Goal: Task Accomplishment & Management: Use online tool/utility

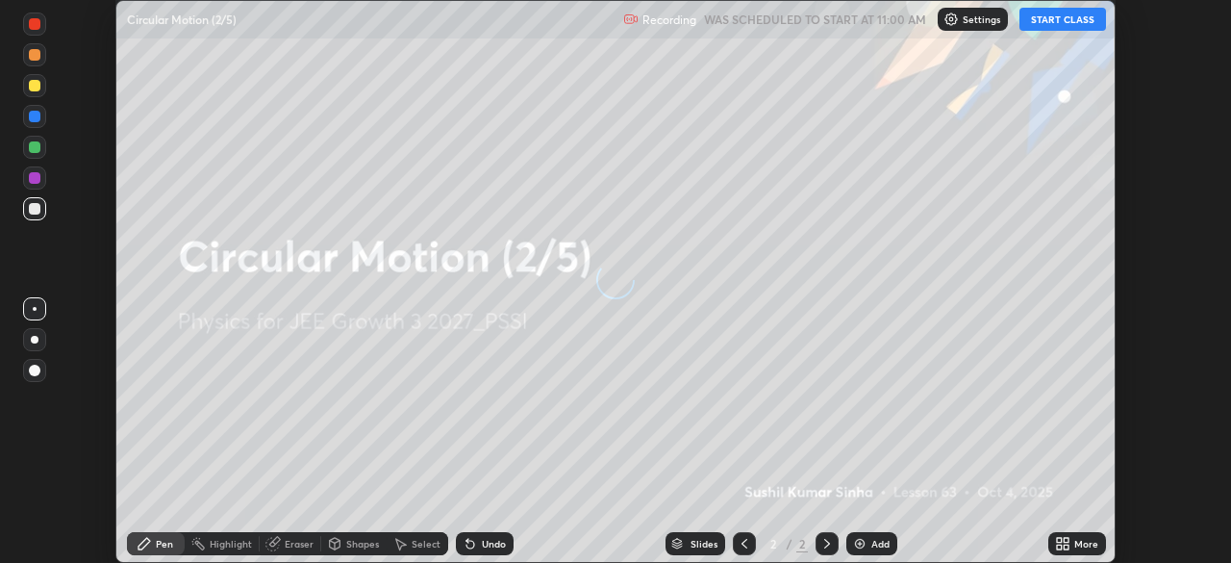
scroll to position [563, 1230]
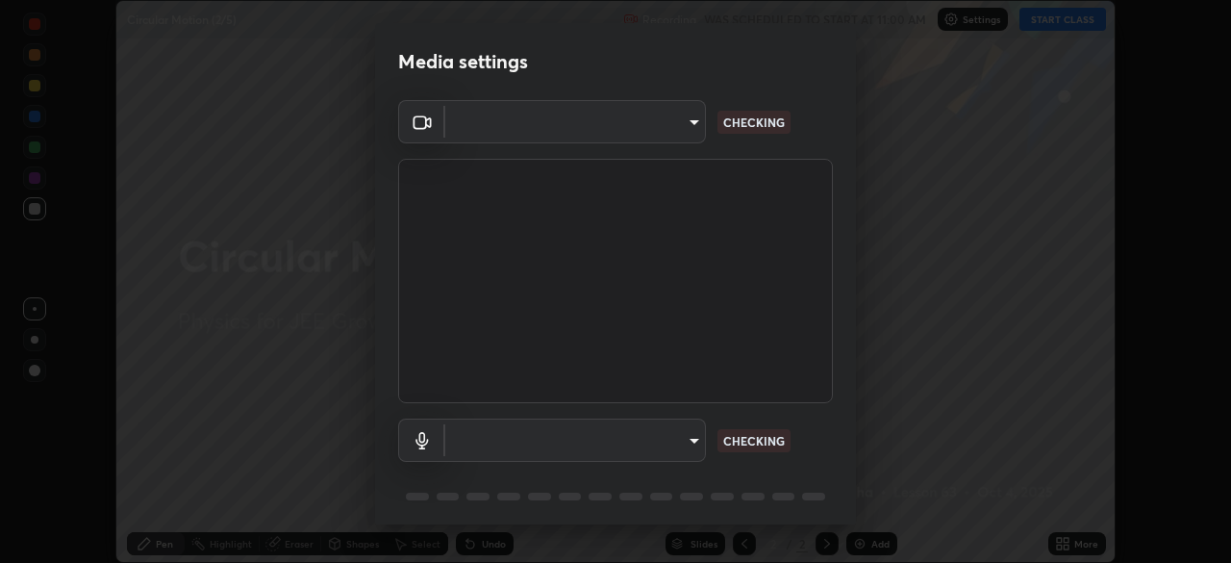
type input "f7d245abf0684c24fcfca86869c925f05e5e90ab47e824b3f573f0e27bb25b40"
click at [659, 431] on body "Erase all Circular Motion (2/5) Recording WAS SCHEDULED TO START AT 11:00 AM Se…" at bounding box center [615, 281] width 1231 height 563
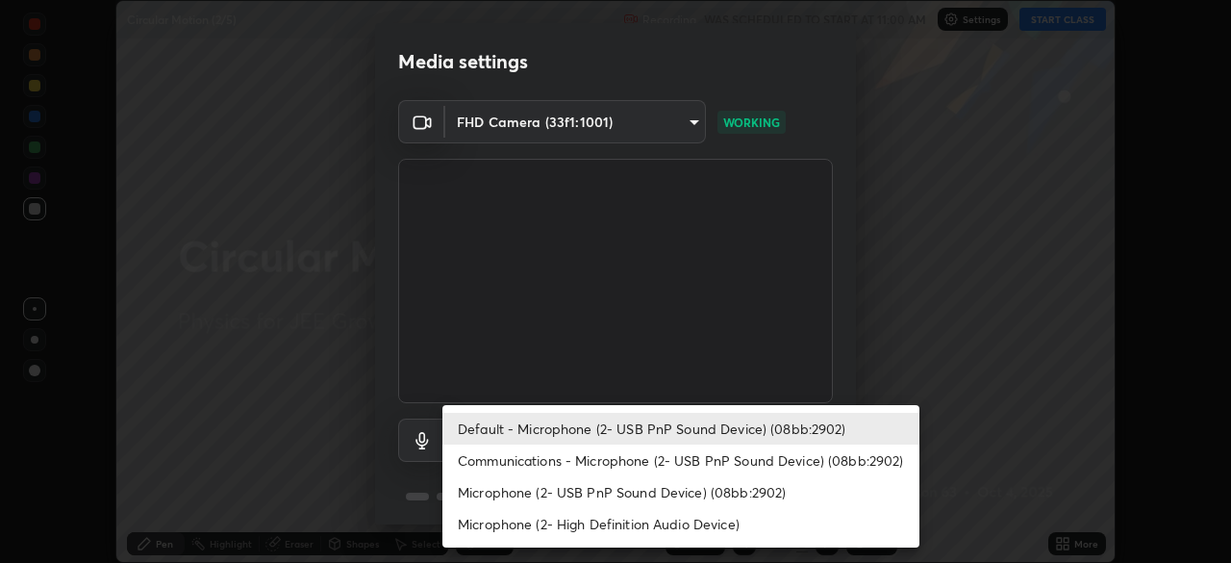
click at [670, 454] on li "Communications - Microphone (2- USB PnP Sound Device) (08bb:2902)" at bounding box center [680, 460] width 477 height 32
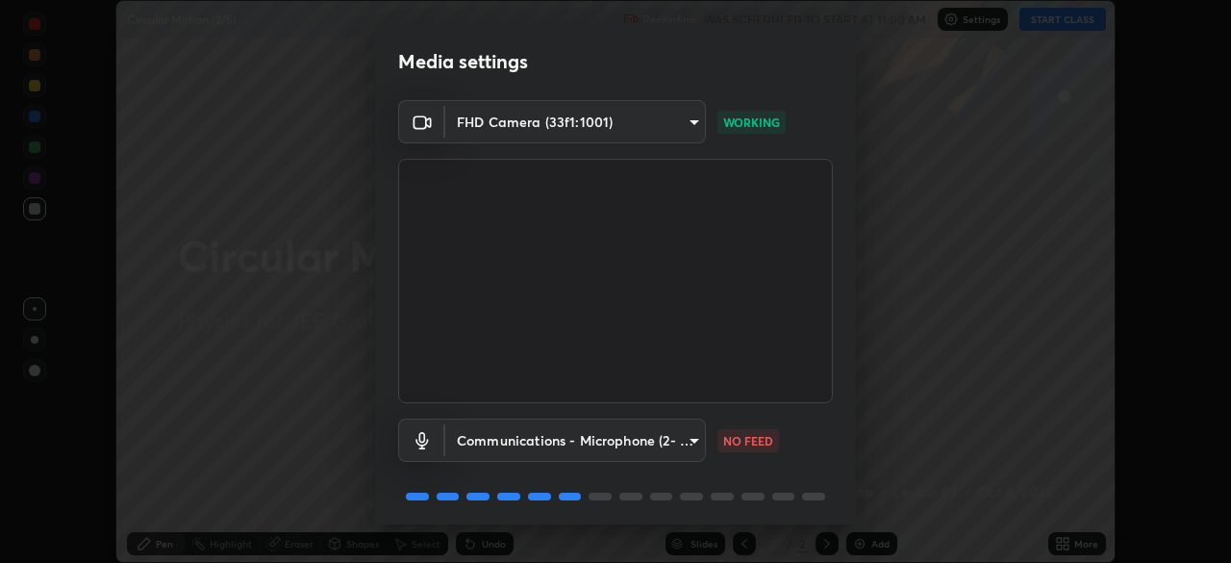
click at [642, 437] on body "Erase all Circular Motion (2/5) Recording WAS SCHEDULED TO START AT 11:00 AM Se…" at bounding box center [615, 281] width 1231 height 563
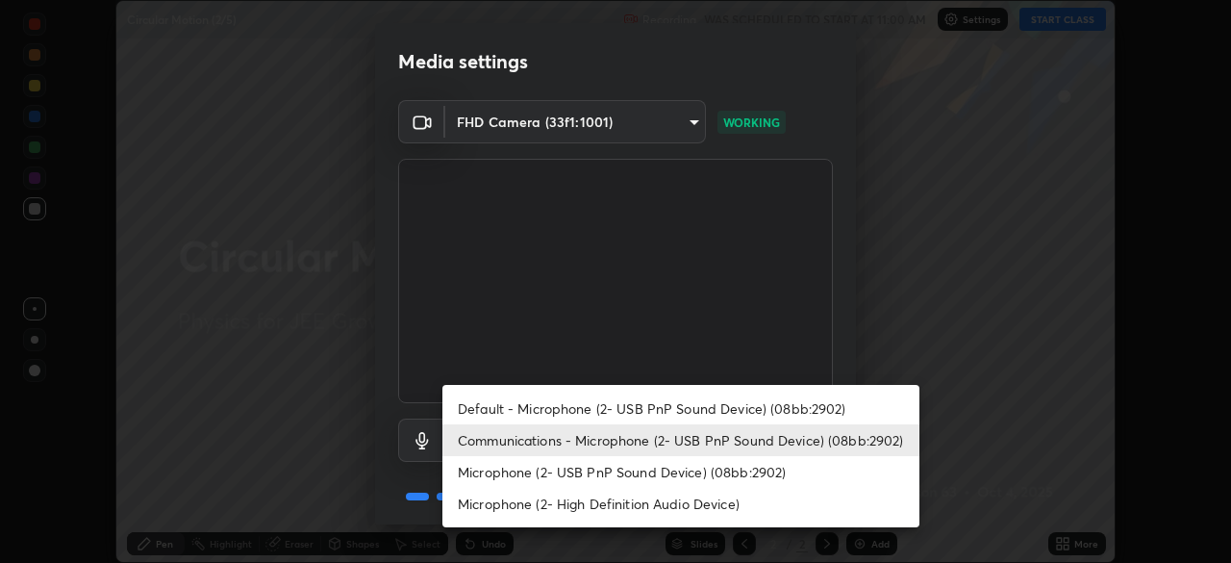
click at [658, 408] on li "Default - Microphone (2- USB PnP Sound Device) (08bb:2902)" at bounding box center [680, 408] width 477 height 32
type input "default"
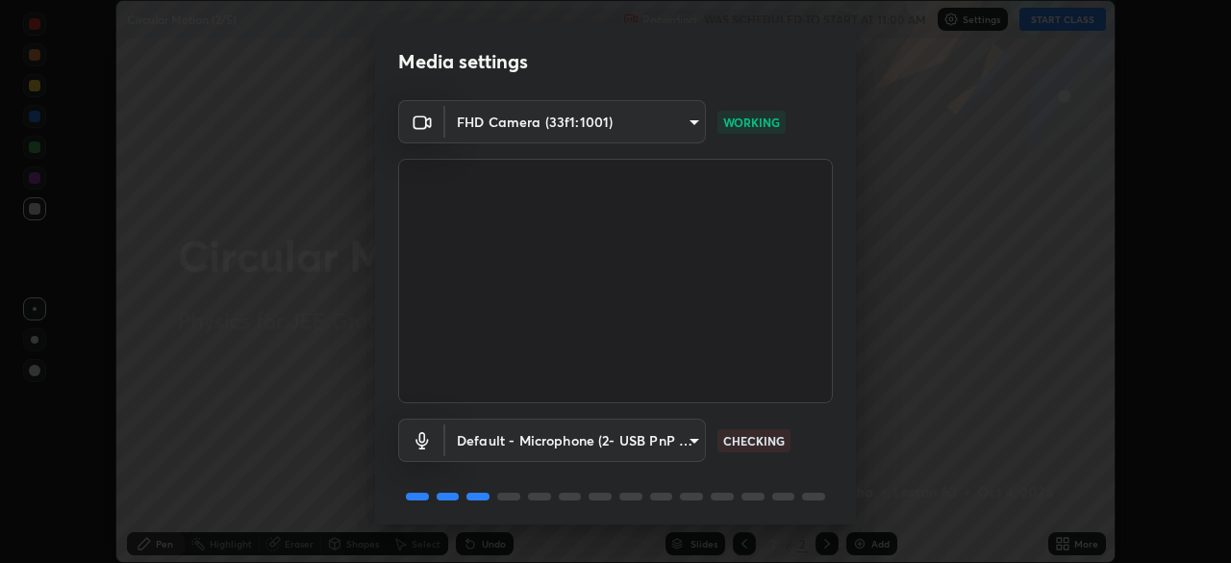
scroll to position [68, 0]
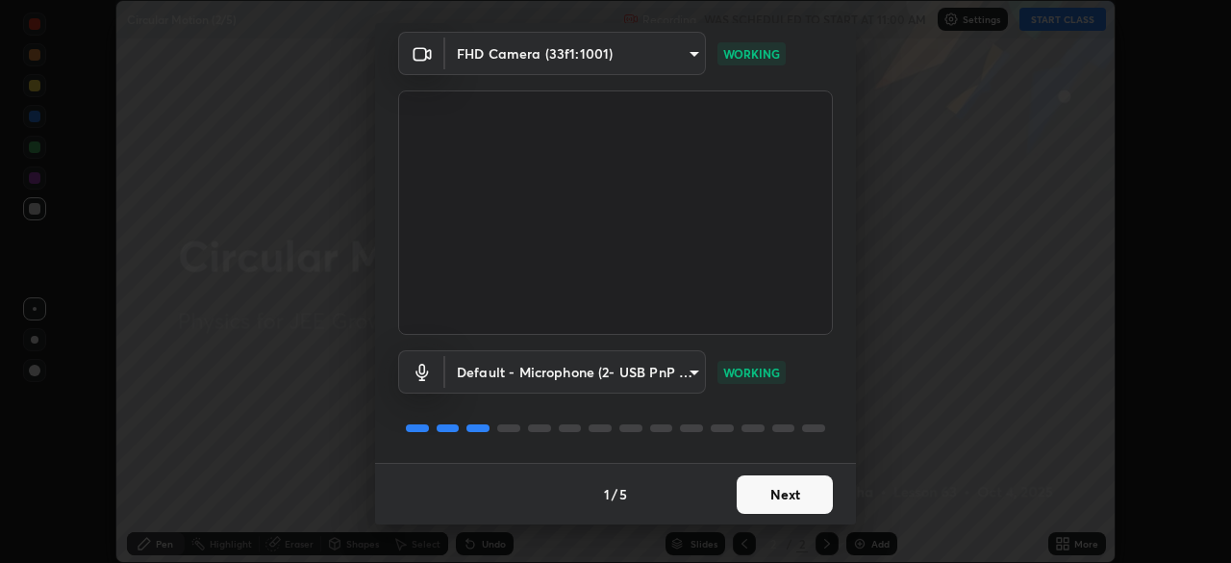
click at [778, 493] on button "Next" at bounding box center [785, 494] width 96 height 38
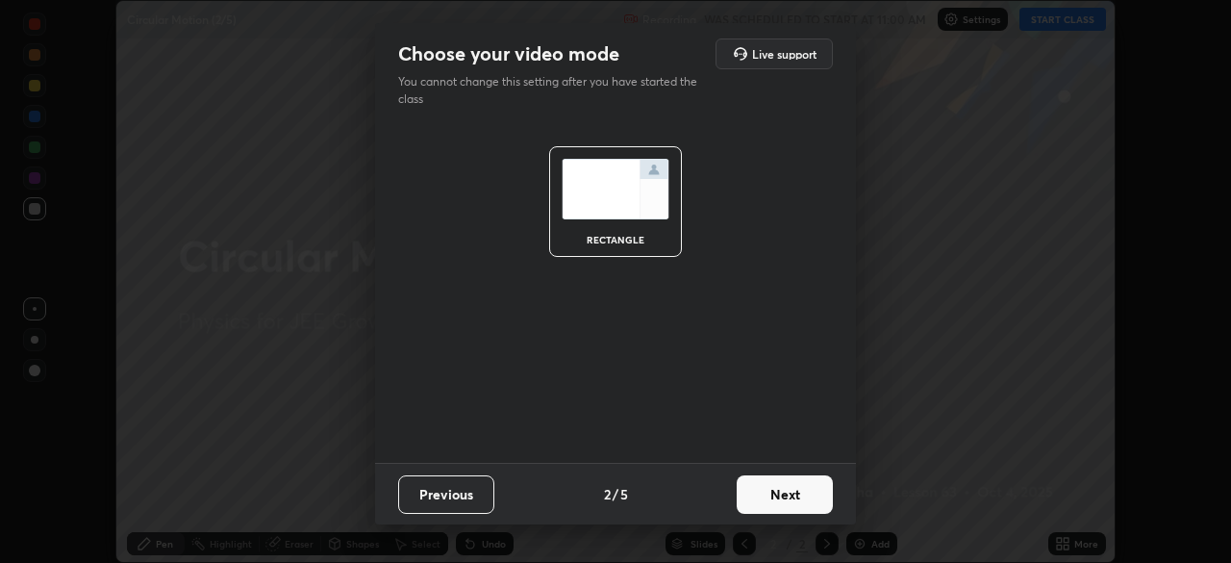
click at [780, 490] on button "Next" at bounding box center [785, 494] width 96 height 38
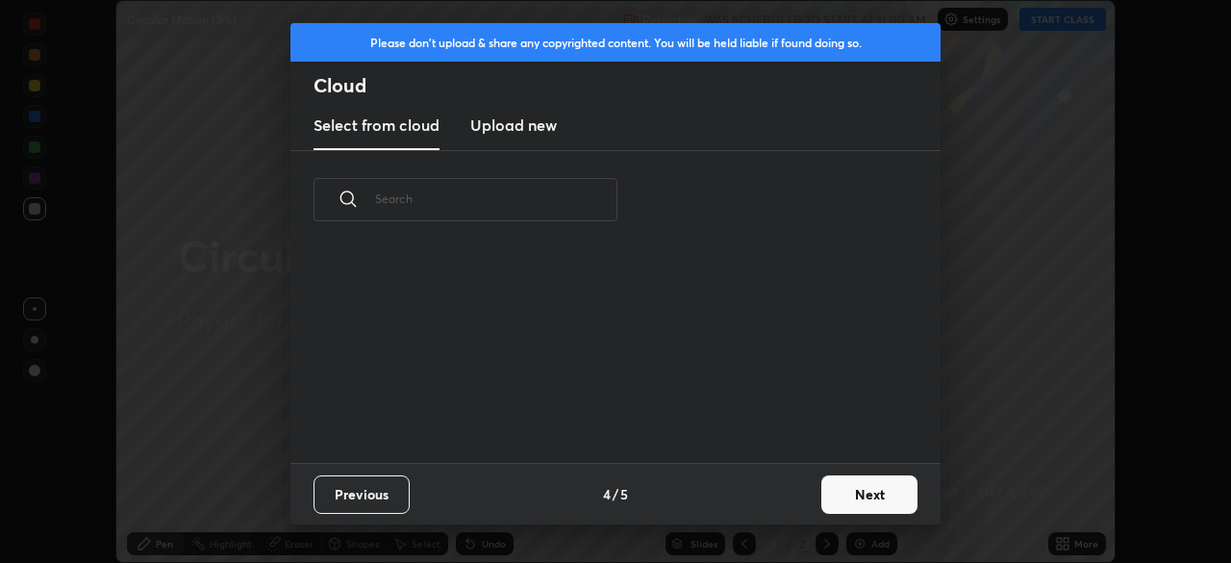
click at [780, 490] on div "Previous 4 / 5 Next" at bounding box center [616, 494] width 650 height 62
click at [781, 493] on div "Previous 4 / 5 Next" at bounding box center [616, 494] width 650 height 62
click at [845, 490] on button "Next" at bounding box center [869, 494] width 96 height 38
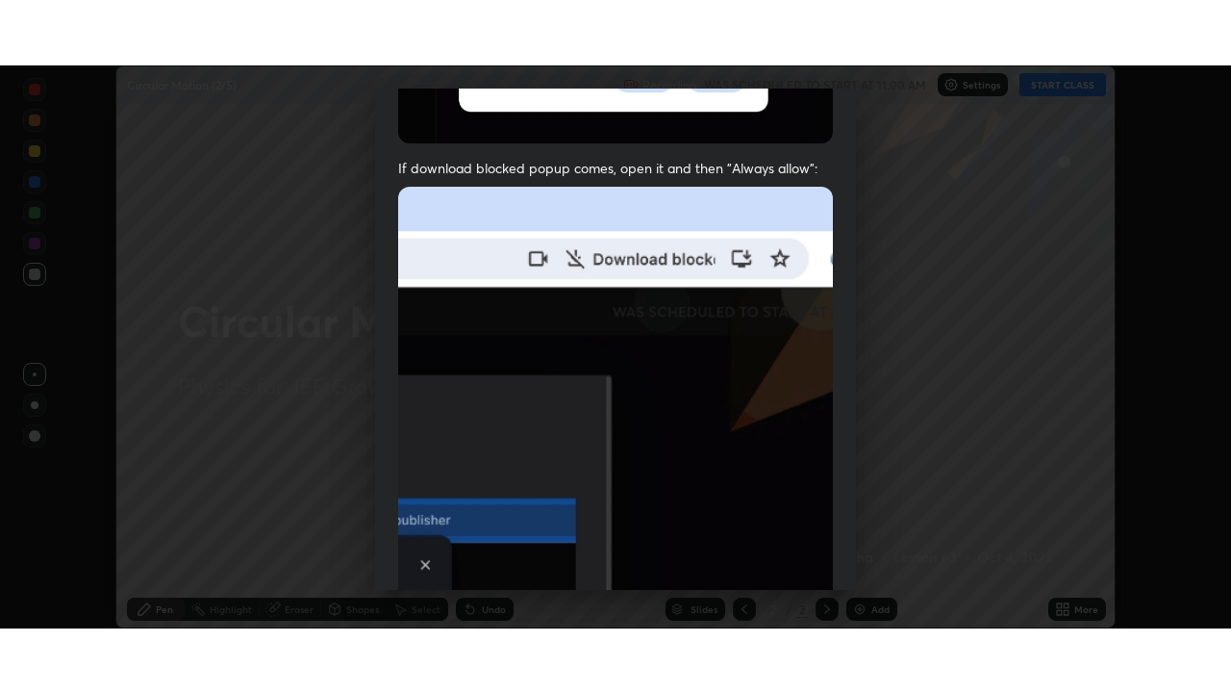
scroll to position [461, 0]
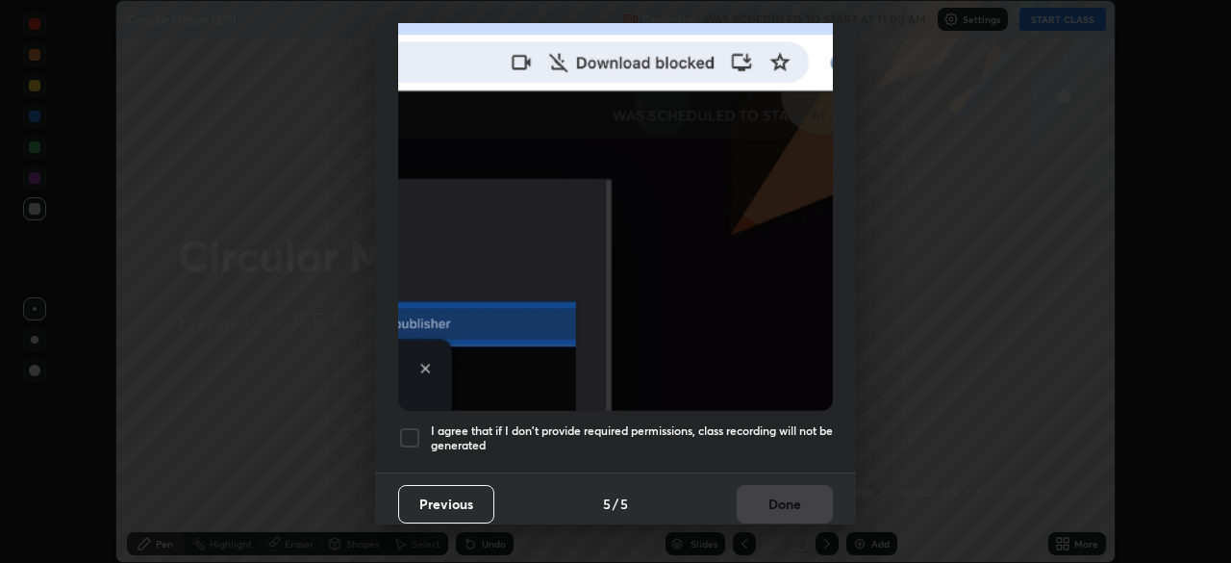
click at [416, 429] on div at bounding box center [409, 437] width 23 height 23
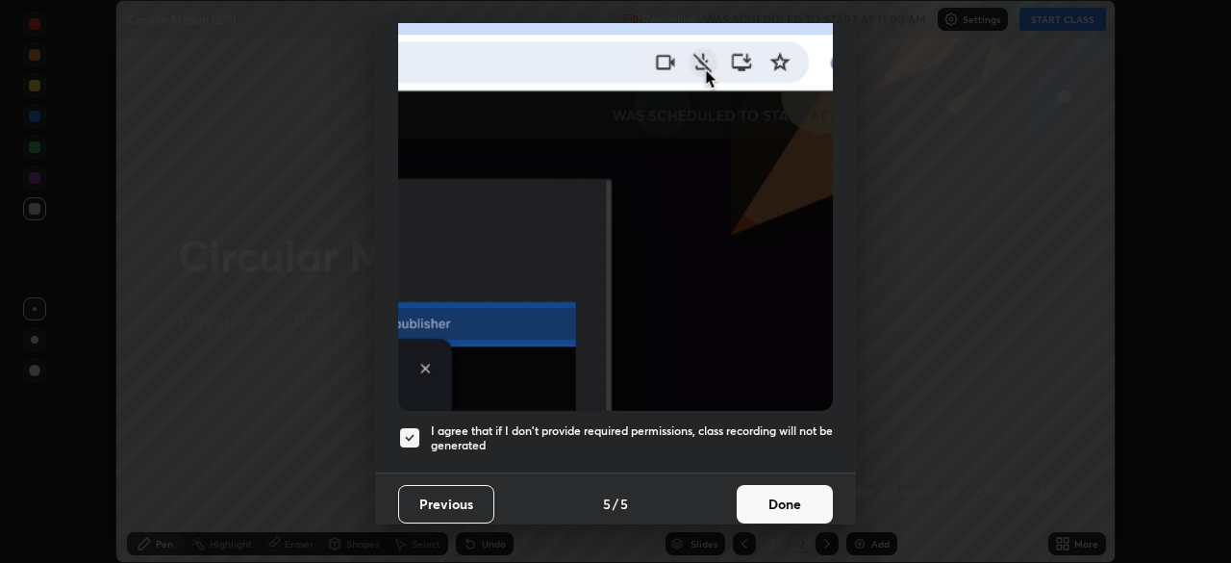
click at [772, 494] on button "Done" at bounding box center [785, 504] width 96 height 38
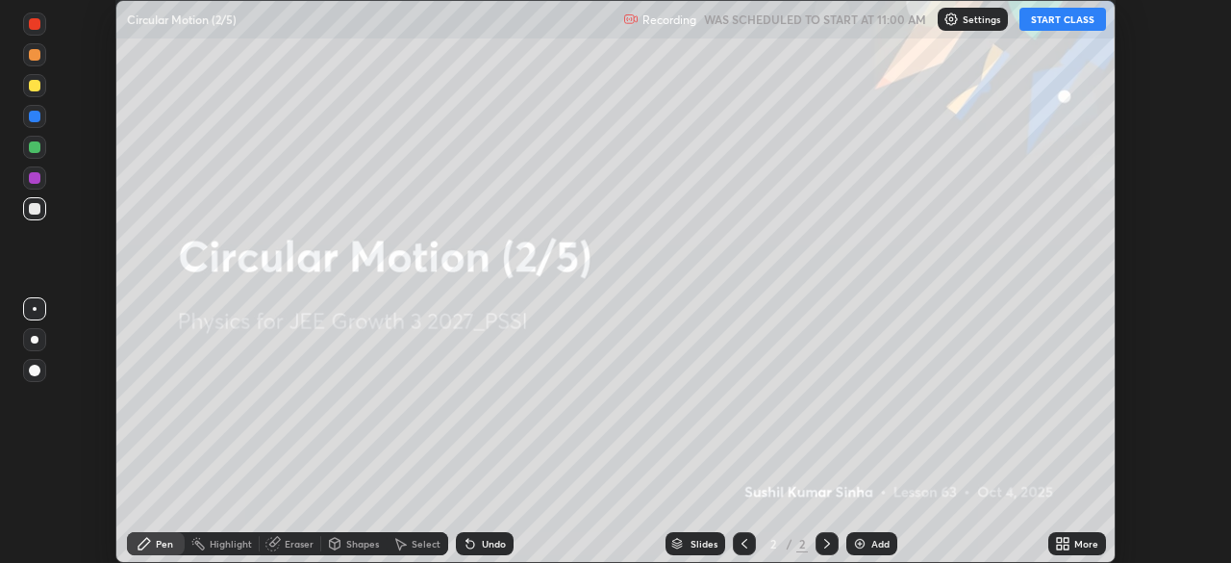
click at [1063, 24] on button "START CLASS" at bounding box center [1063, 19] width 87 height 23
click at [1067, 545] on icon at bounding box center [1066, 546] width 5 height 5
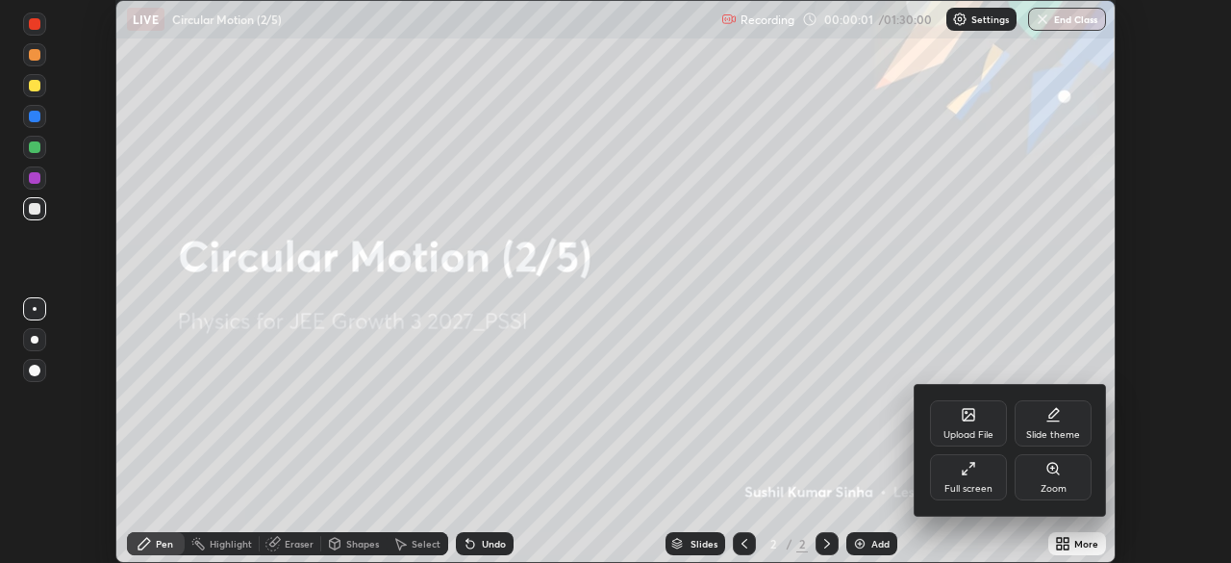
click at [979, 467] on div "Full screen" at bounding box center [968, 477] width 77 height 46
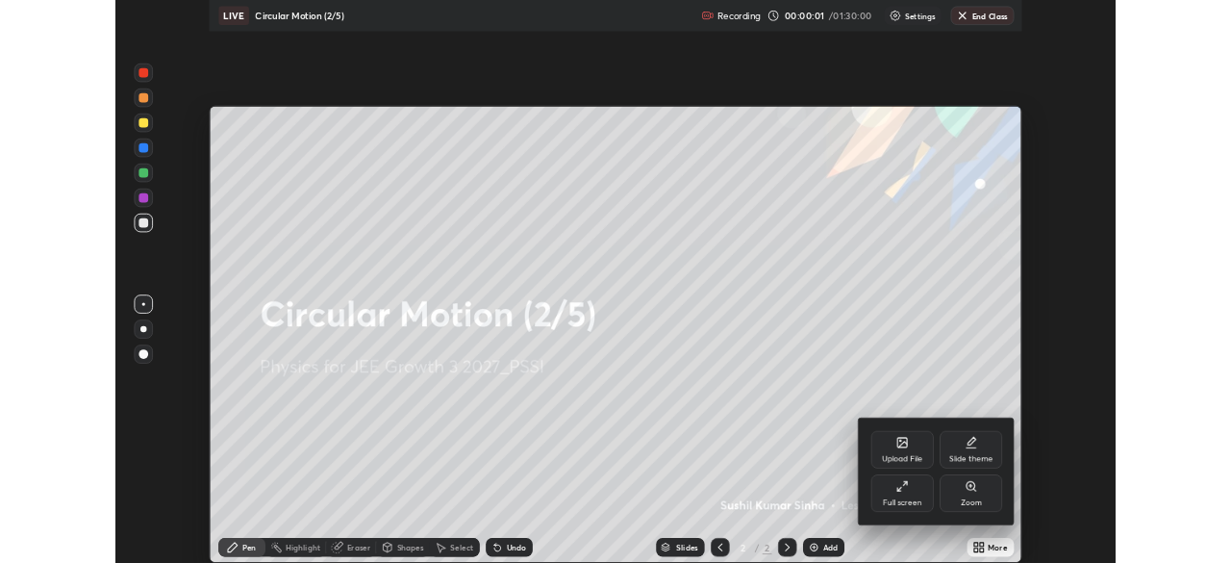
scroll to position [693, 1231]
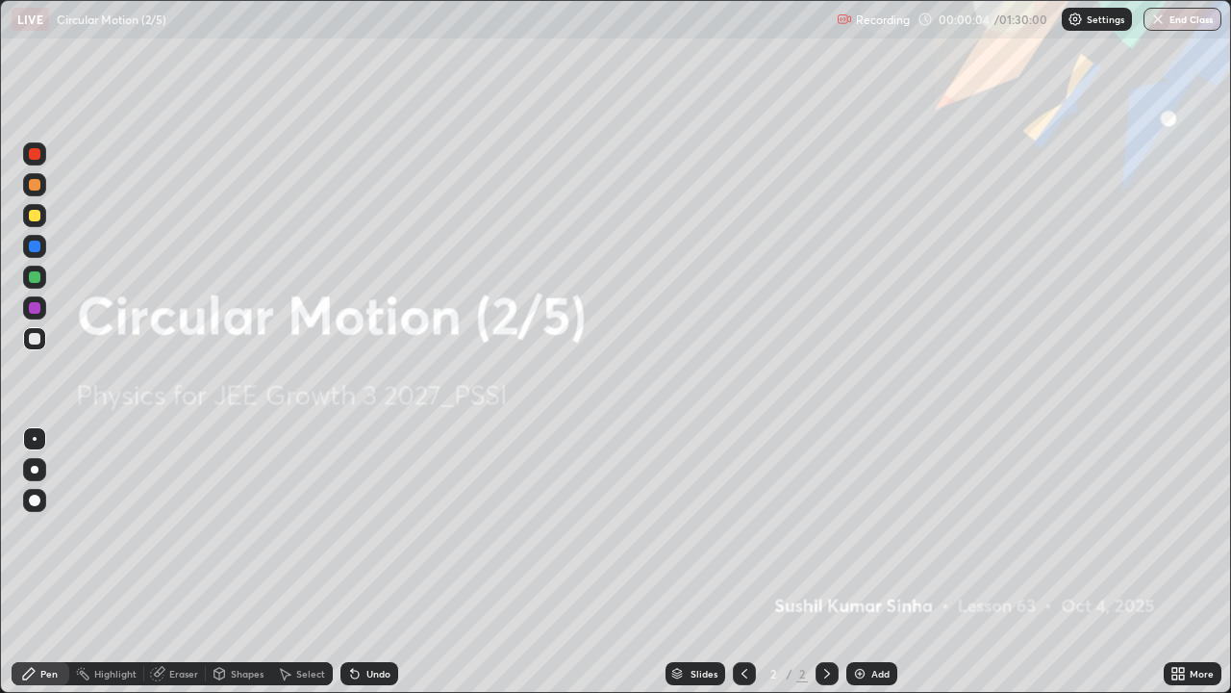
click at [857, 562] on img at bounding box center [859, 673] width 15 height 15
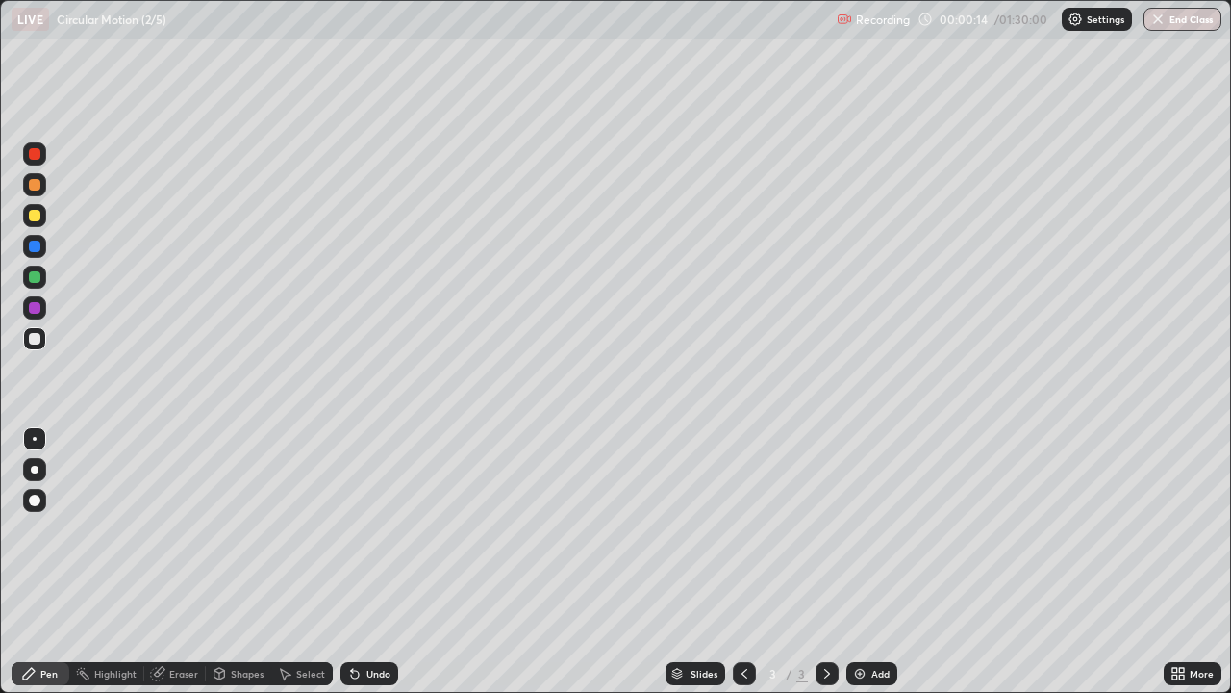
click at [38, 216] on div at bounding box center [35, 216] width 12 height 12
click at [32, 340] on div at bounding box center [35, 339] width 12 height 12
click at [37, 338] on div at bounding box center [35, 339] width 12 height 12
click at [250, 562] on div "Shapes" at bounding box center [238, 673] width 65 height 23
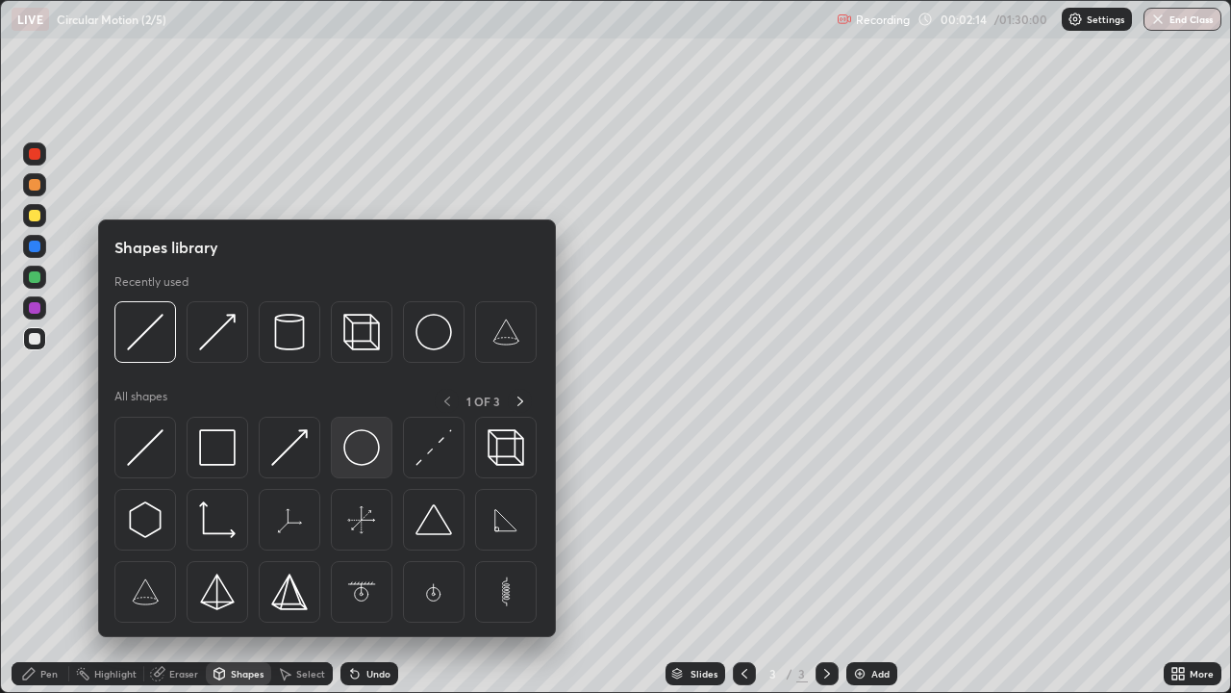
click at [365, 448] on img at bounding box center [361, 447] width 37 height 37
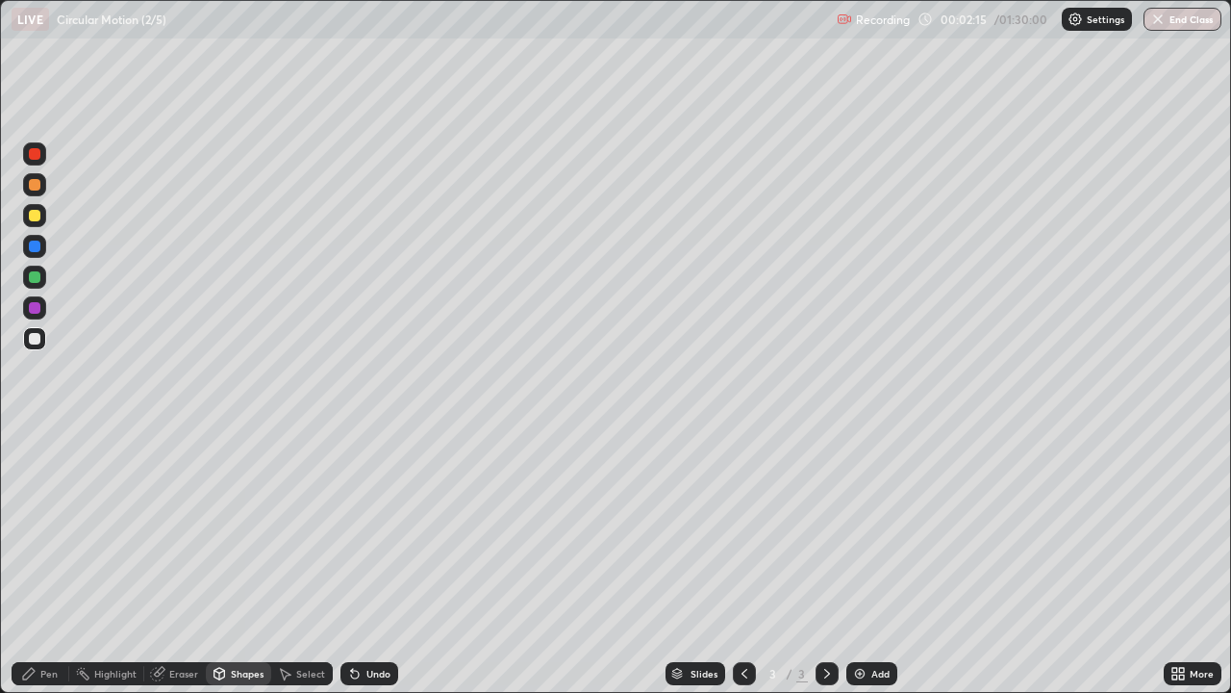
click at [35, 217] on div at bounding box center [35, 216] width 12 height 12
click at [39, 280] on div at bounding box center [35, 277] width 12 height 12
click at [240, 562] on div "Shapes" at bounding box center [247, 674] width 33 height 10
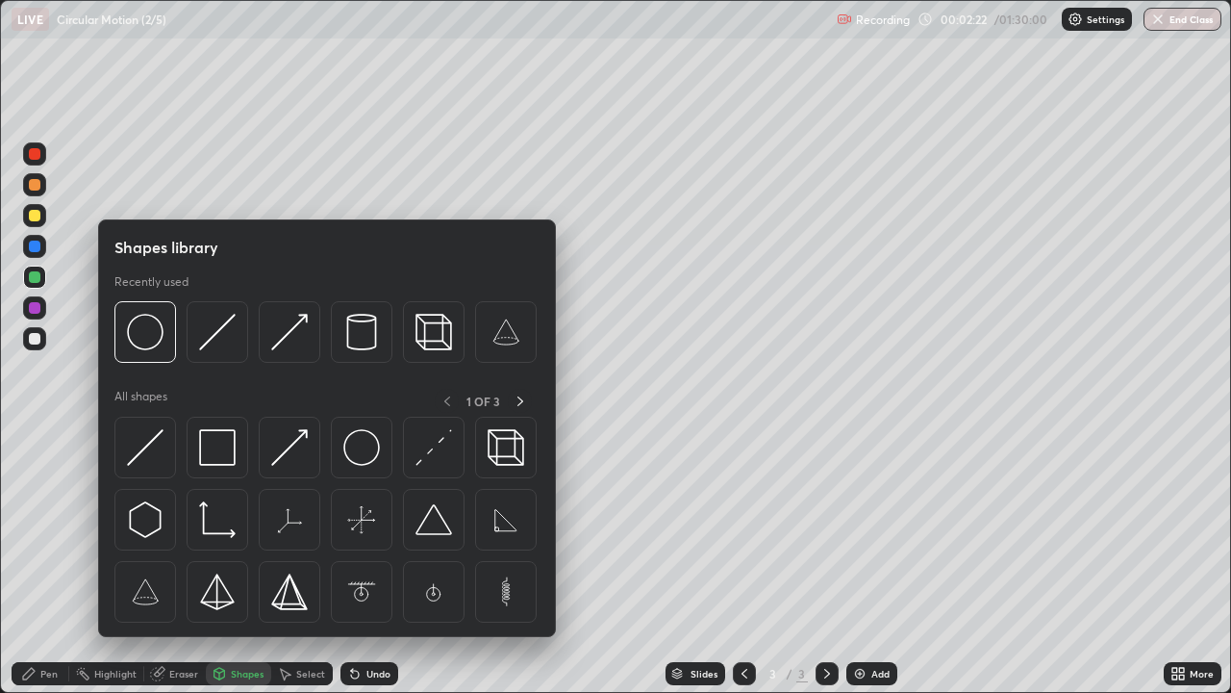
click at [289, 455] on img at bounding box center [289, 447] width 37 height 37
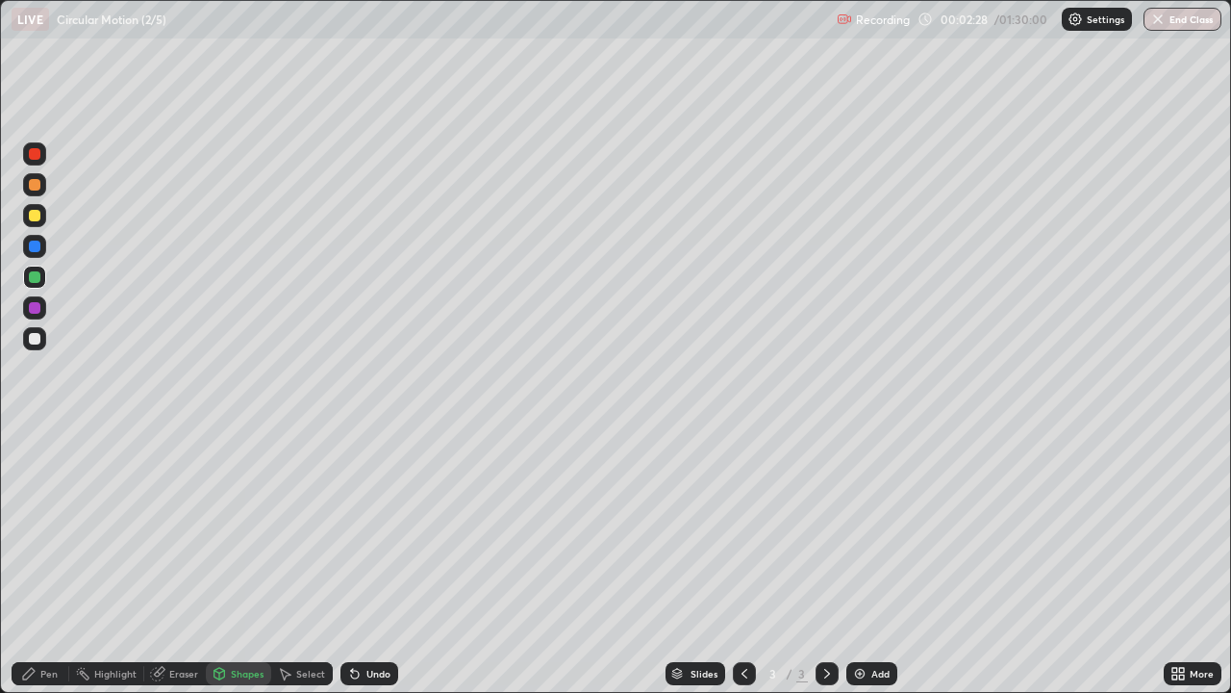
click at [33, 307] on div at bounding box center [35, 308] width 12 height 12
click at [185, 562] on div "Eraser" at bounding box center [183, 674] width 29 height 10
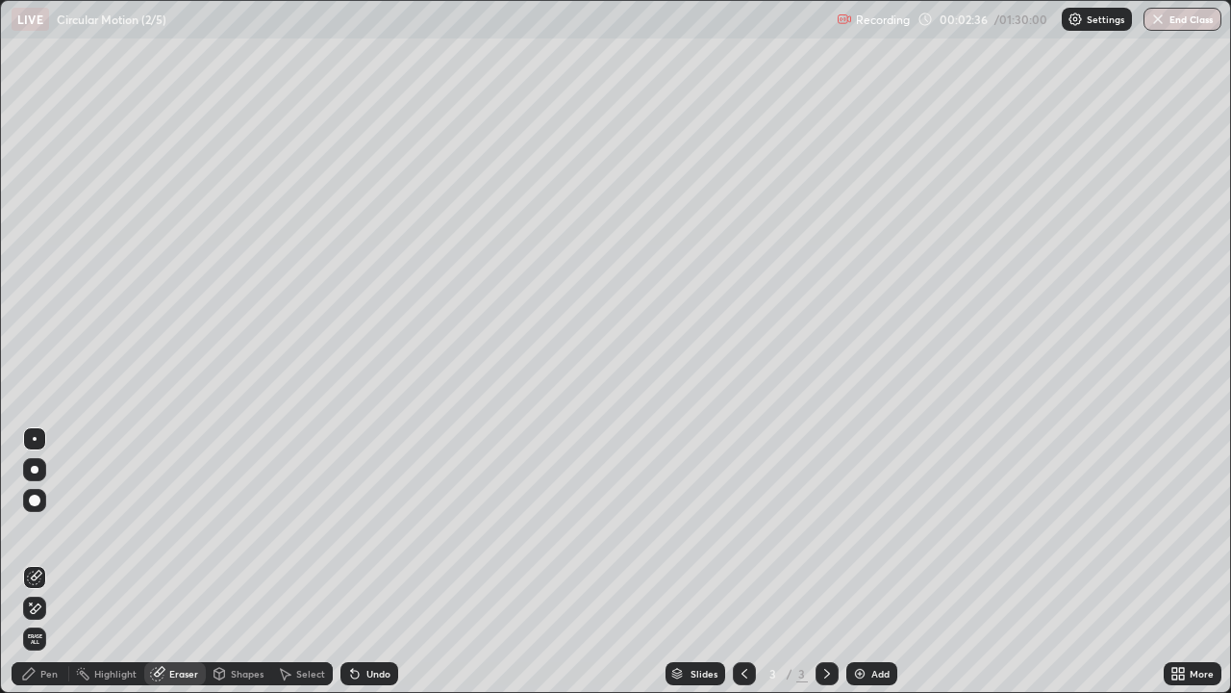
click at [55, 562] on div "Pen" at bounding box center [48, 674] width 17 height 10
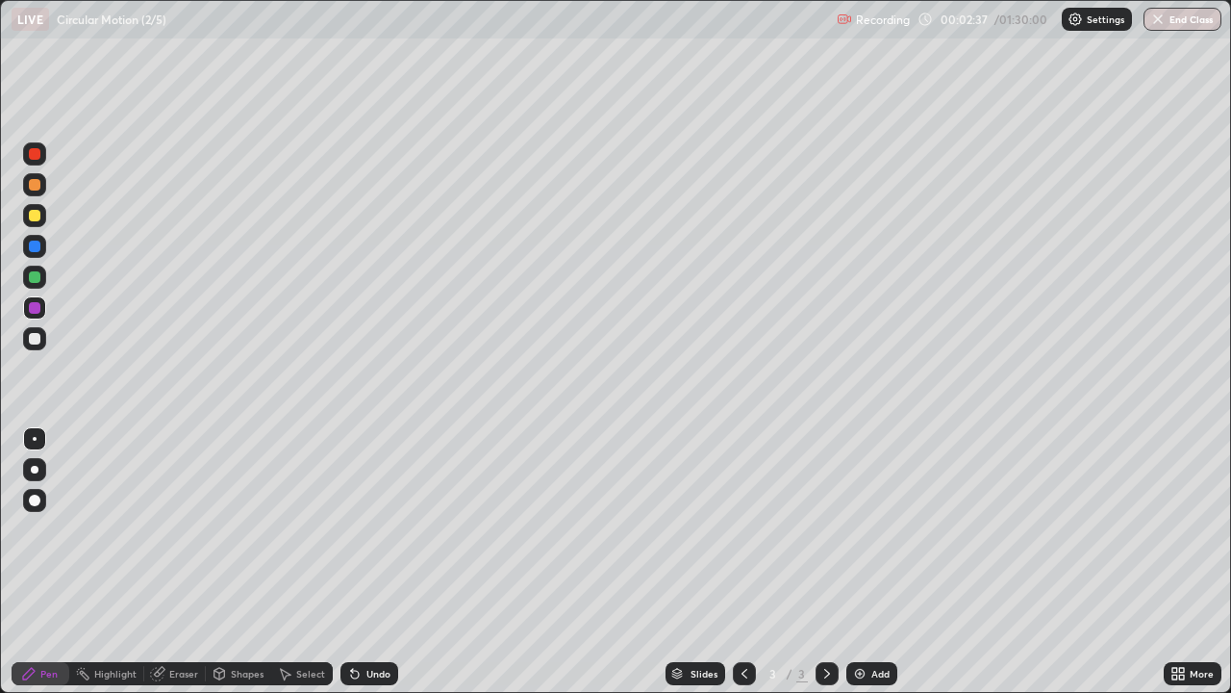
click at [38, 216] on div at bounding box center [35, 216] width 12 height 12
click at [38, 339] on div at bounding box center [35, 339] width 12 height 12
click at [33, 247] on div at bounding box center [35, 246] width 12 height 12
click at [38, 157] on div at bounding box center [35, 154] width 12 height 12
click at [35, 278] on div at bounding box center [35, 277] width 12 height 12
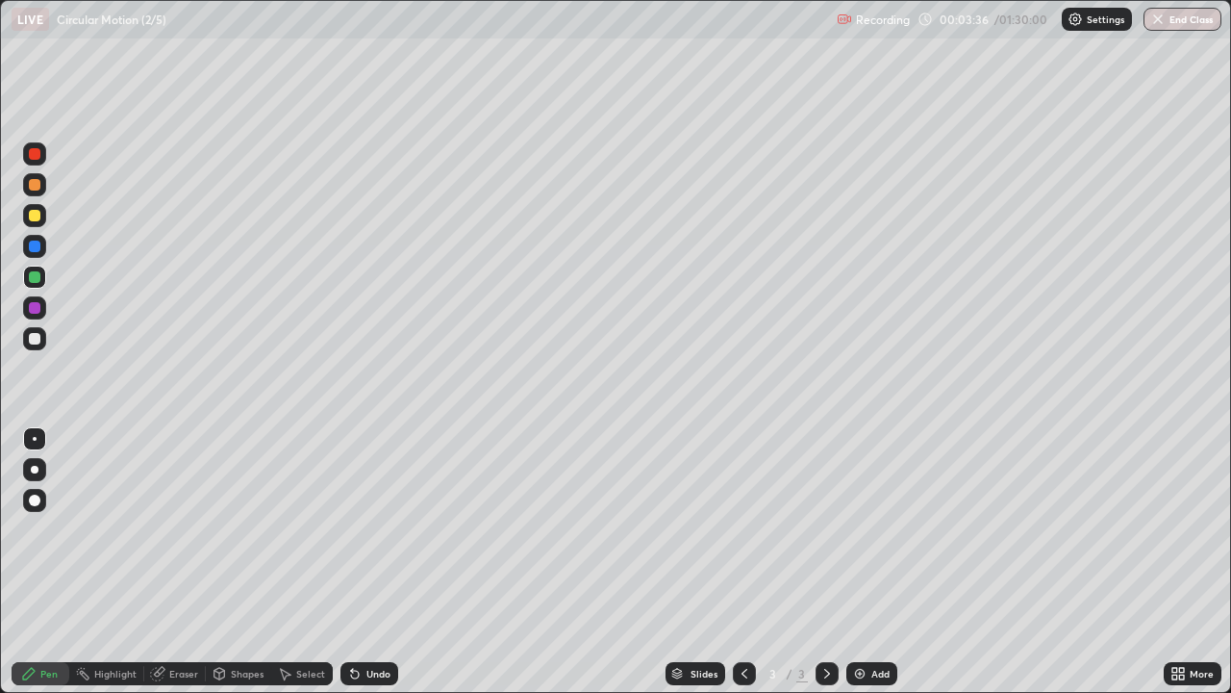
click at [378, 562] on div "Undo" at bounding box center [378, 674] width 24 height 10
click at [373, 562] on div "Undo" at bounding box center [378, 674] width 24 height 10
click at [378, 562] on div "Undo" at bounding box center [378, 674] width 24 height 10
click at [380, 562] on div "Undo" at bounding box center [378, 674] width 24 height 10
click at [42, 311] on div at bounding box center [34, 307] width 23 height 23
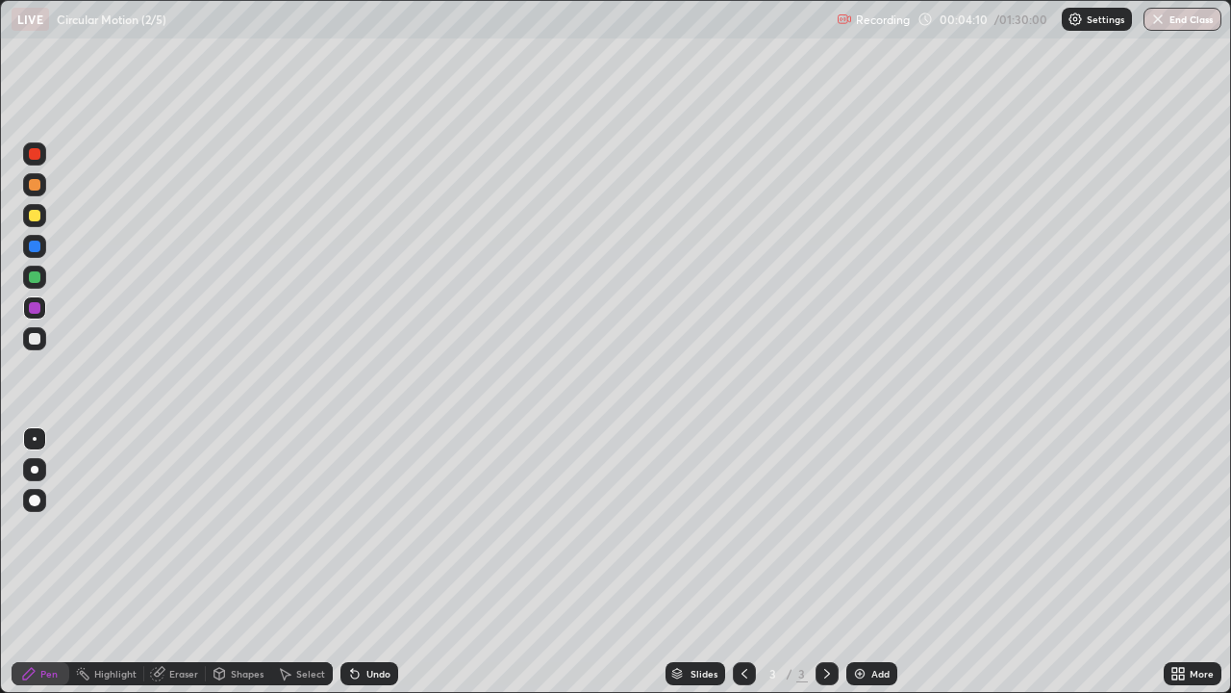
click at [38, 157] on div at bounding box center [35, 154] width 12 height 12
click at [306, 562] on div "Select" at bounding box center [302, 673] width 62 height 23
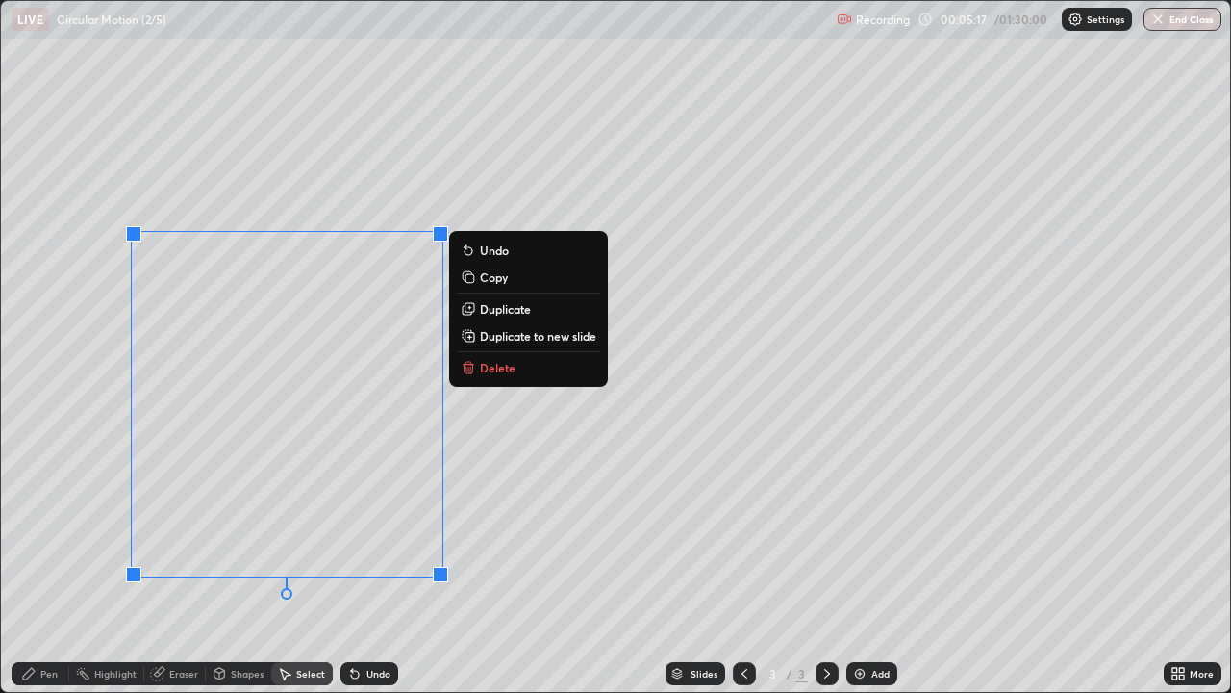
click at [589, 484] on div "0 ° Undo Copy Duplicate Duplicate to new slide Delete" at bounding box center [615, 346] width 1229 height 691
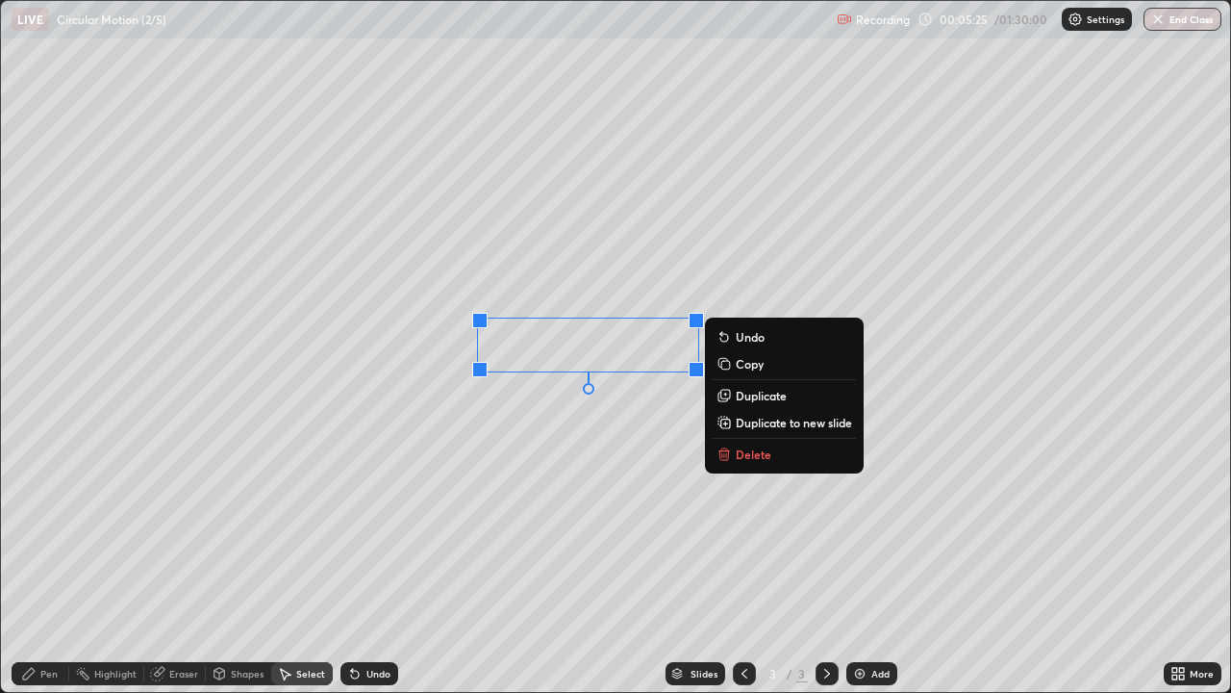
click at [625, 482] on div "0 ° Undo Copy Duplicate Duplicate to new slide Delete" at bounding box center [615, 346] width 1229 height 691
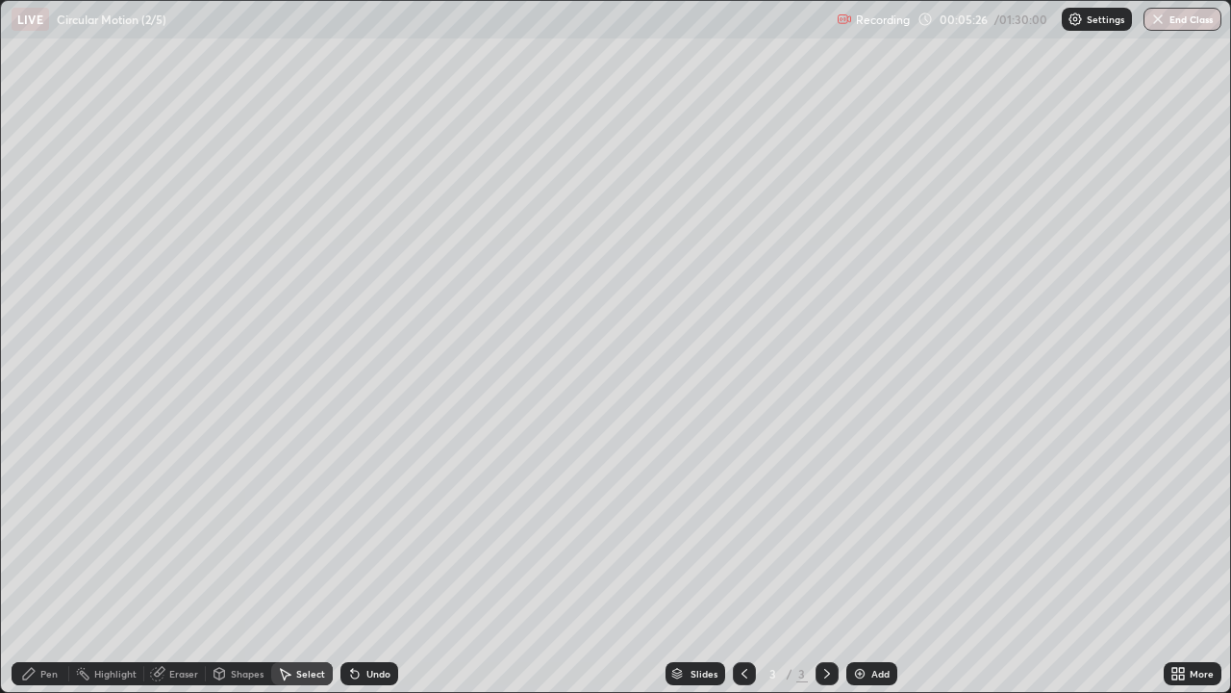
click at [628, 475] on div "0 ° Undo Copy Duplicate Duplicate to new slide Delete" at bounding box center [615, 346] width 1229 height 691
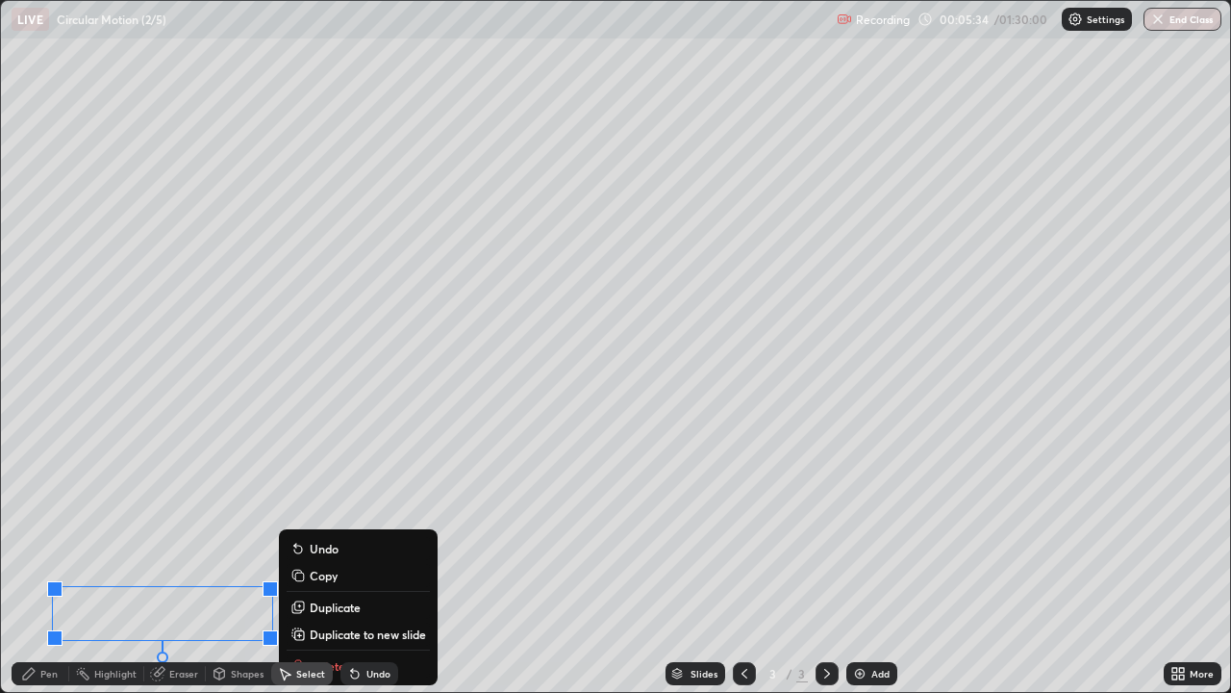
click at [571, 437] on div "0 ° Undo Copy Duplicate Duplicate to new slide Delete" at bounding box center [615, 346] width 1229 height 691
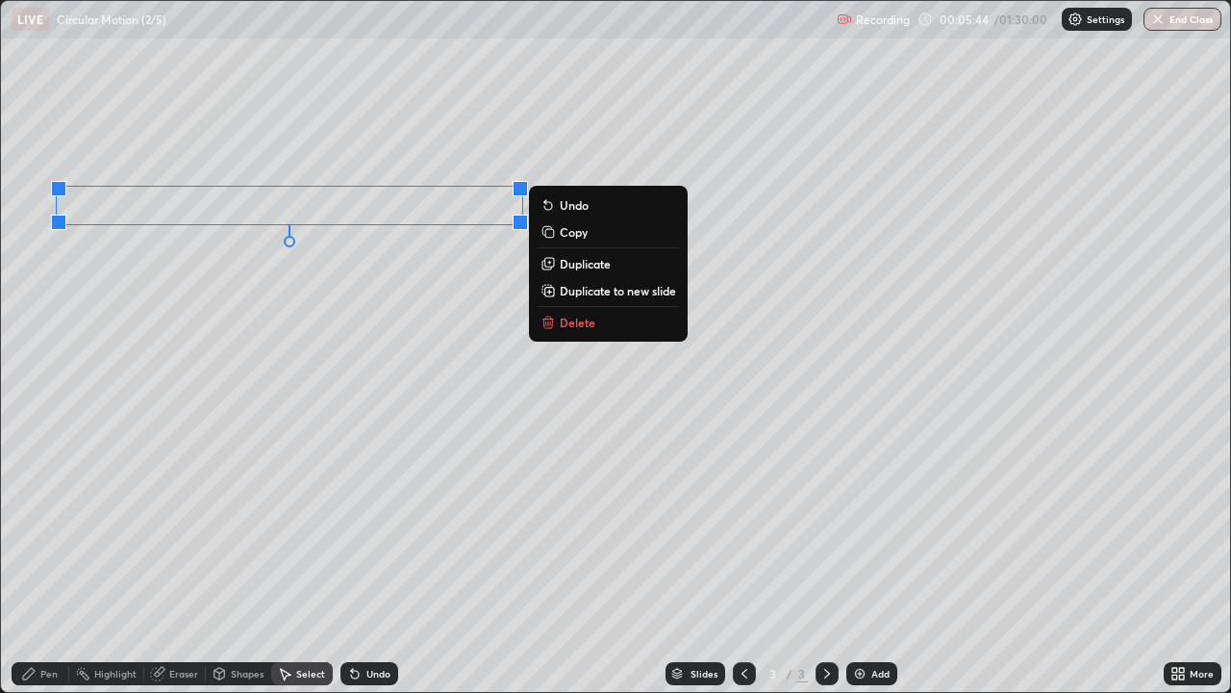
click at [663, 438] on div "0 ° Undo Copy Duplicate Duplicate to new slide Delete" at bounding box center [615, 346] width 1229 height 691
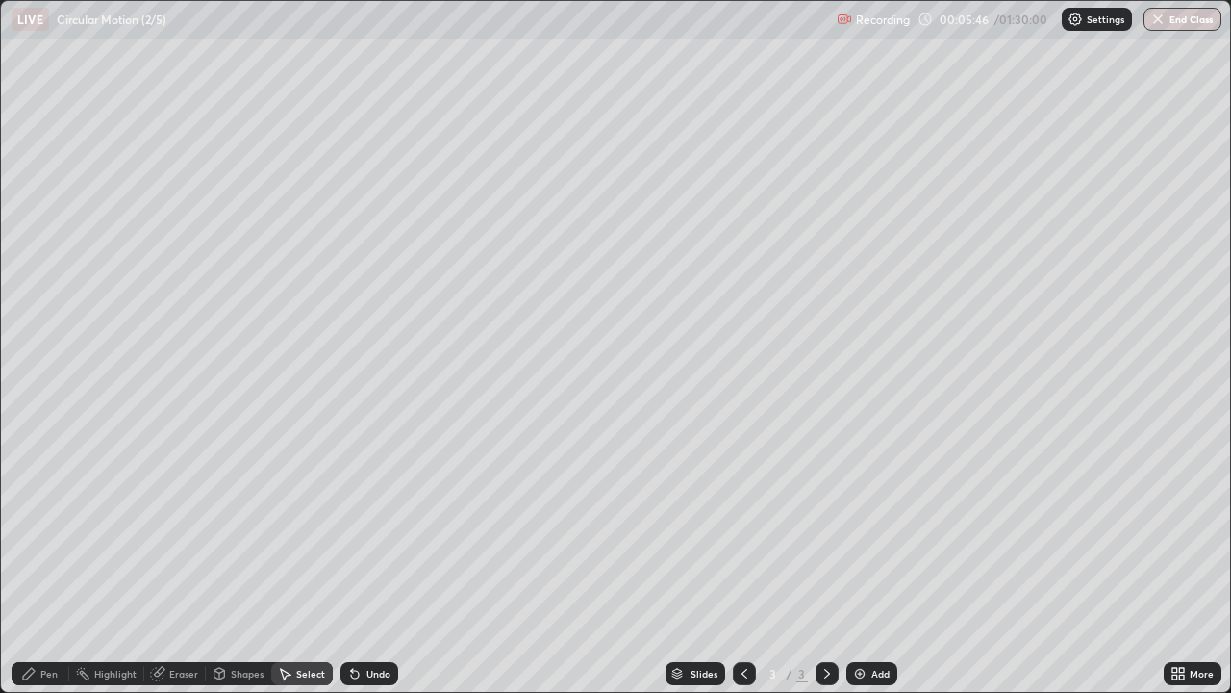
click at [54, 562] on div "Pen" at bounding box center [41, 673] width 58 height 23
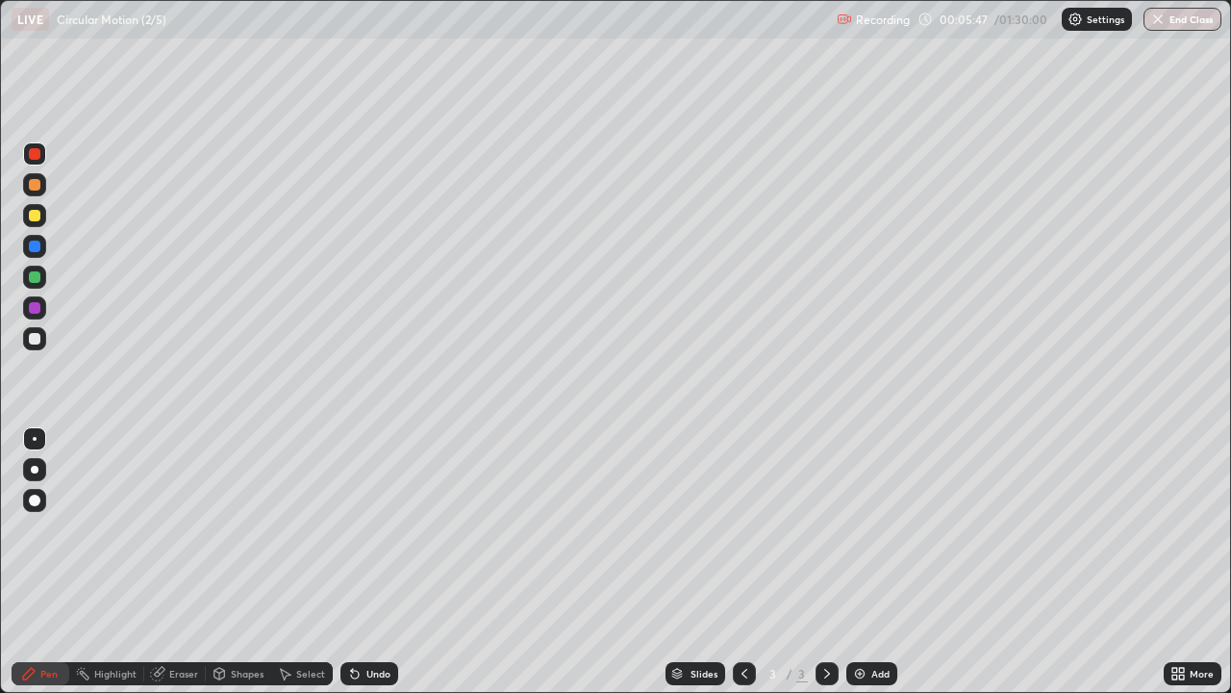
click at [39, 338] on div at bounding box center [35, 339] width 12 height 12
click at [249, 562] on div "Shapes" at bounding box center [247, 674] width 33 height 10
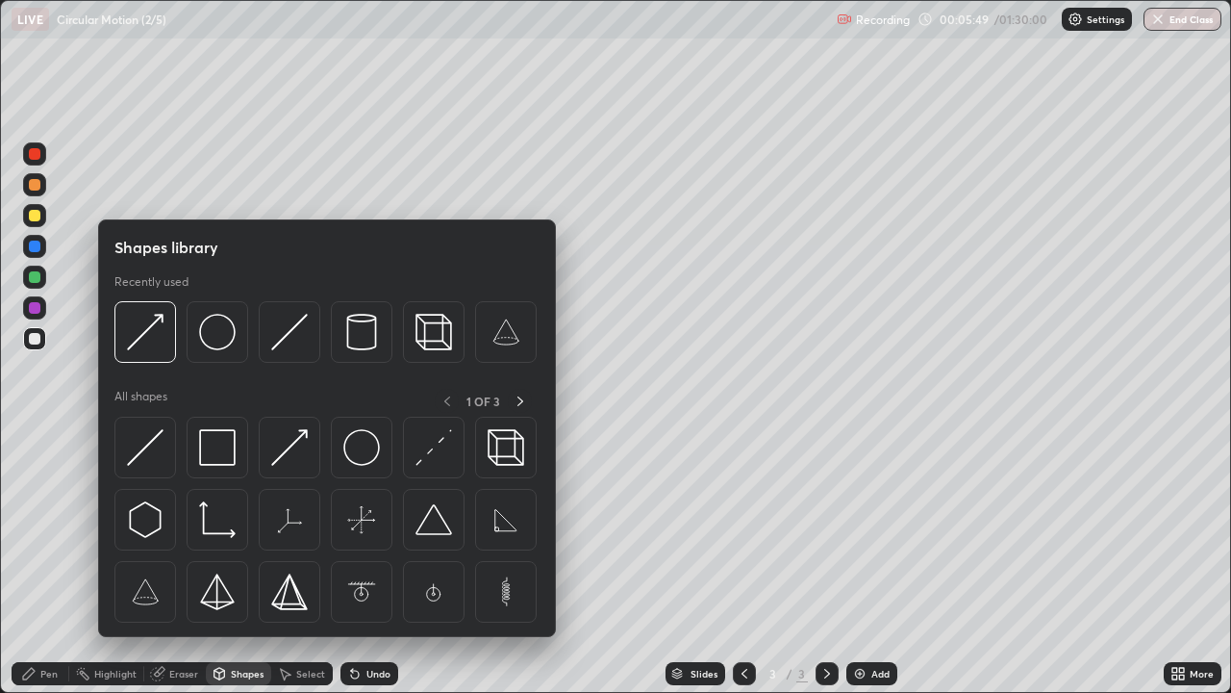
click at [150, 451] on img at bounding box center [145, 447] width 37 height 37
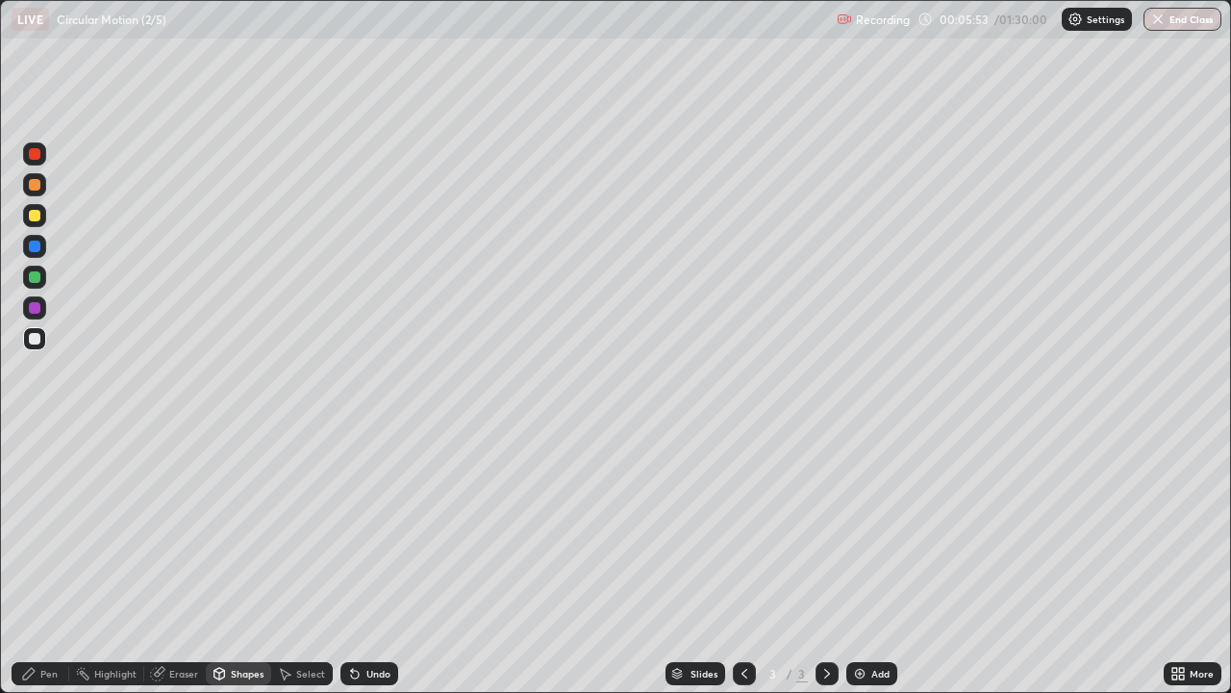
click at [61, 562] on div "Pen" at bounding box center [41, 673] width 58 height 23
click at [44, 335] on div at bounding box center [34, 338] width 23 height 23
click at [372, 562] on div "Undo" at bounding box center [370, 673] width 58 height 23
click at [368, 562] on div "Undo" at bounding box center [370, 673] width 58 height 23
click at [364, 562] on div "Undo" at bounding box center [370, 673] width 58 height 23
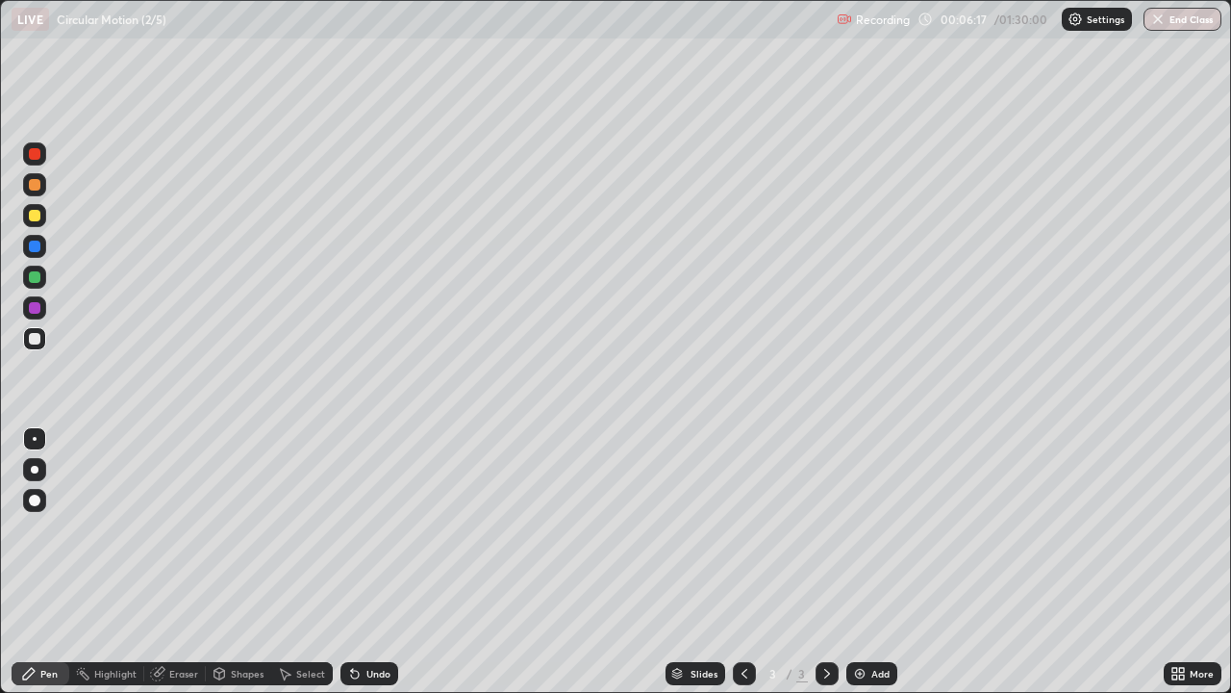
click at [352, 562] on icon at bounding box center [355, 674] width 8 height 8
click at [1181, 562] on icon at bounding box center [1181, 676] width 5 height 5
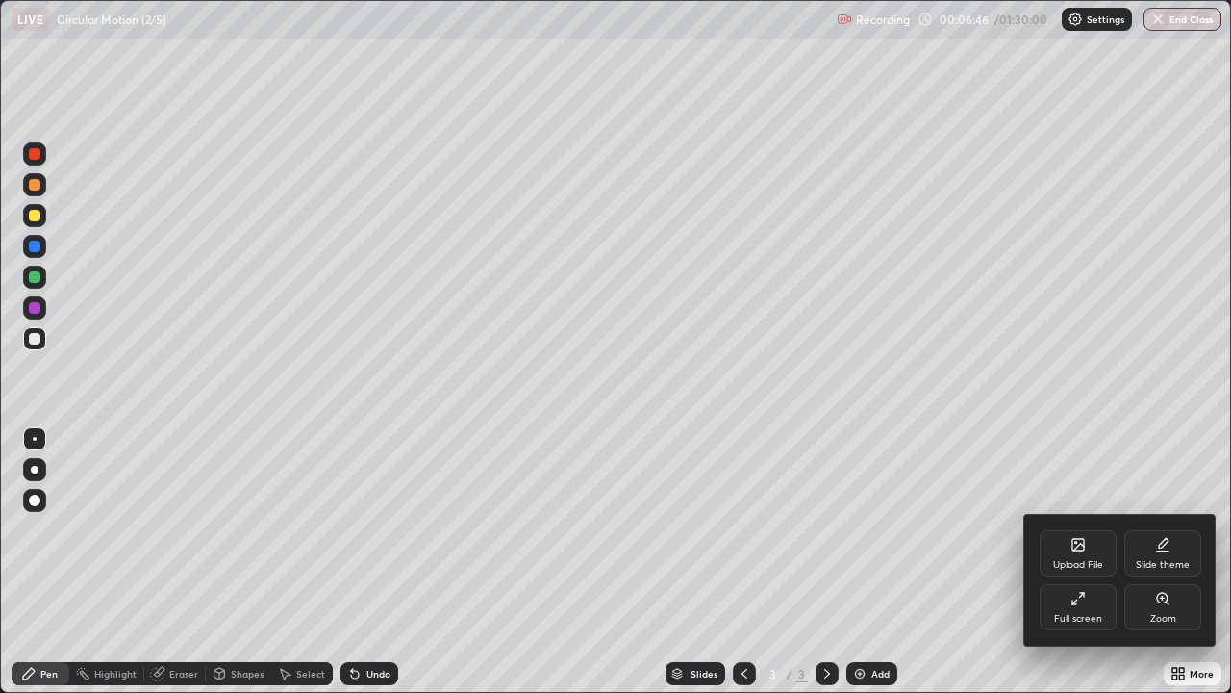
click at [1082, 562] on div "Full screen" at bounding box center [1078, 607] width 77 height 46
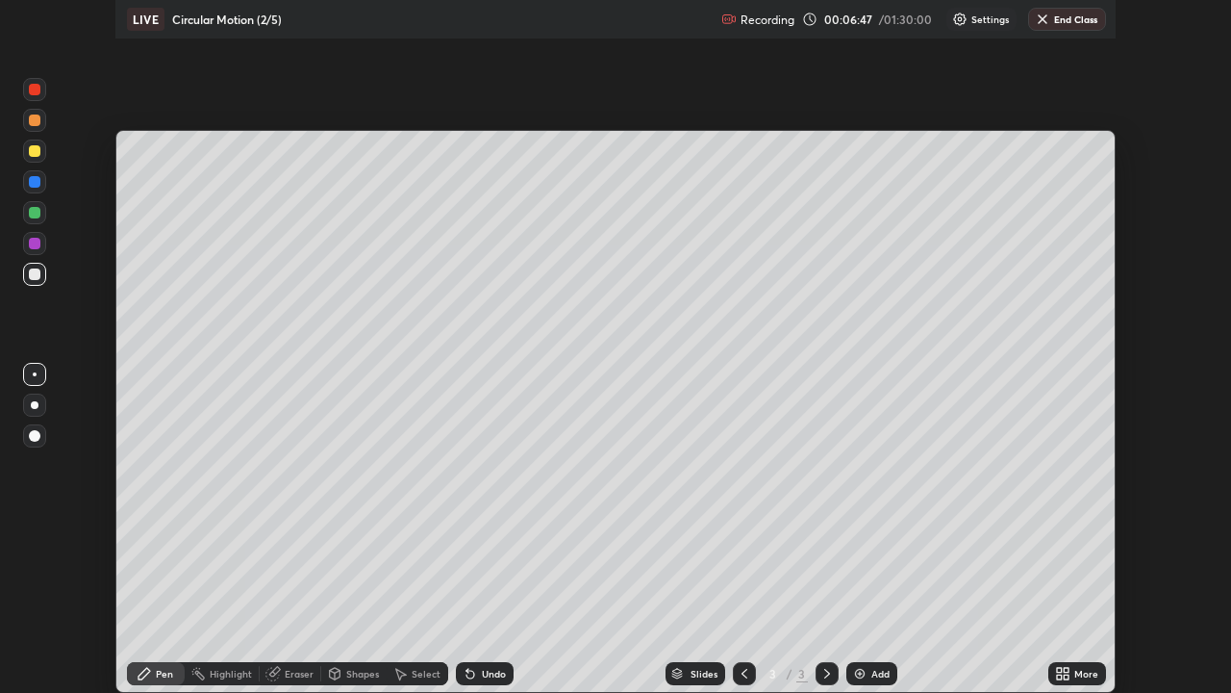
scroll to position [95631, 94963]
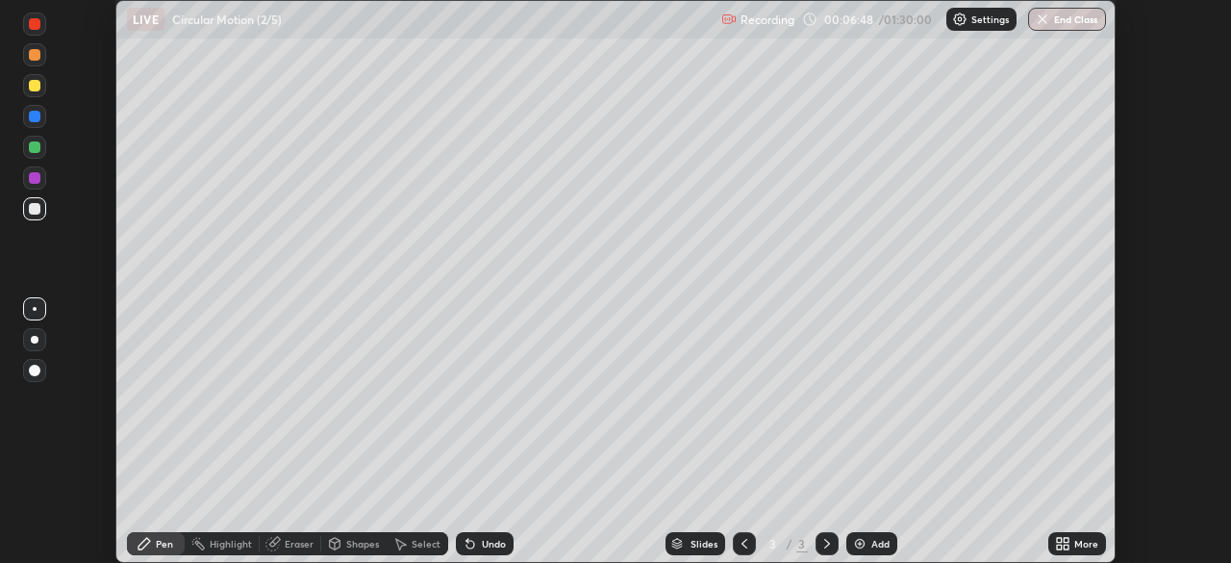
click at [1068, 543] on icon at bounding box center [1062, 543] width 15 height 15
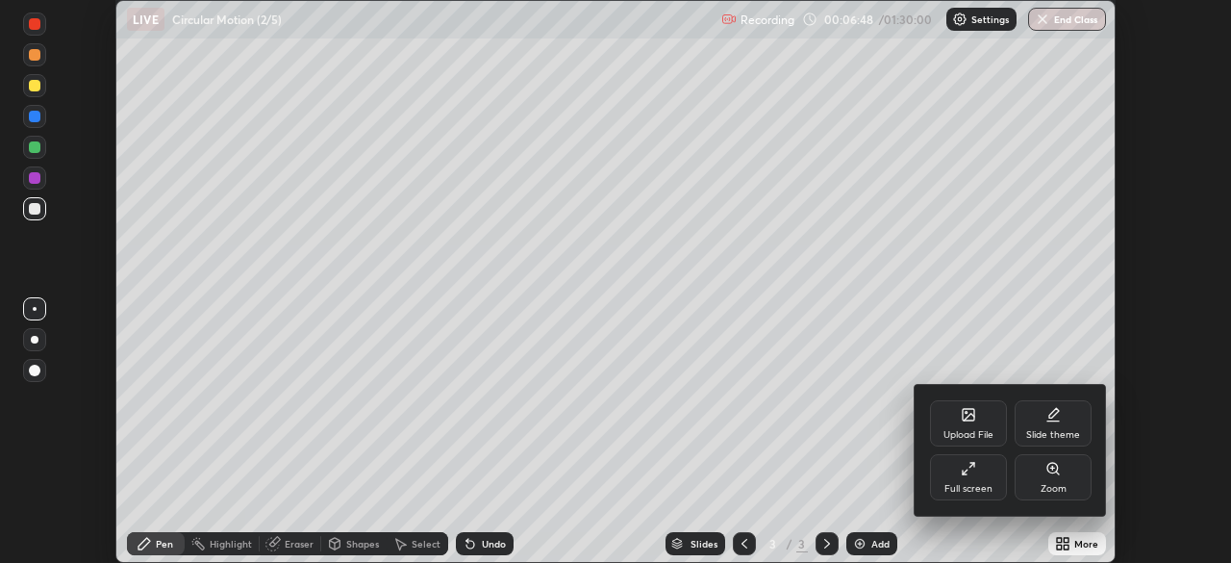
click at [993, 473] on div "Full screen" at bounding box center [968, 477] width 77 height 46
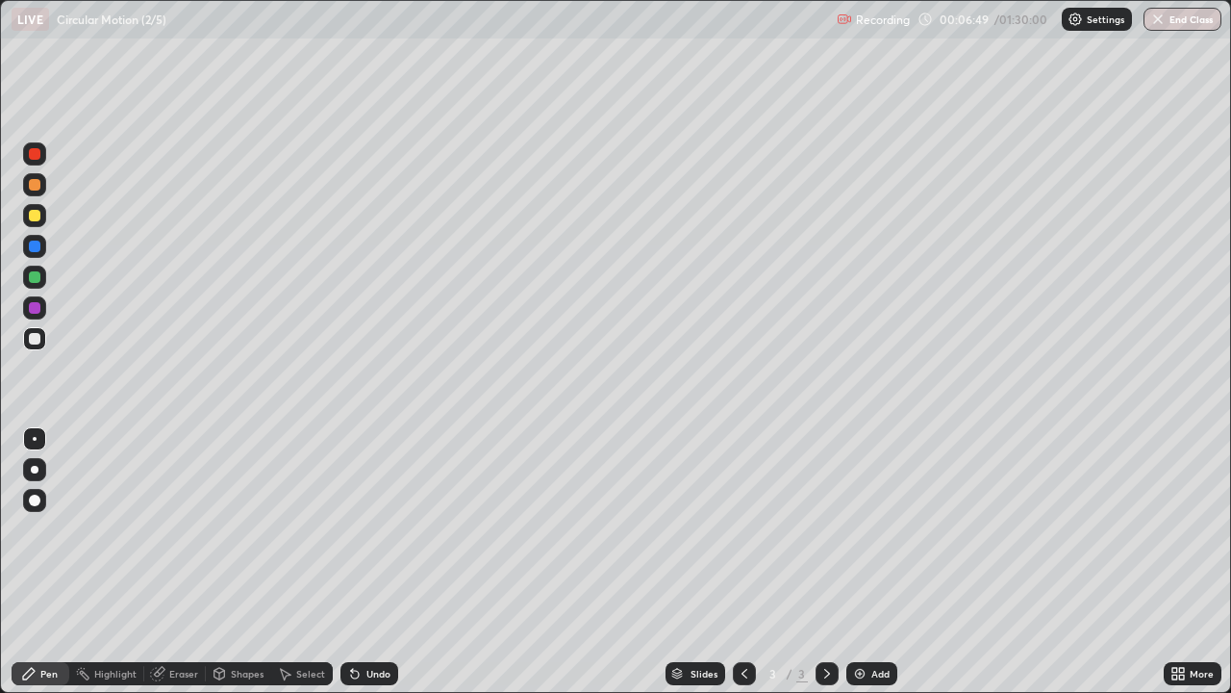
scroll to position [693, 1231]
click at [251, 562] on div "Shapes" at bounding box center [247, 674] width 33 height 10
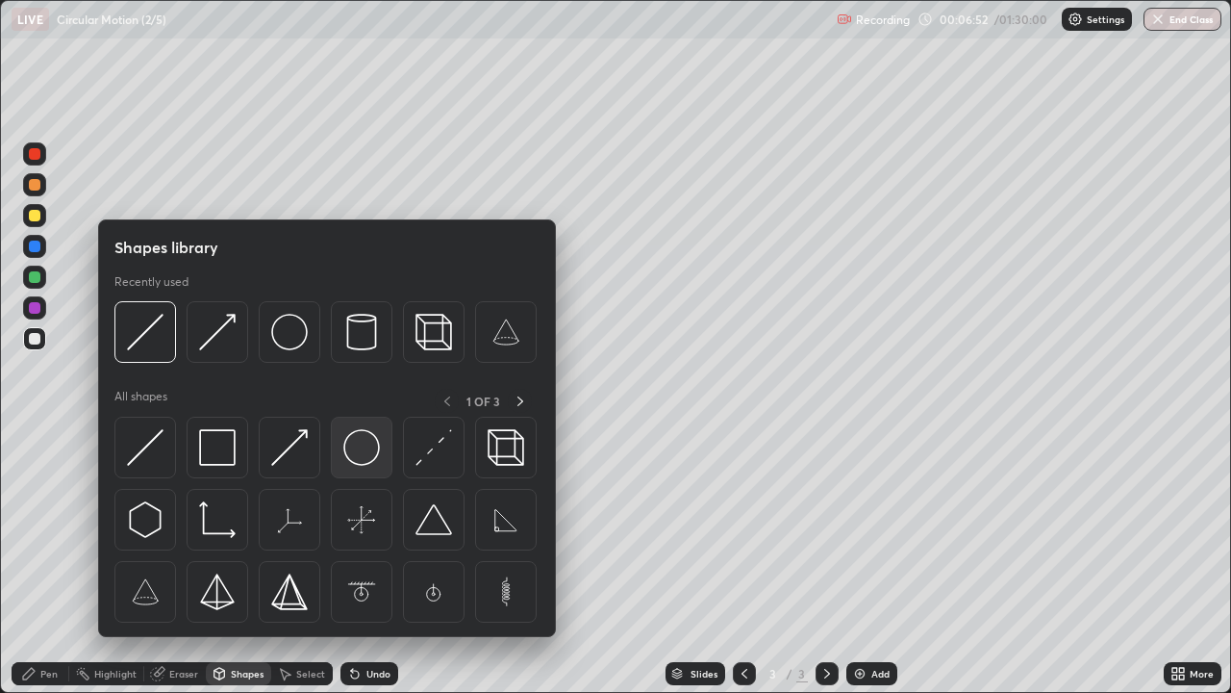
click at [348, 447] on img at bounding box center [361, 447] width 37 height 37
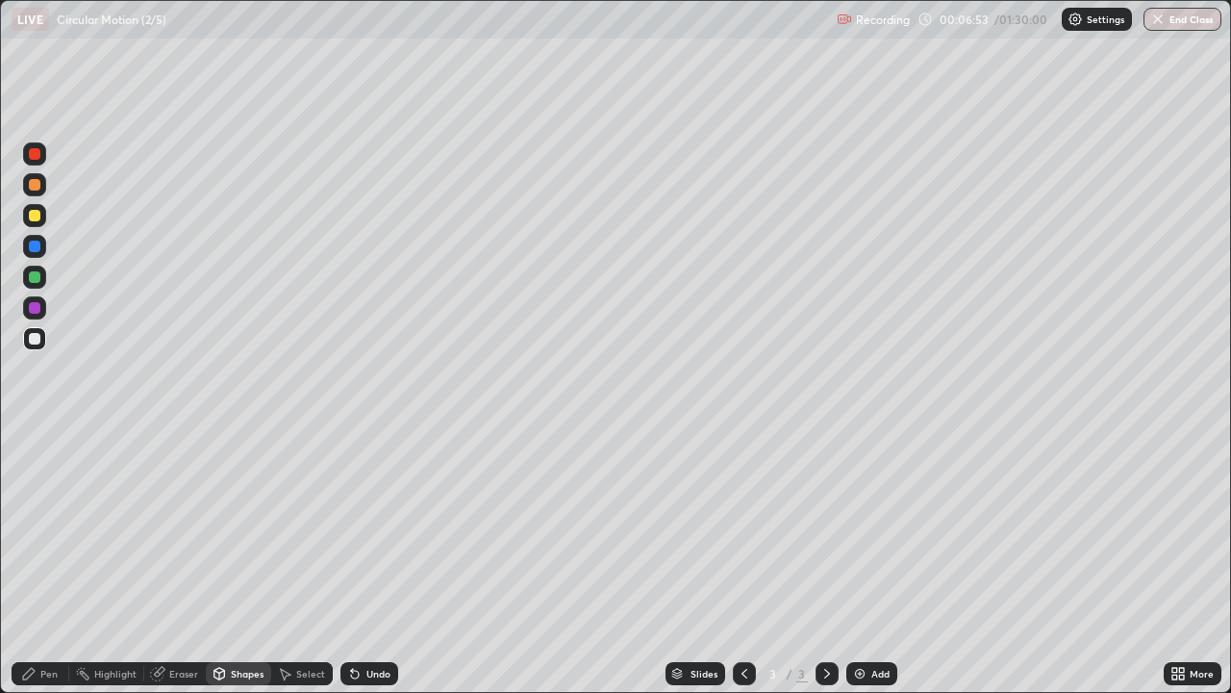
click at [39, 217] on div at bounding box center [35, 216] width 12 height 12
click at [57, 562] on div "Pen" at bounding box center [48, 674] width 17 height 10
click at [37, 279] on div at bounding box center [35, 277] width 12 height 12
click at [39, 339] on div at bounding box center [35, 339] width 12 height 12
click at [39, 281] on div at bounding box center [35, 277] width 12 height 12
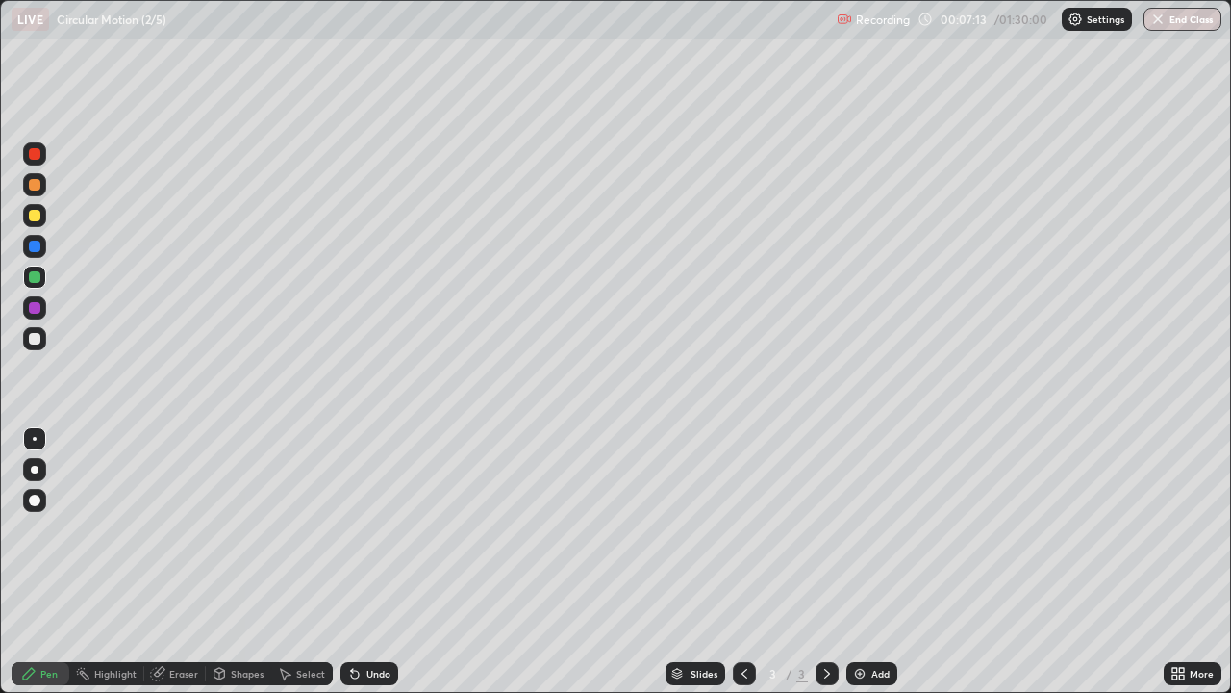
click at [251, 562] on div "Shapes" at bounding box center [247, 674] width 33 height 10
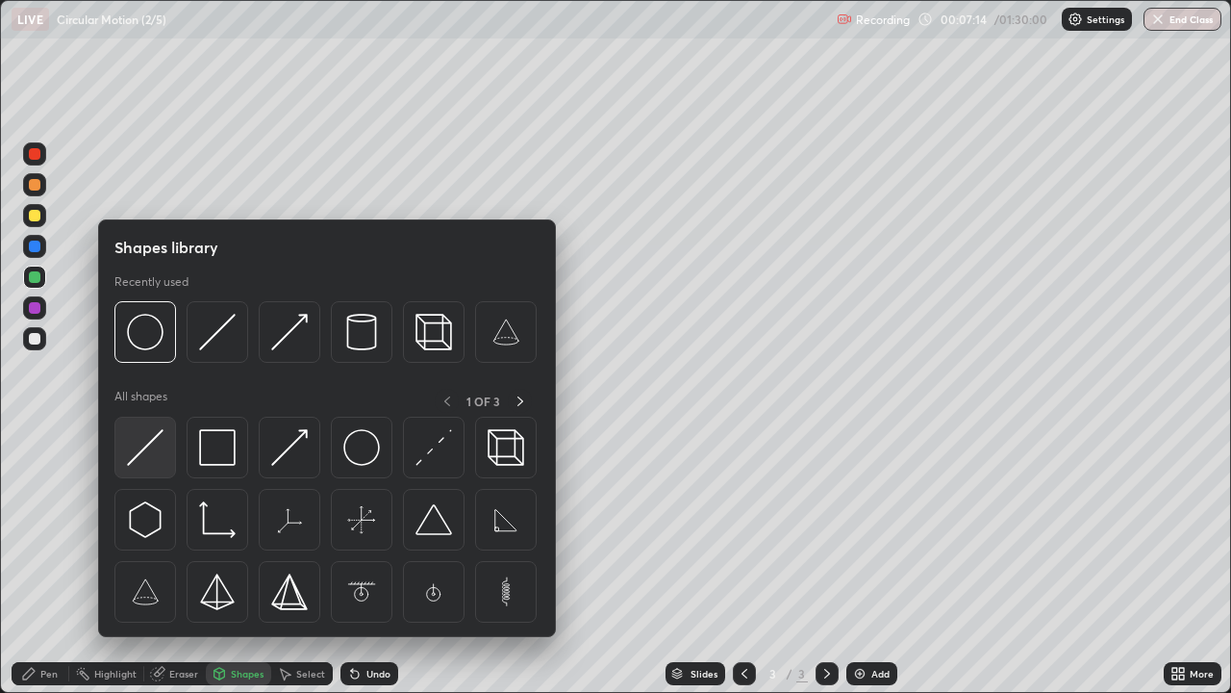
click at [148, 451] on img at bounding box center [145, 447] width 37 height 37
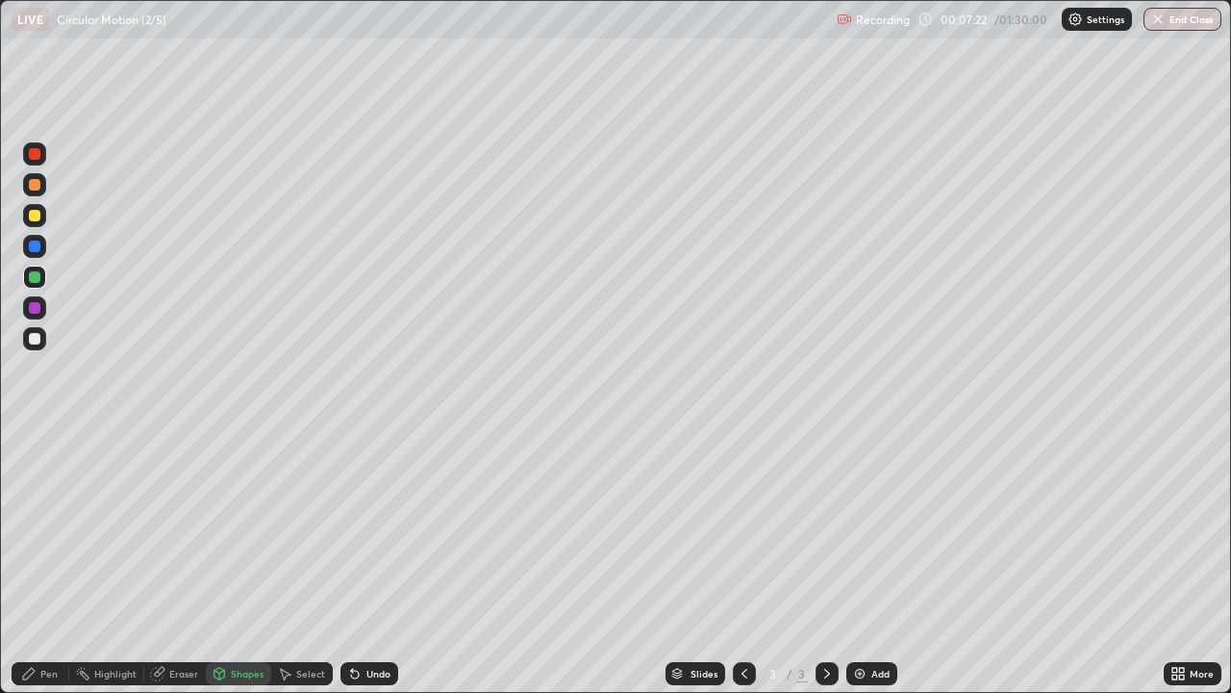
click at [188, 562] on div "Eraser" at bounding box center [183, 674] width 29 height 10
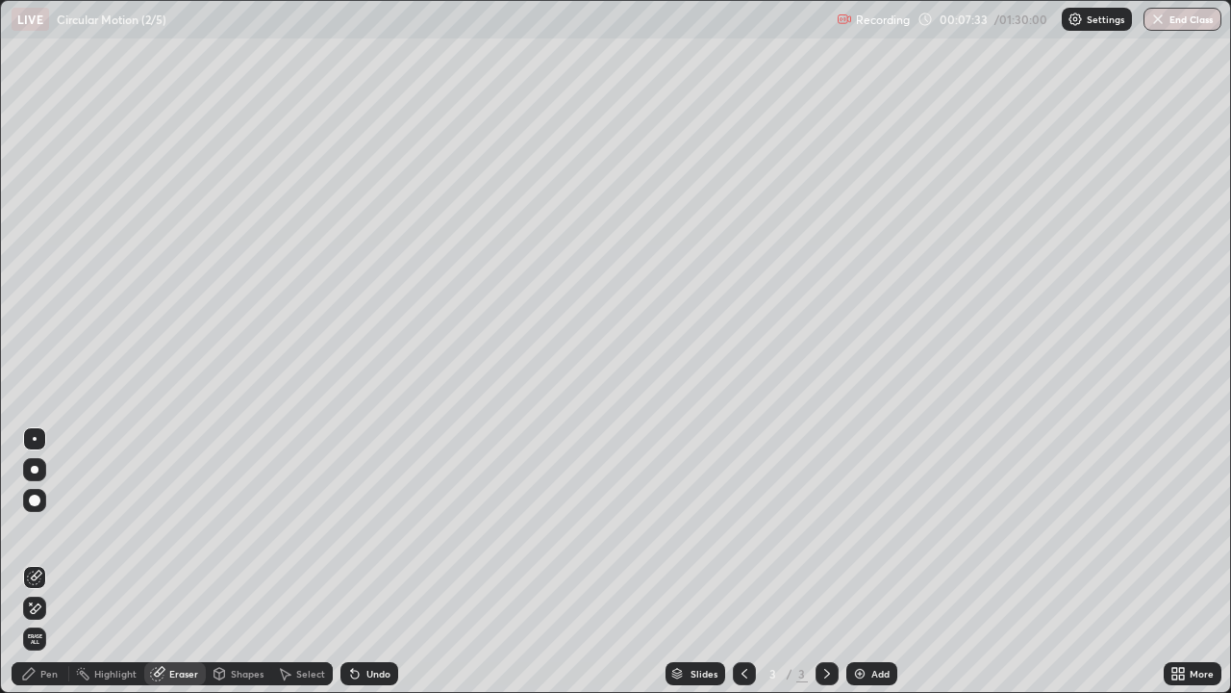
click at [56, 562] on div "Pen" at bounding box center [48, 674] width 17 height 10
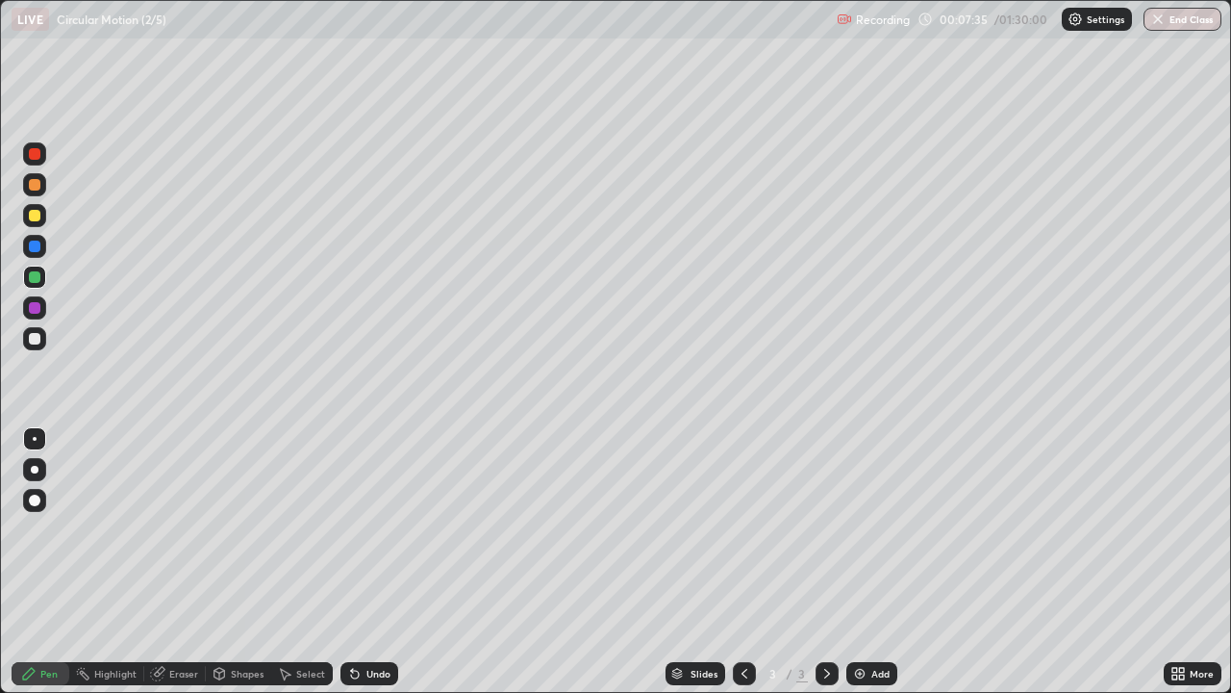
click at [38, 153] on div at bounding box center [35, 154] width 12 height 12
click at [36, 158] on div at bounding box center [35, 154] width 12 height 12
click at [379, 562] on div "Undo" at bounding box center [378, 674] width 24 height 10
click at [35, 313] on div at bounding box center [35, 308] width 12 height 12
click at [42, 252] on div at bounding box center [34, 246] width 23 height 23
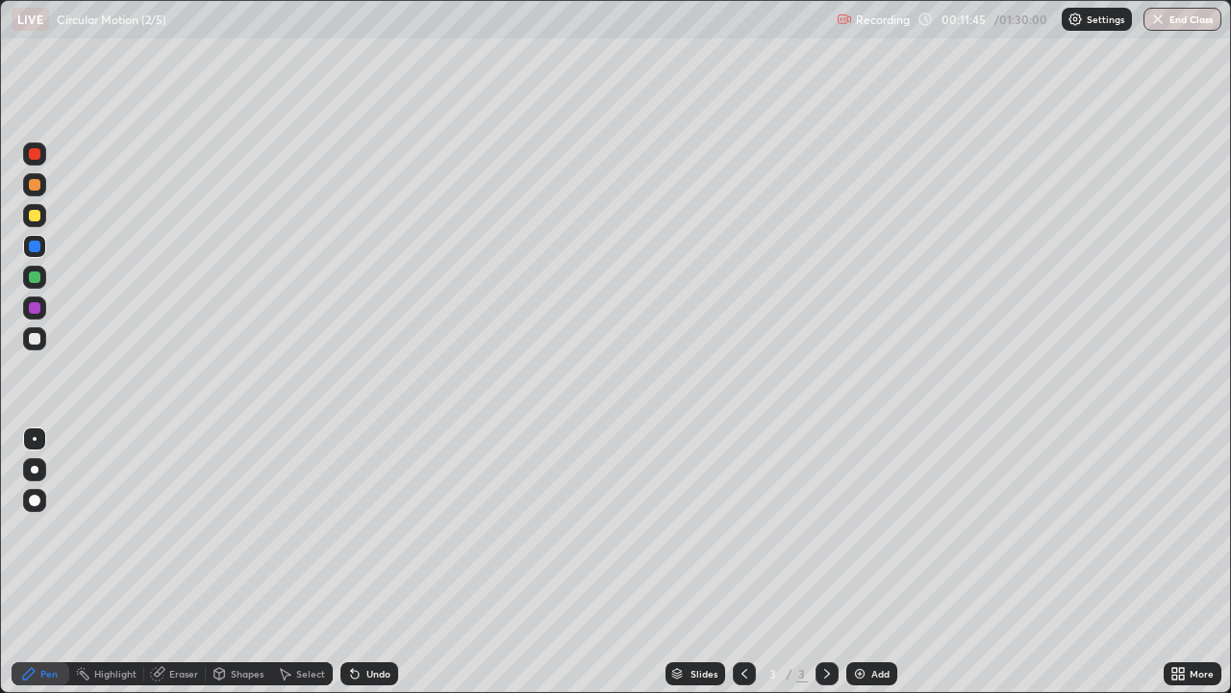
click at [36, 155] on div at bounding box center [35, 154] width 12 height 12
click at [37, 306] on div at bounding box center [35, 308] width 12 height 12
click at [362, 562] on div "Undo" at bounding box center [370, 673] width 58 height 23
click at [366, 562] on div "Undo" at bounding box center [378, 674] width 24 height 10
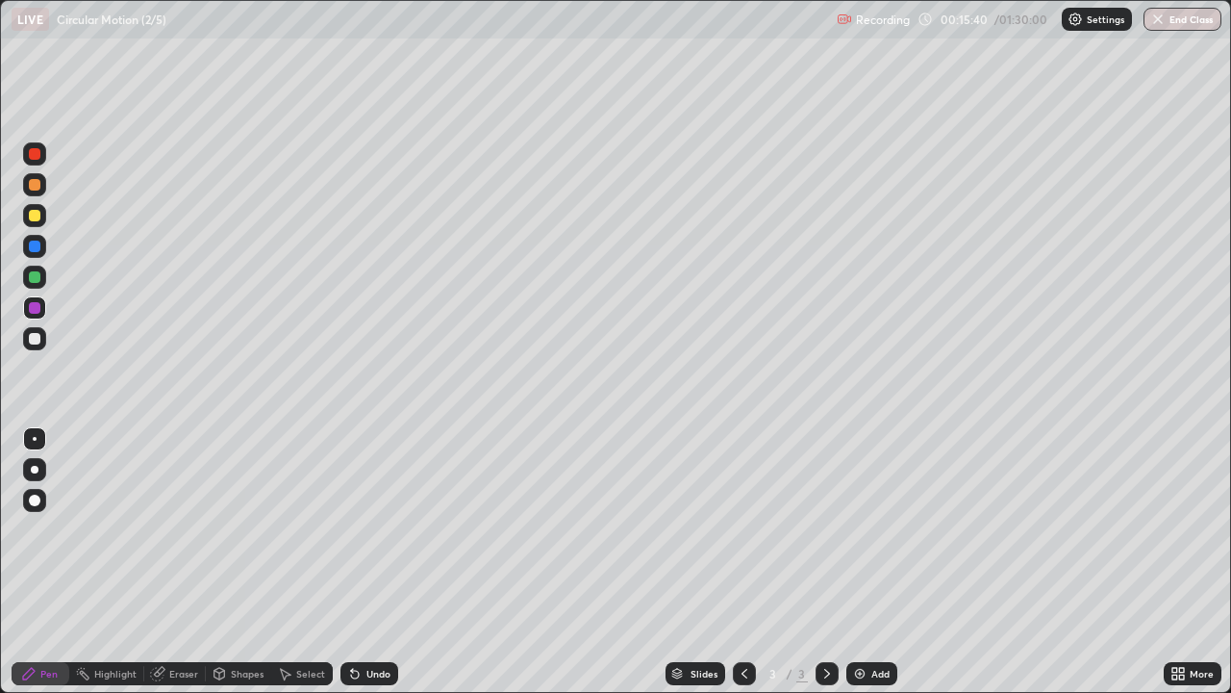
click at [854, 562] on img at bounding box center [859, 673] width 15 height 15
click at [37, 215] on div at bounding box center [35, 216] width 12 height 12
click at [36, 215] on div at bounding box center [35, 216] width 12 height 12
click at [242, 562] on div "Shapes" at bounding box center [247, 674] width 33 height 10
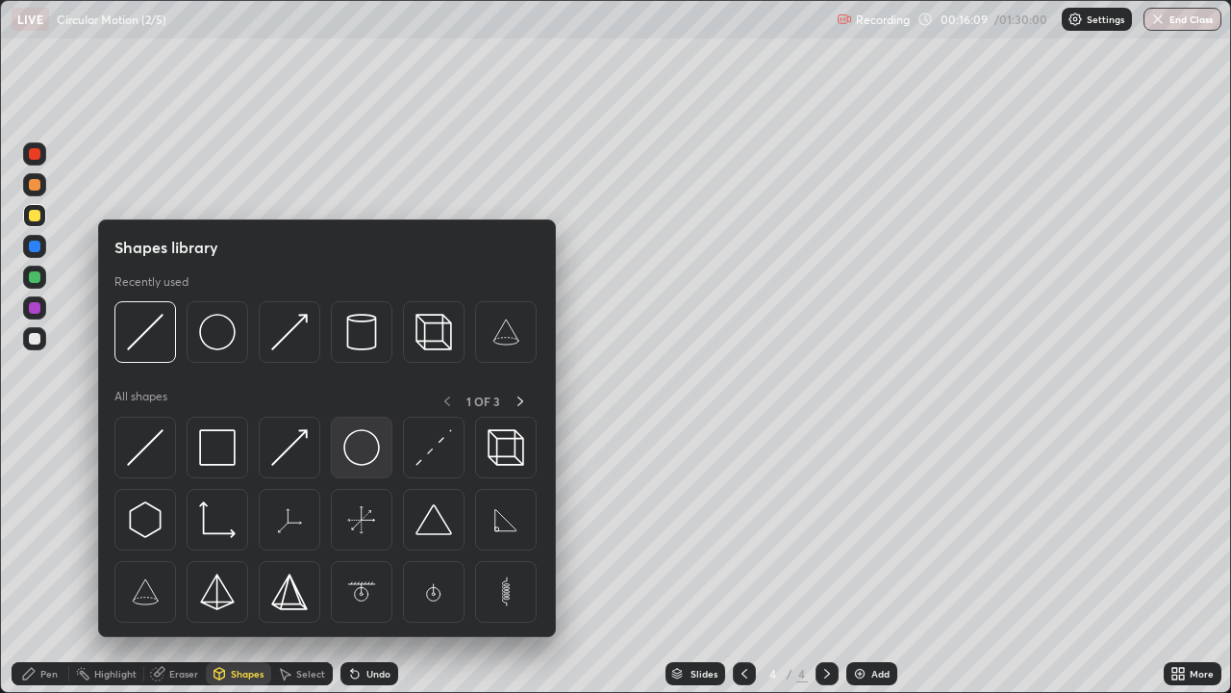
click at [368, 453] on img at bounding box center [361, 447] width 37 height 37
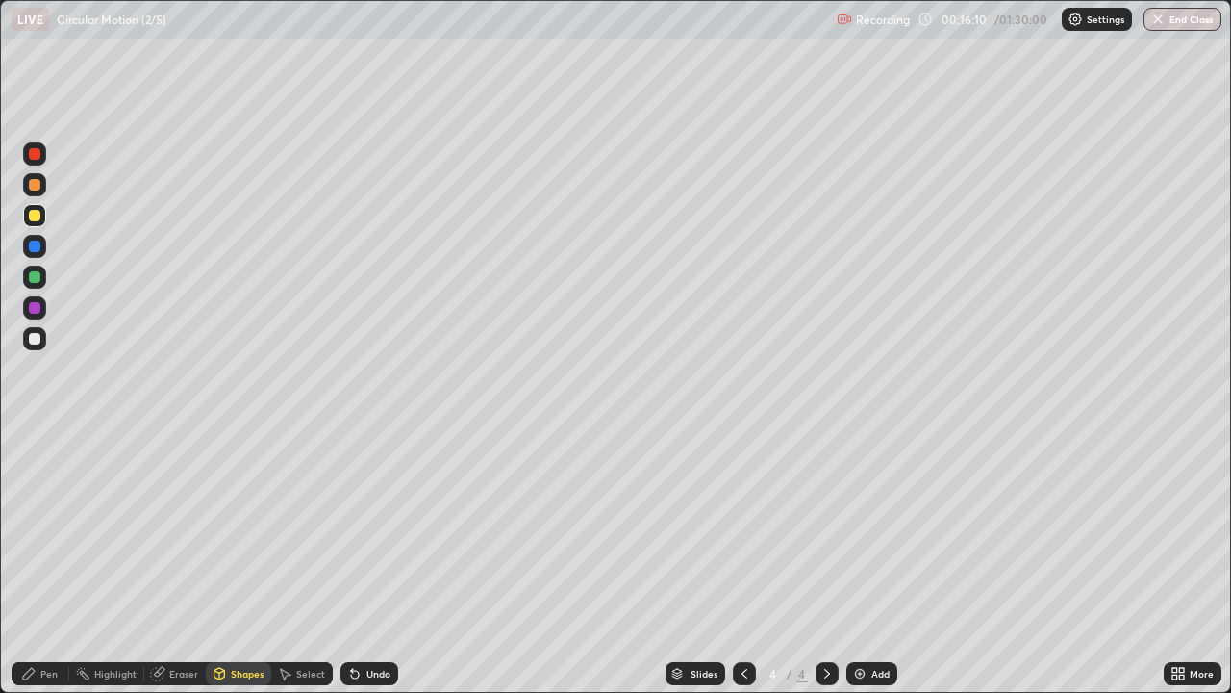
click at [33, 342] on div at bounding box center [35, 339] width 12 height 12
click at [55, 562] on div "Pen" at bounding box center [41, 673] width 58 height 23
click at [35, 276] on div at bounding box center [35, 277] width 12 height 12
click at [37, 215] on div at bounding box center [35, 216] width 12 height 12
click at [244, 562] on div "Shapes" at bounding box center [247, 674] width 33 height 10
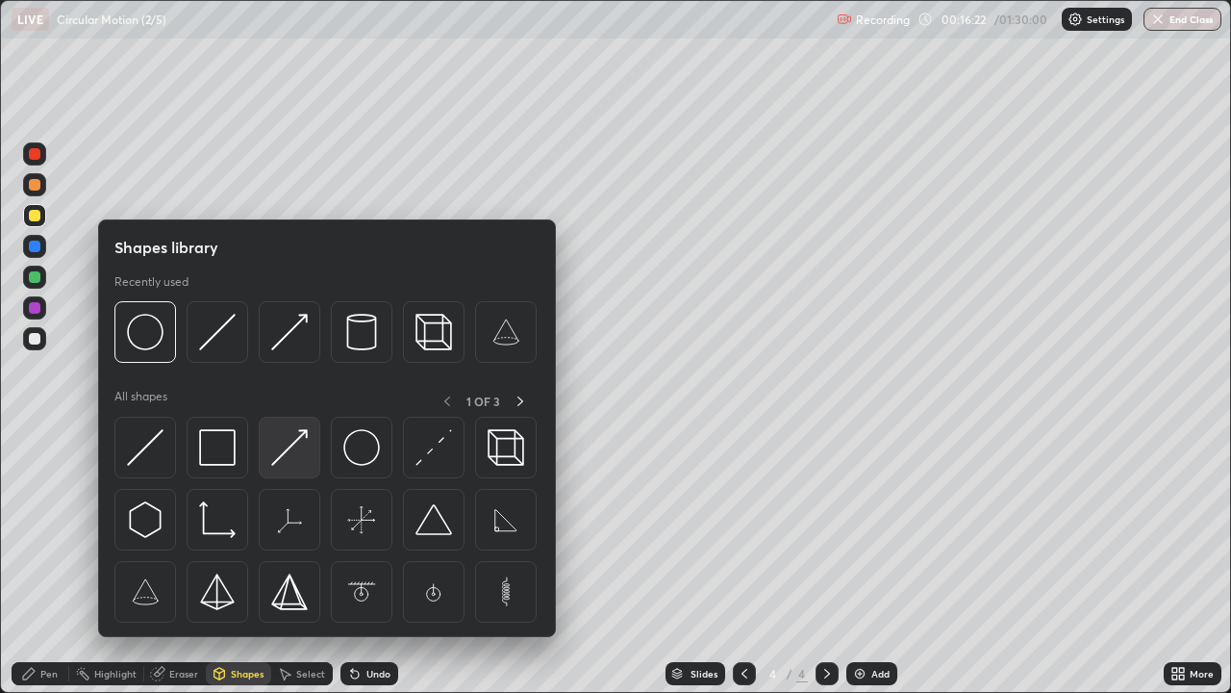
click at [286, 456] on img at bounding box center [289, 447] width 37 height 37
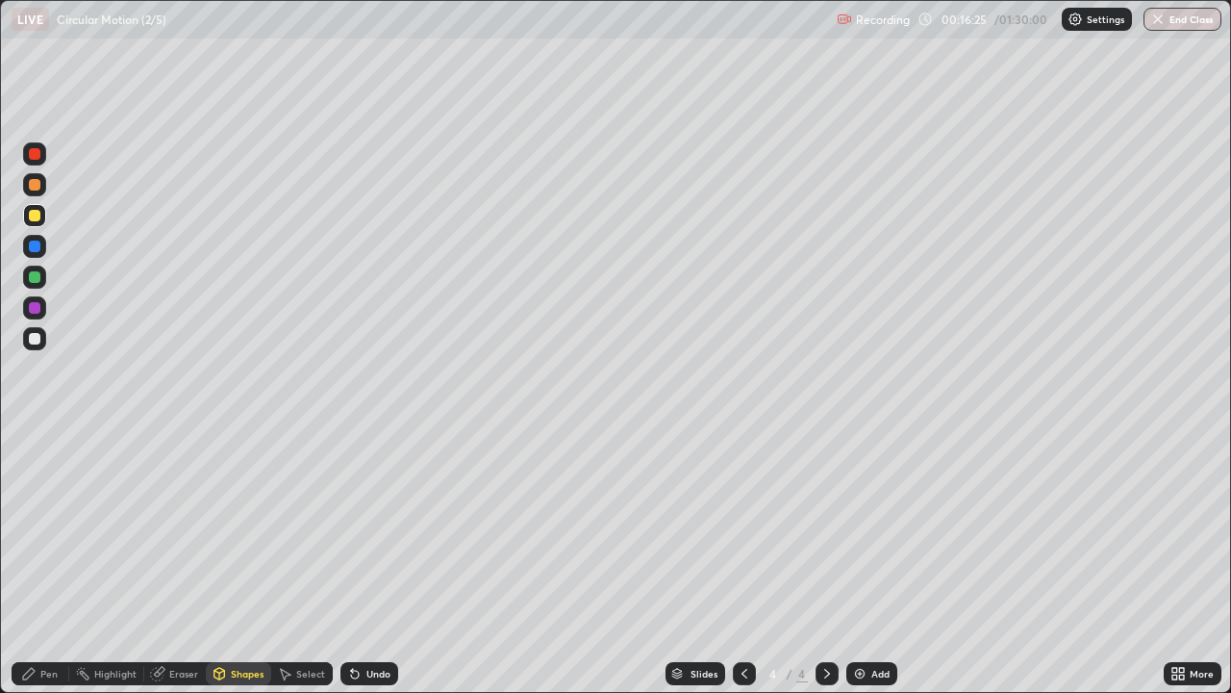
click at [55, 562] on div "Pen" at bounding box center [48, 674] width 17 height 10
click at [36, 341] on div at bounding box center [35, 339] width 12 height 12
click at [37, 278] on div at bounding box center [35, 277] width 12 height 12
click at [38, 158] on div at bounding box center [35, 154] width 12 height 12
click at [39, 247] on div at bounding box center [35, 246] width 12 height 12
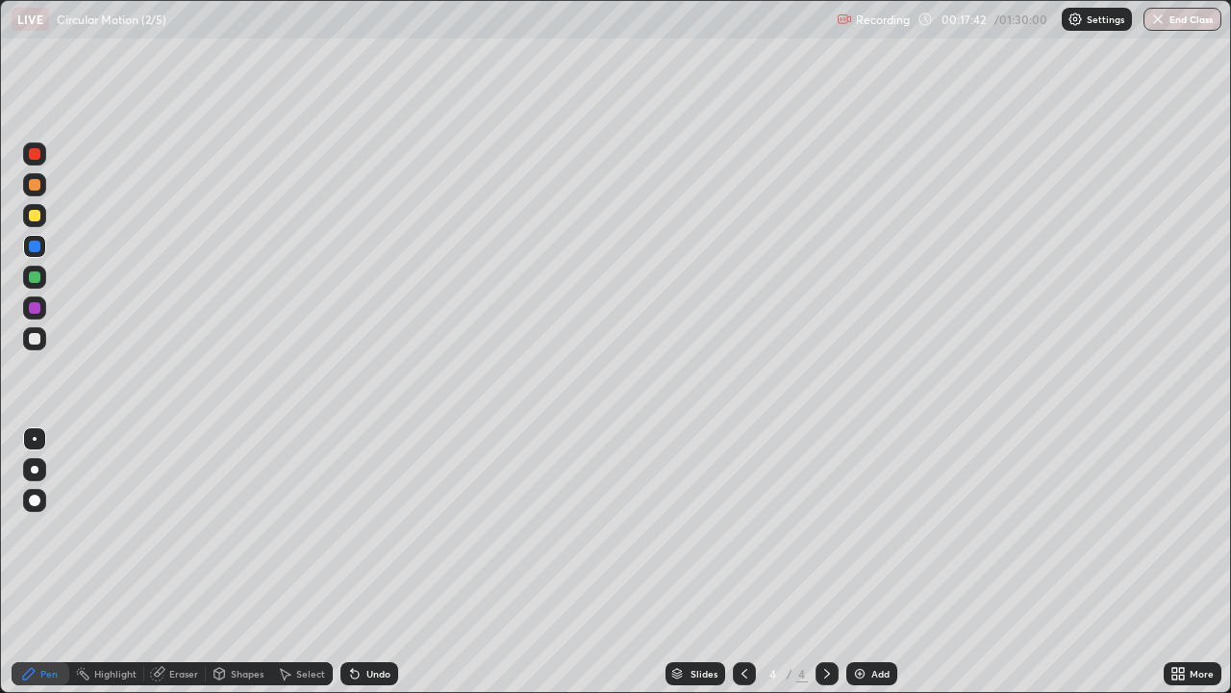
click at [311, 562] on div "Select" at bounding box center [302, 673] width 62 height 23
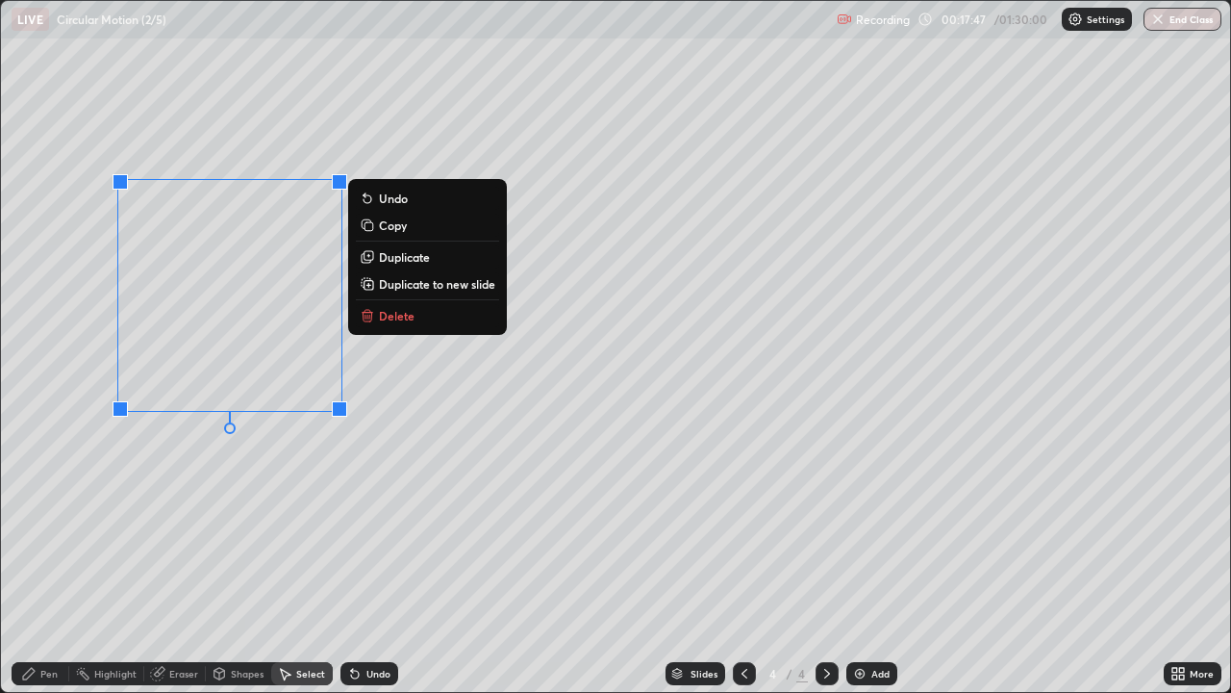
click at [325, 493] on div "0 ° Undo Copy Duplicate Duplicate to new slide Delete" at bounding box center [615, 346] width 1229 height 691
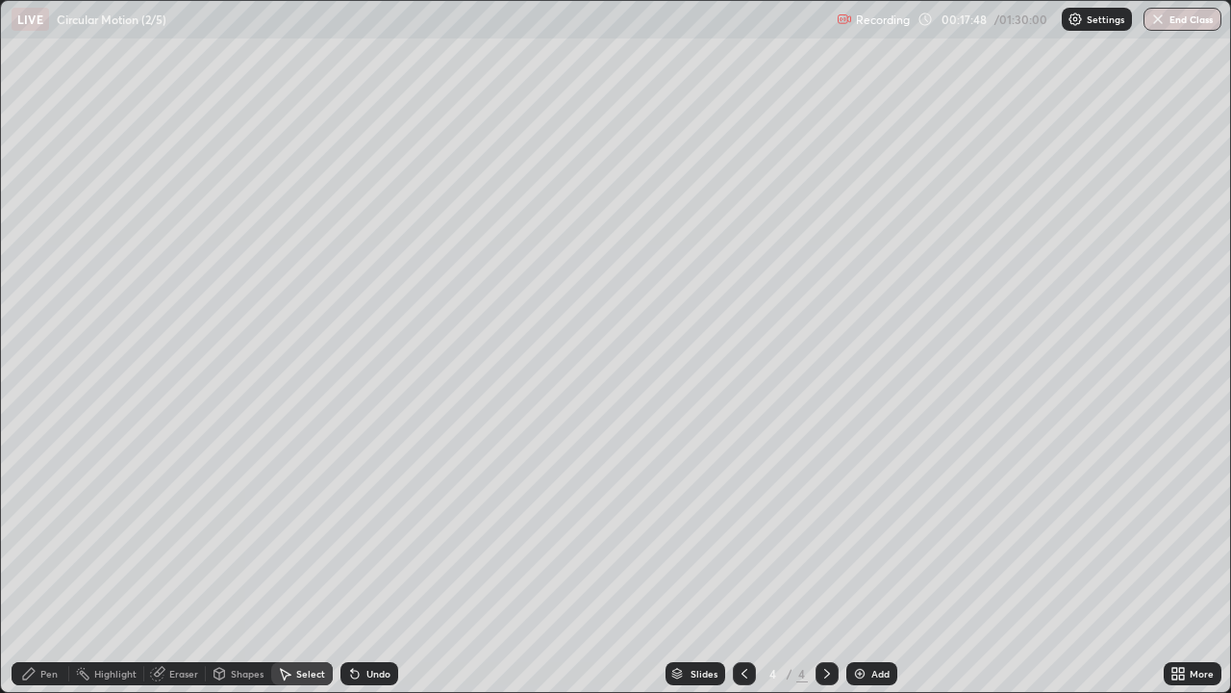
click at [59, 562] on div "Pen" at bounding box center [41, 673] width 58 height 23
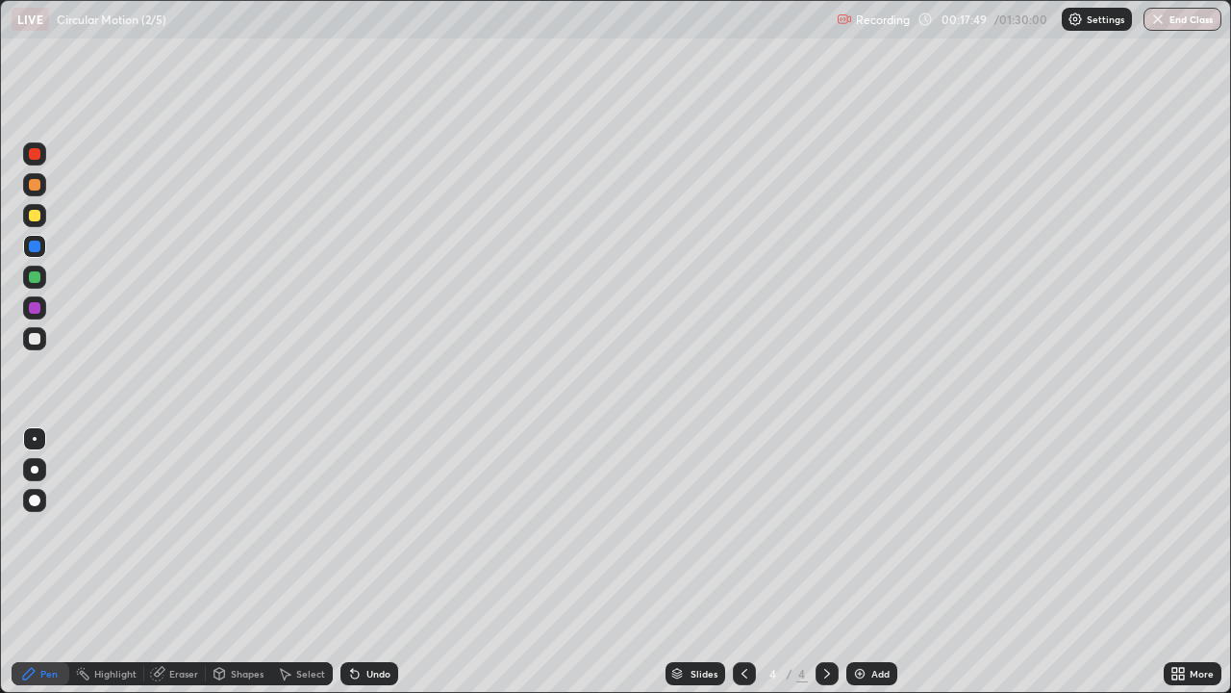
click at [35, 340] on div at bounding box center [35, 339] width 12 height 12
click at [37, 310] on div at bounding box center [35, 308] width 12 height 12
click at [38, 338] on div at bounding box center [35, 339] width 12 height 12
click at [252, 562] on div "Shapes" at bounding box center [247, 674] width 33 height 10
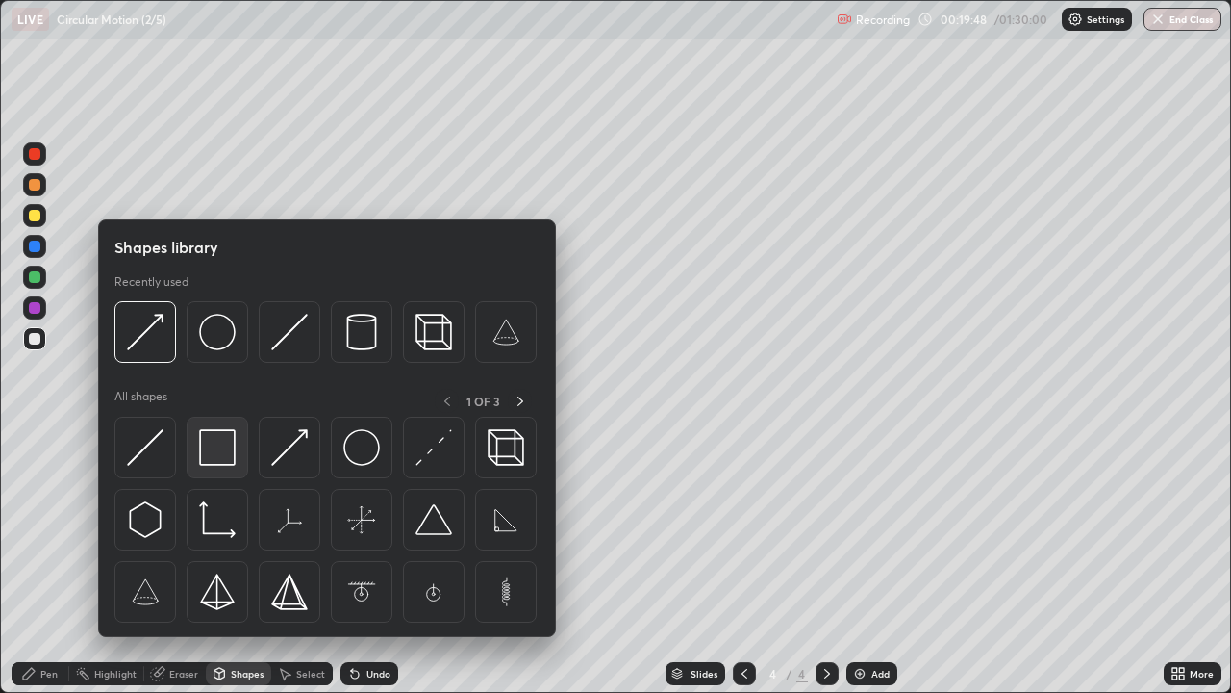
click at [223, 448] on img at bounding box center [217, 447] width 37 height 37
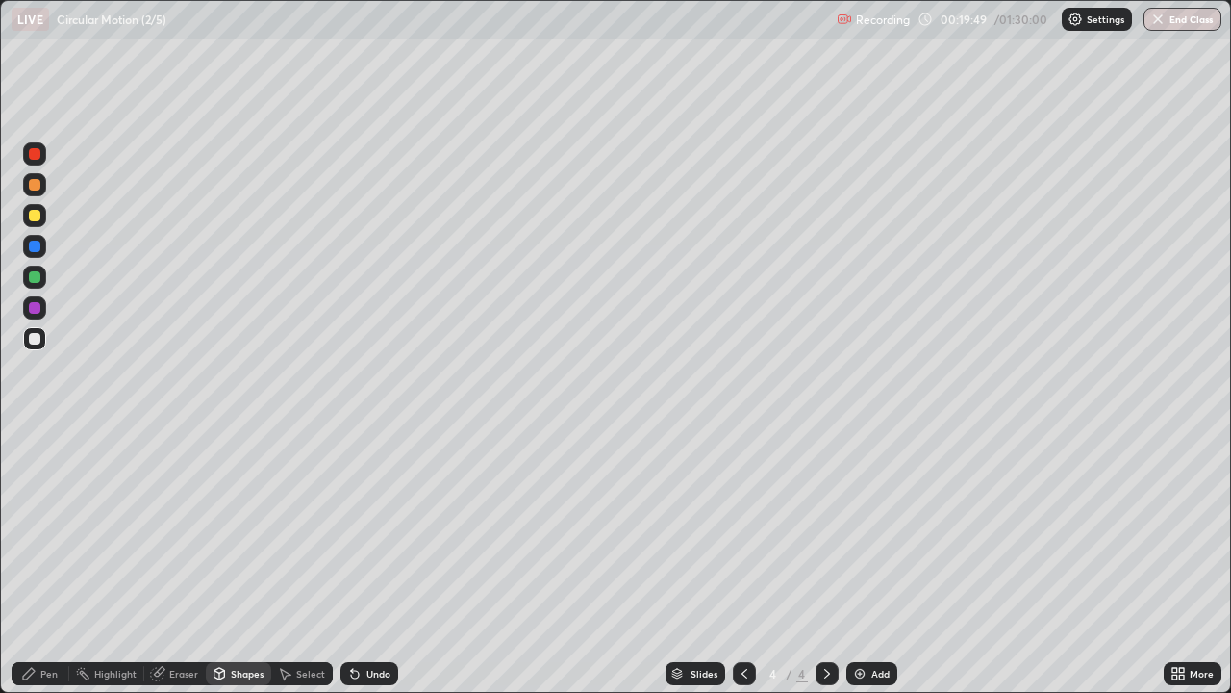
click at [35, 248] on div at bounding box center [35, 246] width 12 height 12
click at [60, 562] on div "Pen" at bounding box center [41, 673] width 58 height 23
click at [361, 562] on div "Undo" at bounding box center [370, 673] width 58 height 23
click at [353, 562] on icon at bounding box center [354, 673] width 15 height 15
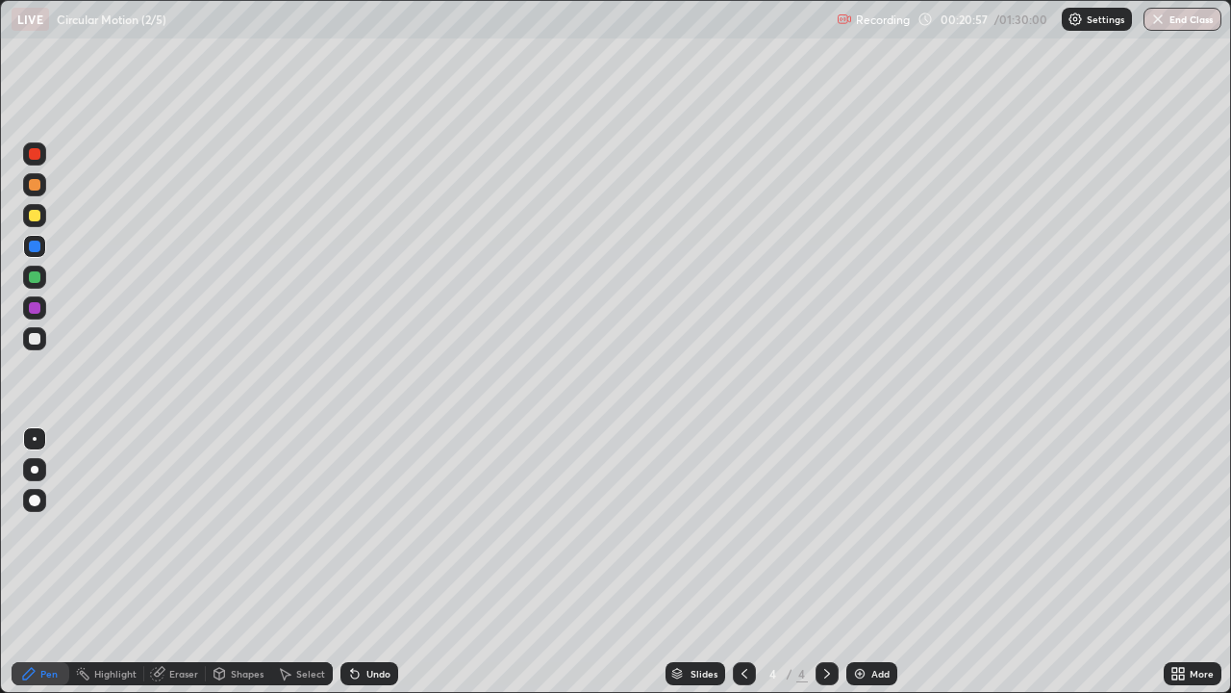
click at [357, 562] on icon at bounding box center [354, 673] width 15 height 15
click at [35, 154] on div at bounding box center [35, 154] width 12 height 12
click at [36, 278] on div at bounding box center [35, 277] width 12 height 12
click at [36, 338] on div at bounding box center [35, 339] width 12 height 12
click at [253, 562] on div "Shapes" at bounding box center [247, 674] width 33 height 10
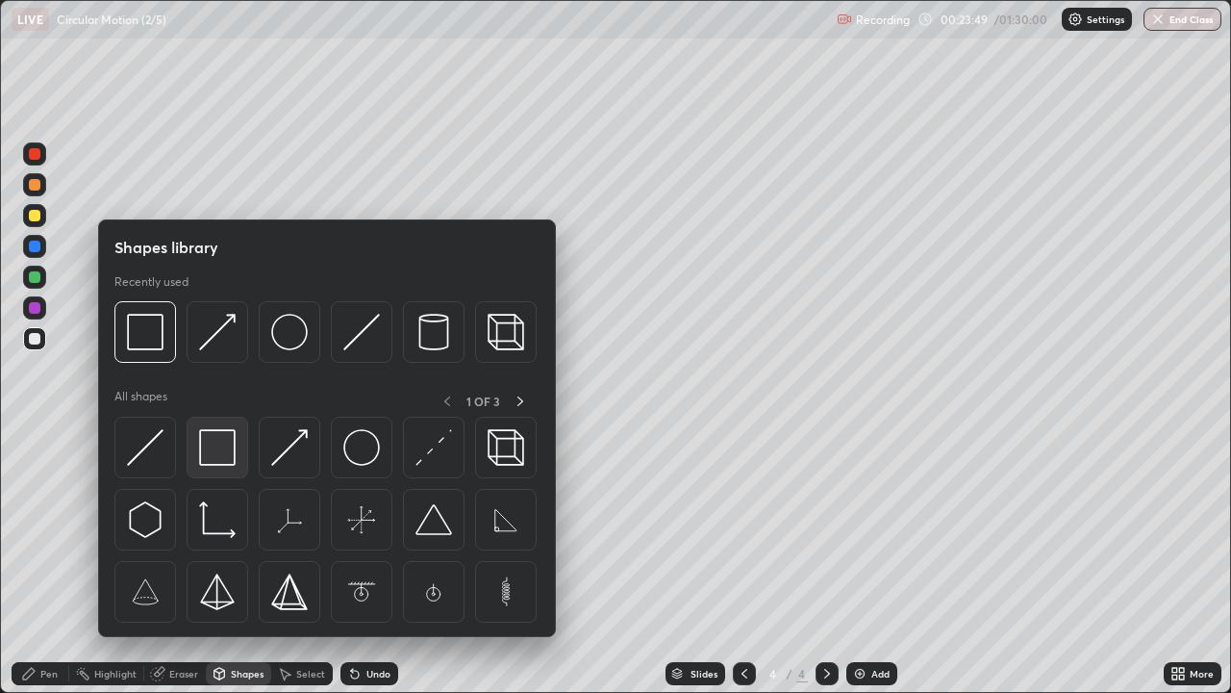
click at [224, 448] on img at bounding box center [217, 447] width 37 height 37
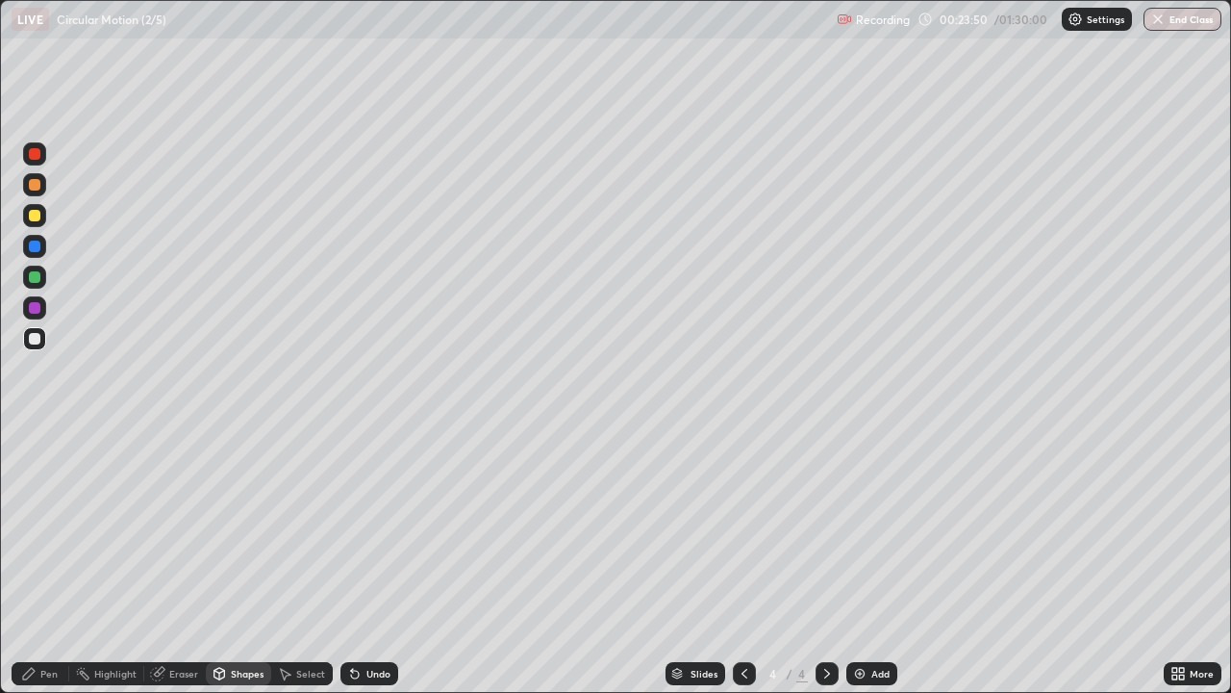
click at [35, 305] on div at bounding box center [35, 308] width 12 height 12
click at [68, 562] on div "Pen" at bounding box center [41, 673] width 58 height 38
click at [38, 302] on div at bounding box center [35, 308] width 12 height 12
click at [39, 341] on div at bounding box center [35, 339] width 12 height 12
click at [370, 562] on div "Undo" at bounding box center [378, 674] width 24 height 10
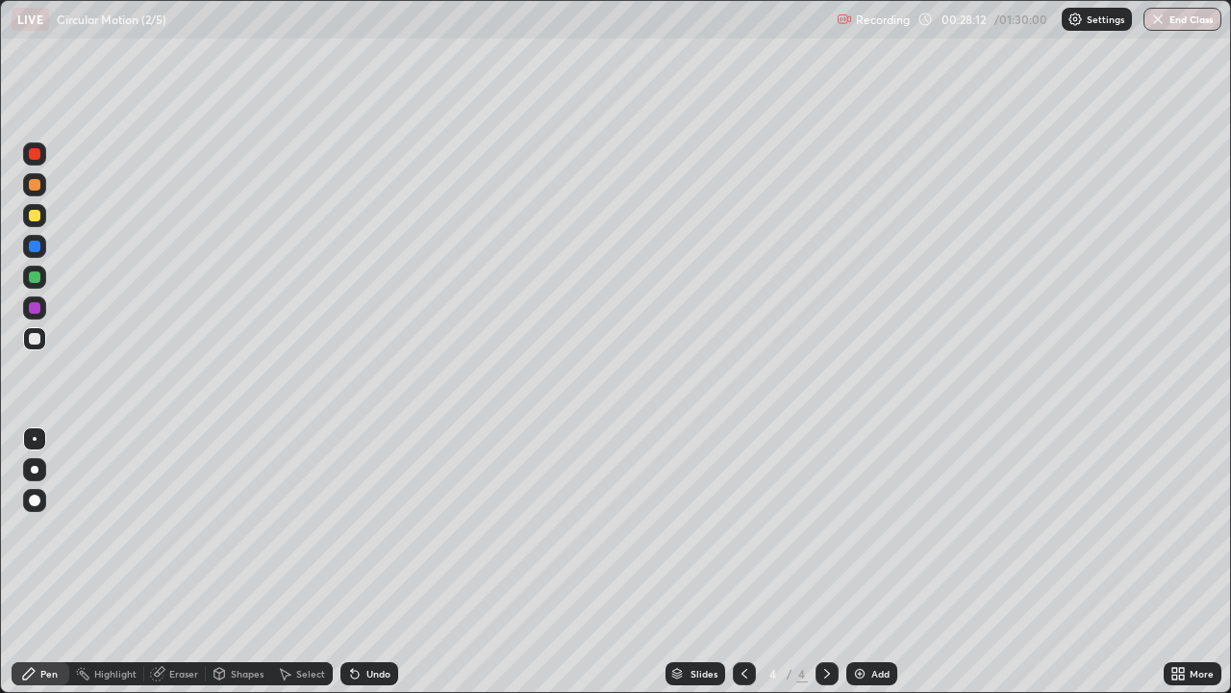
click at [366, 562] on div "Undo" at bounding box center [378, 674] width 24 height 10
click at [38, 218] on div at bounding box center [35, 216] width 12 height 12
click at [370, 562] on div "Undo" at bounding box center [378, 674] width 24 height 10
click at [192, 562] on div "Eraser" at bounding box center [183, 674] width 29 height 10
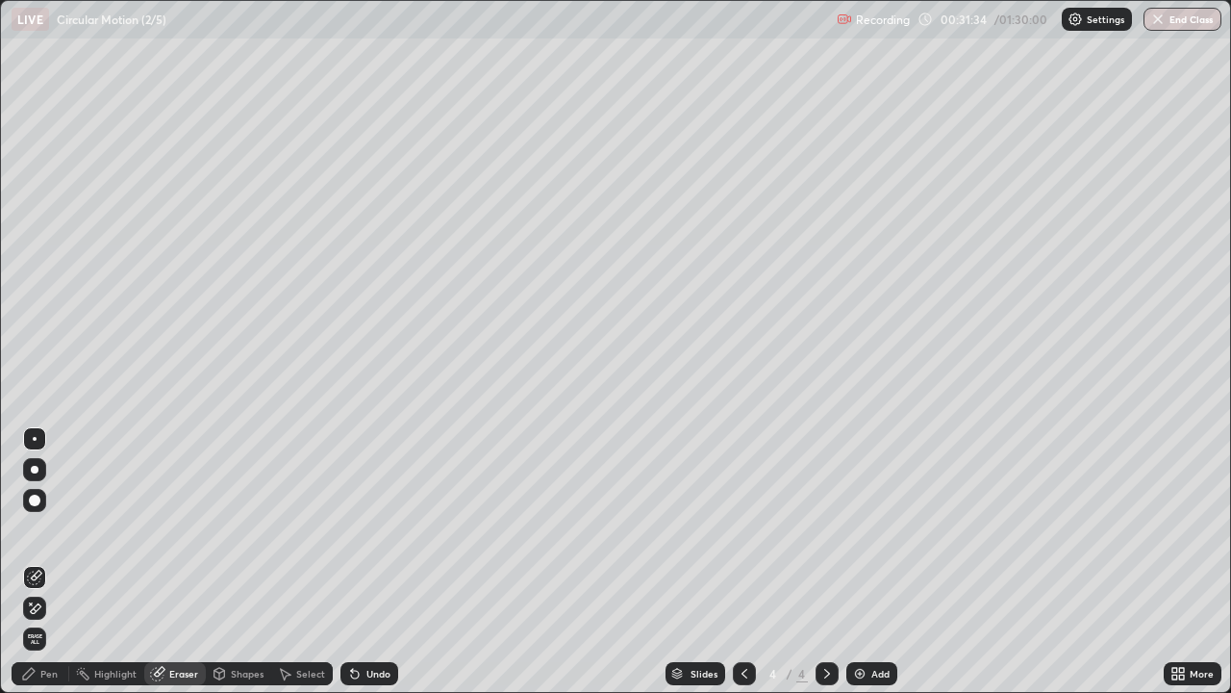
click at [53, 562] on div "Pen" at bounding box center [48, 674] width 17 height 10
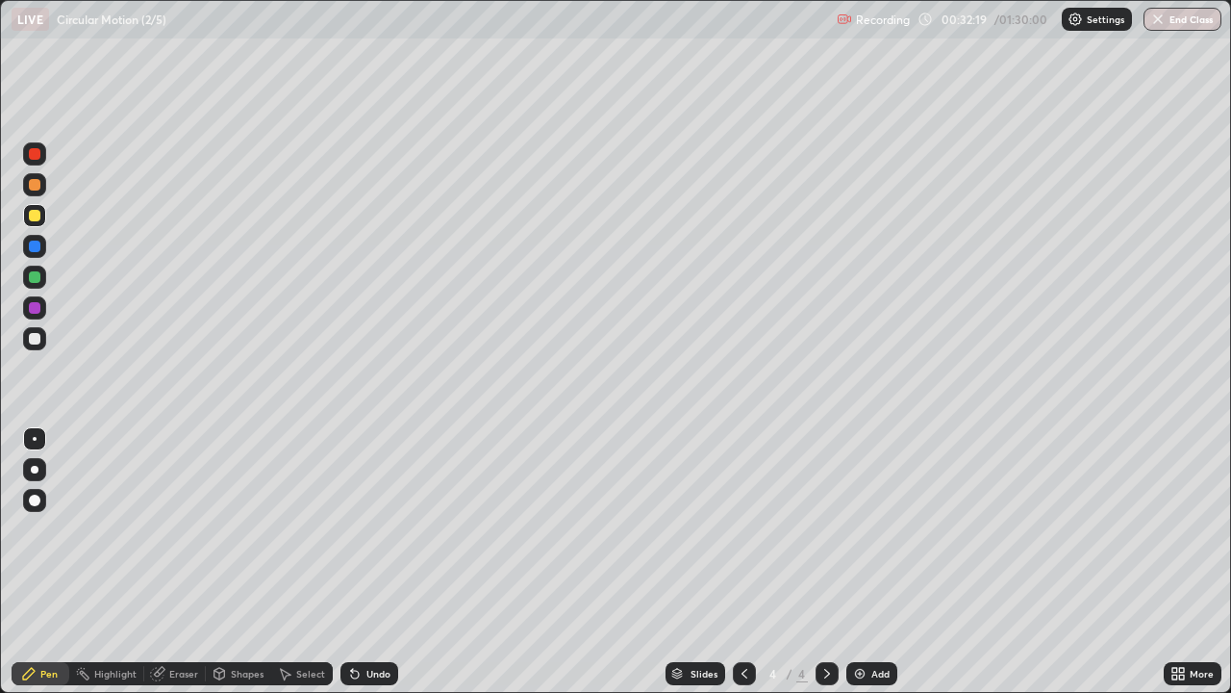
click at [367, 562] on div "Undo" at bounding box center [378, 674] width 24 height 10
click at [366, 562] on div "Undo" at bounding box center [370, 673] width 58 height 23
click at [365, 562] on div "Undo" at bounding box center [370, 673] width 58 height 23
click at [250, 562] on div "Shapes" at bounding box center [247, 674] width 33 height 10
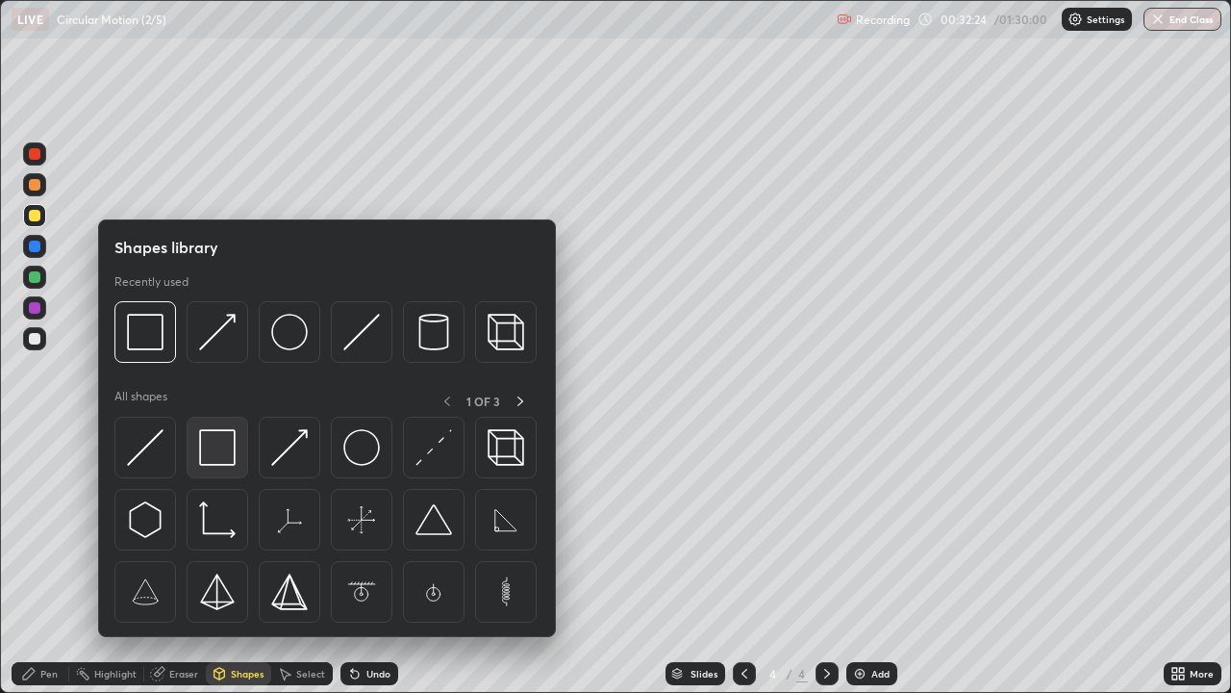
click at [212, 452] on img at bounding box center [217, 447] width 37 height 37
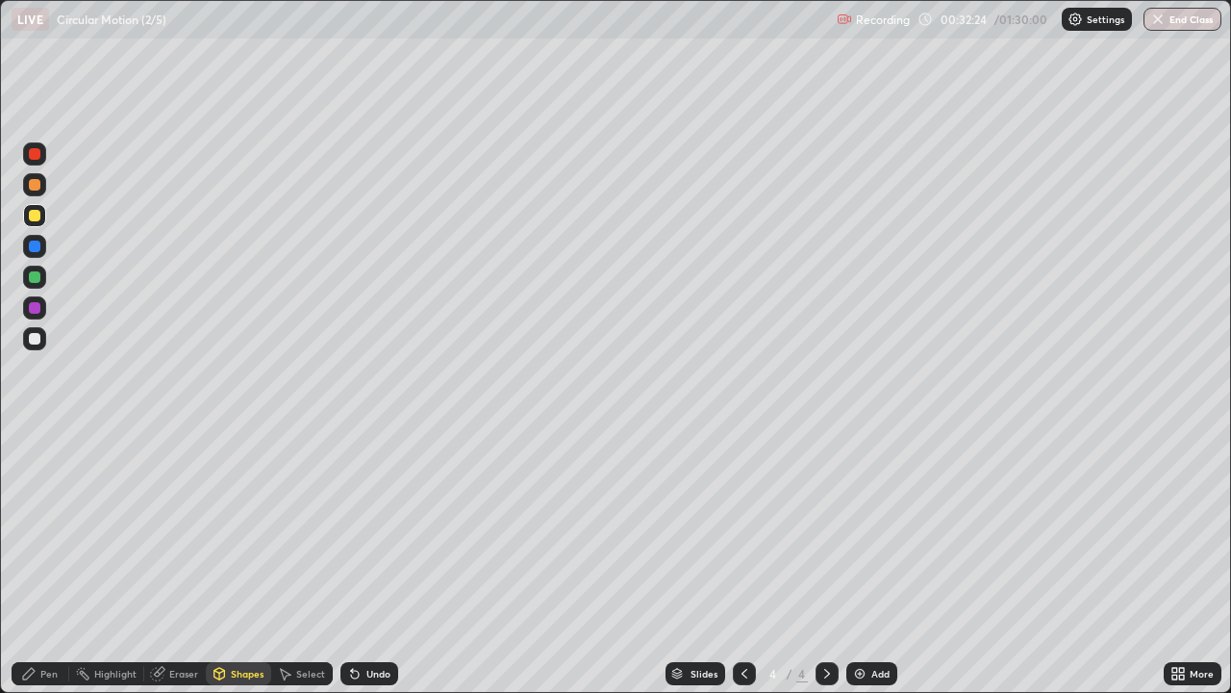
click at [36, 310] on div at bounding box center [35, 308] width 12 height 12
click at [854, 562] on img at bounding box center [859, 673] width 15 height 15
click at [38, 217] on div at bounding box center [35, 216] width 12 height 12
click at [250, 562] on div "Shapes" at bounding box center [247, 674] width 33 height 10
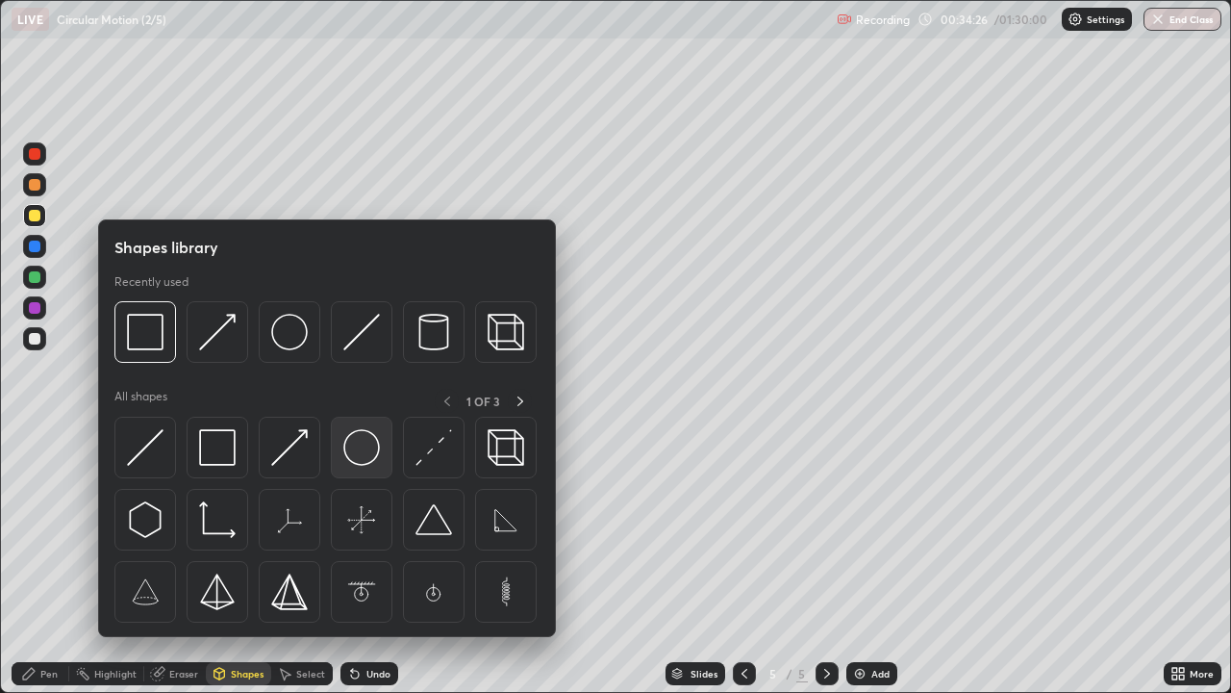
click at [366, 454] on img at bounding box center [361, 447] width 37 height 37
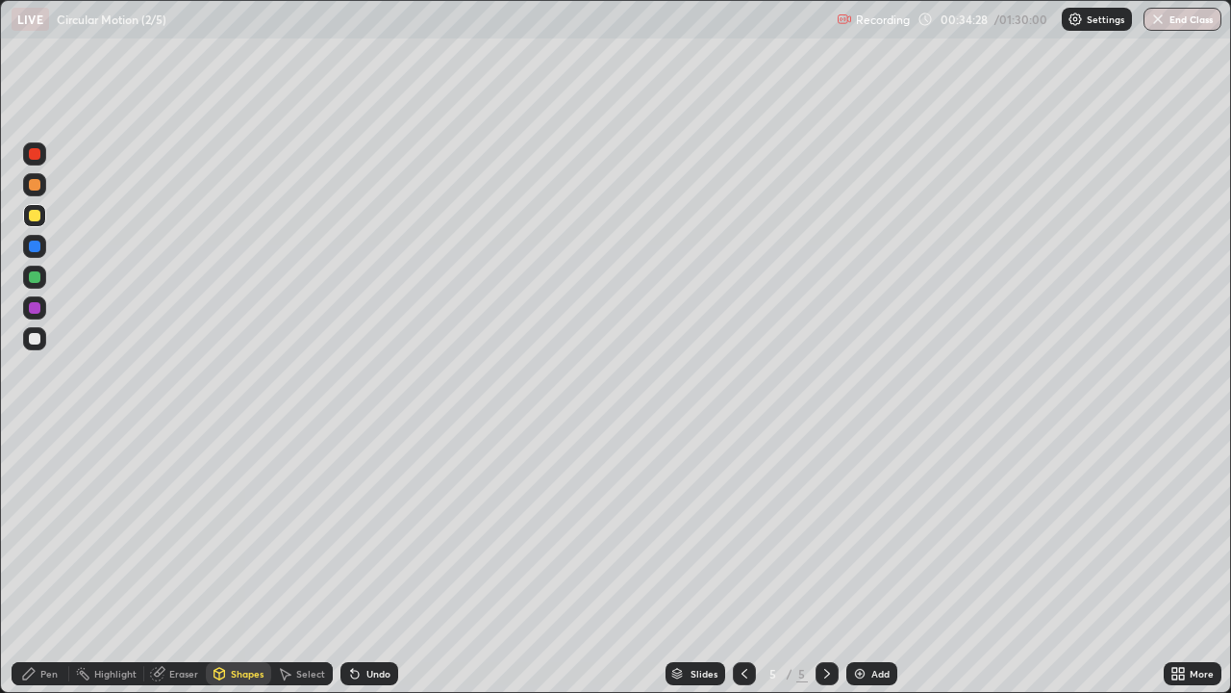
click at [37, 279] on div at bounding box center [35, 277] width 12 height 12
click at [245, 562] on div "Shapes" at bounding box center [247, 674] width 33 height 10
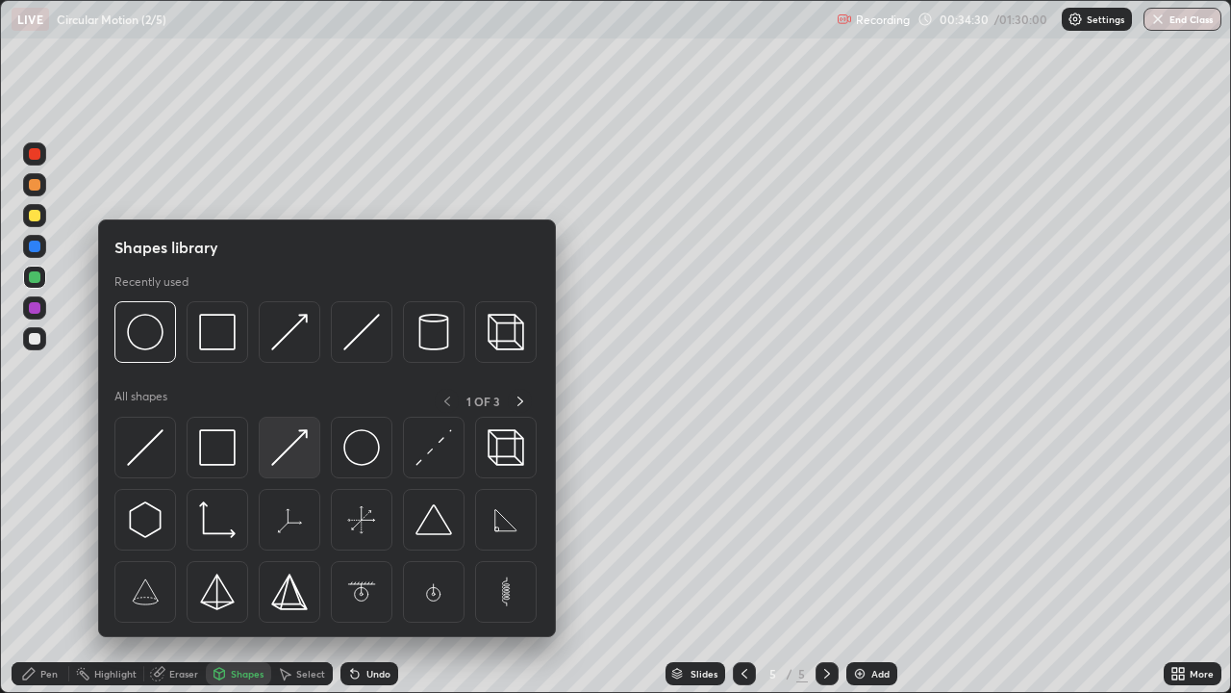
click at [300, 445] on img at bounding box center [289, 447] width 37 height 37
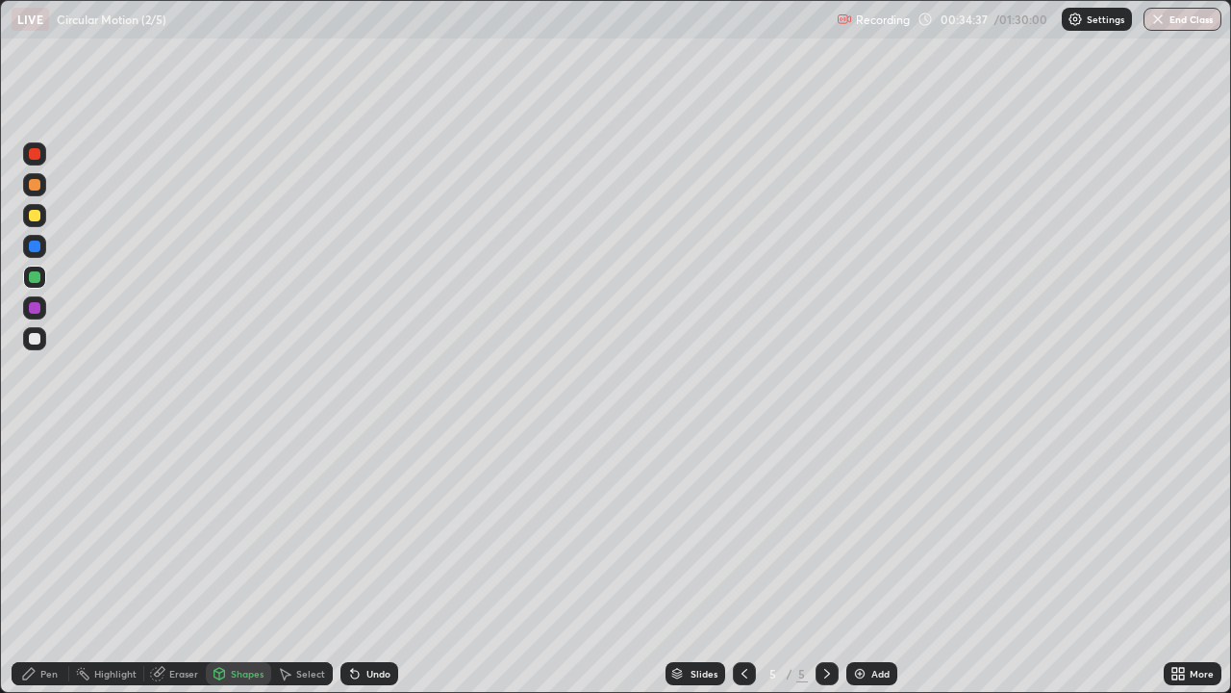
click at [184, 562] on div "Eraser" at bounding box center [183, 674] width 29 height 10
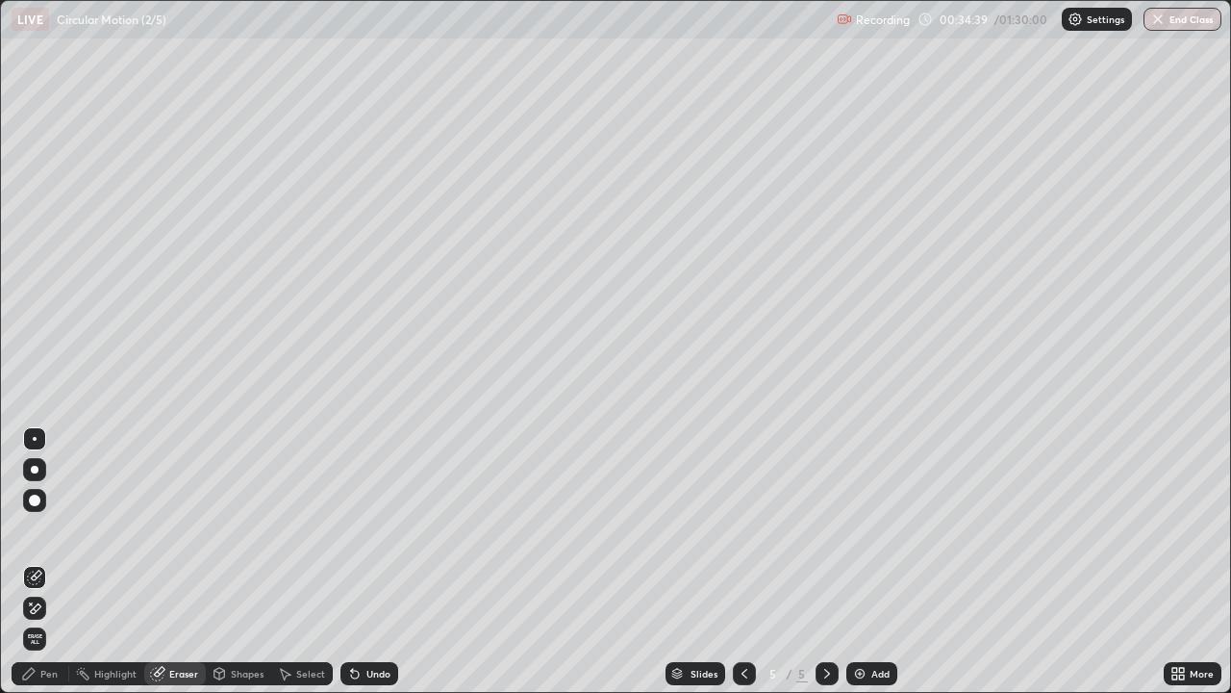
click at [53, 562] on div "Pen" at bounding box center [41, 673] width 58 height 23
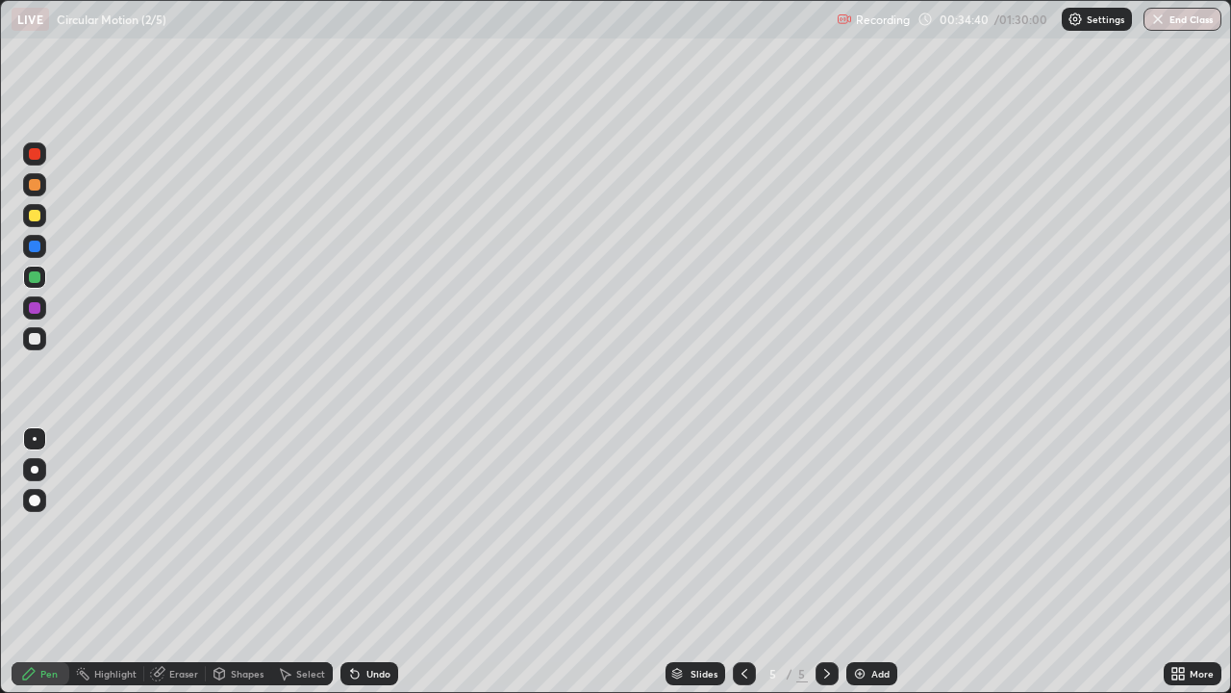
click at [34, 307] on div at bounding box center [35, 308] width 12 height 12
click at [36, 155] on div at bounding box center [35, 154] width 12 height 12
click at [37, 340] on div at bounding box center [35, 339] width 12 height 12
click at [38, 342] on div at bounding box center [35, 339] width 12 height 12
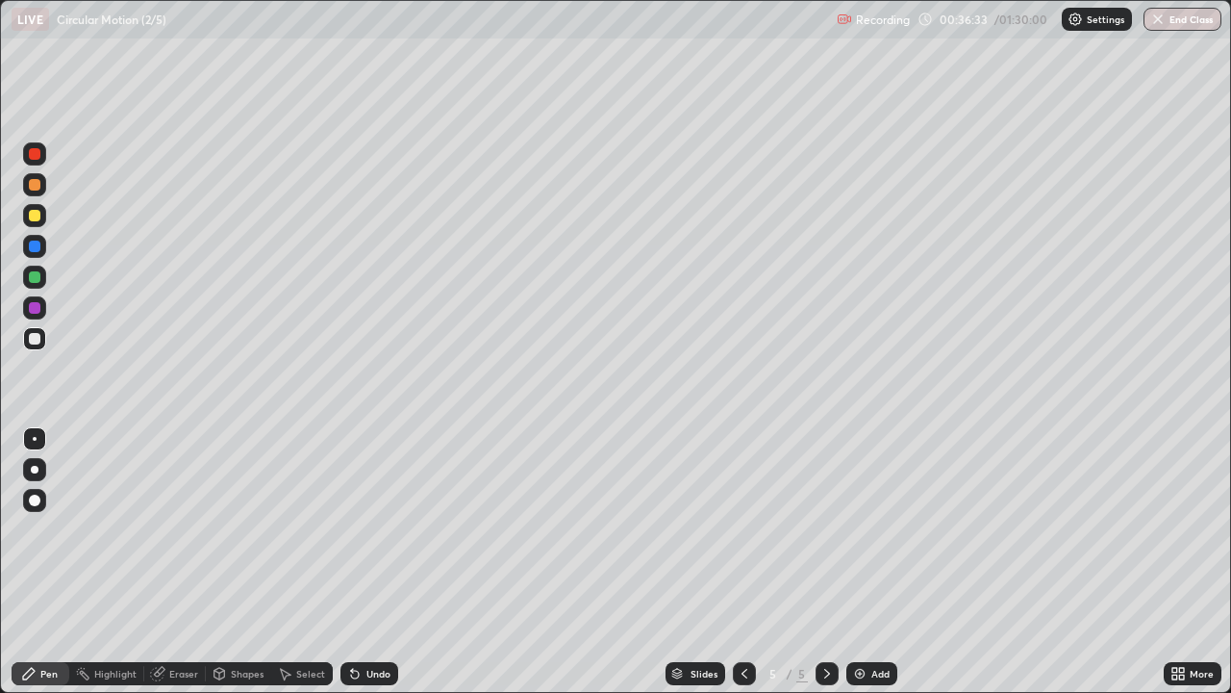
click at [38, 216] on div at bounding box center [35, 216] width 12 height 12
click at [39, 338] on div at bounding box center [35, 339] width 12 height 12
click at [360, 562] on div "Undo" at bounding box center [370, 673] width 58 height 23
click at [363, 562] on div "Undo" at bounding box center [370, 673] width 58 height 23
click at [362, 562] on div "Undo" at bounding box center [370, 673] width 58 height 23
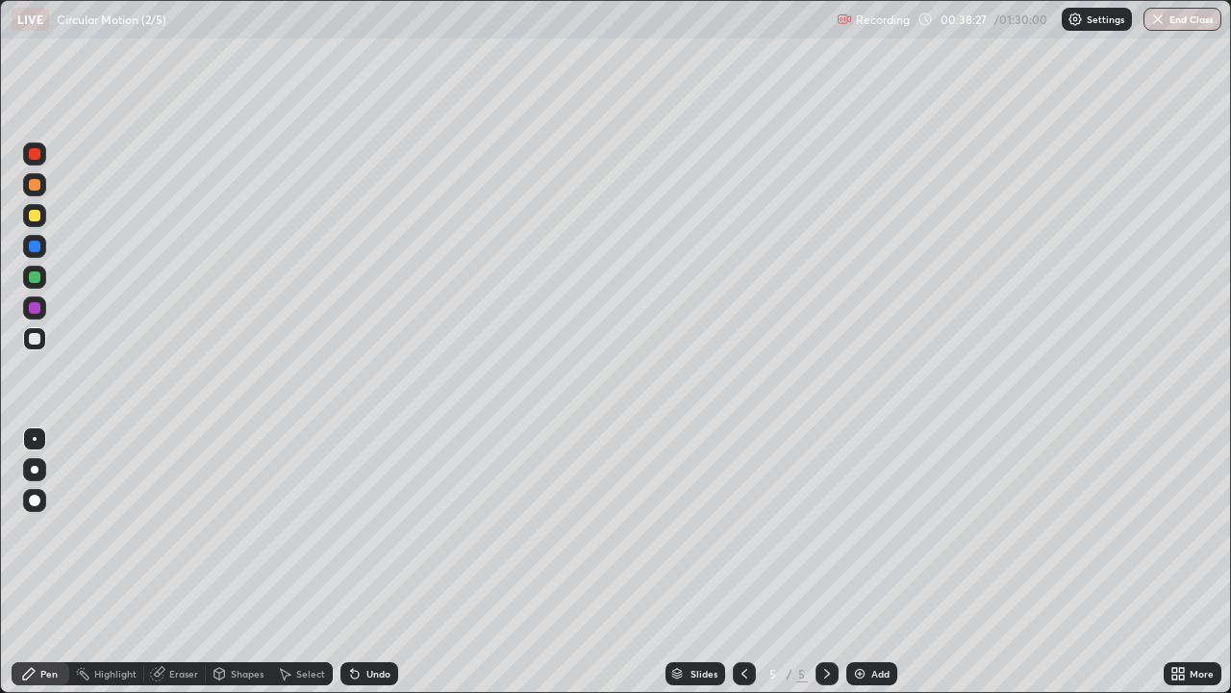
click at [189, 562] on div "Eraser" at bounding box center [183, 674] width 29 height 10
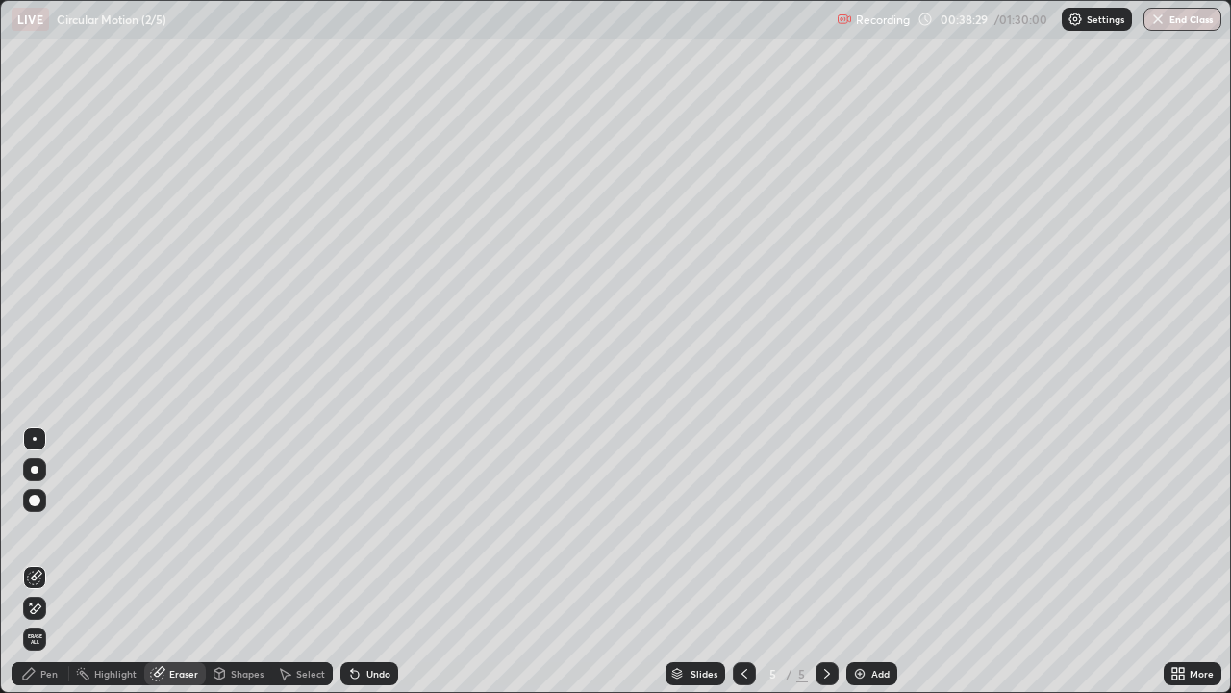
click at [44, 562] on div "Pen" at bounding box center [48, 674] width 17 height 10
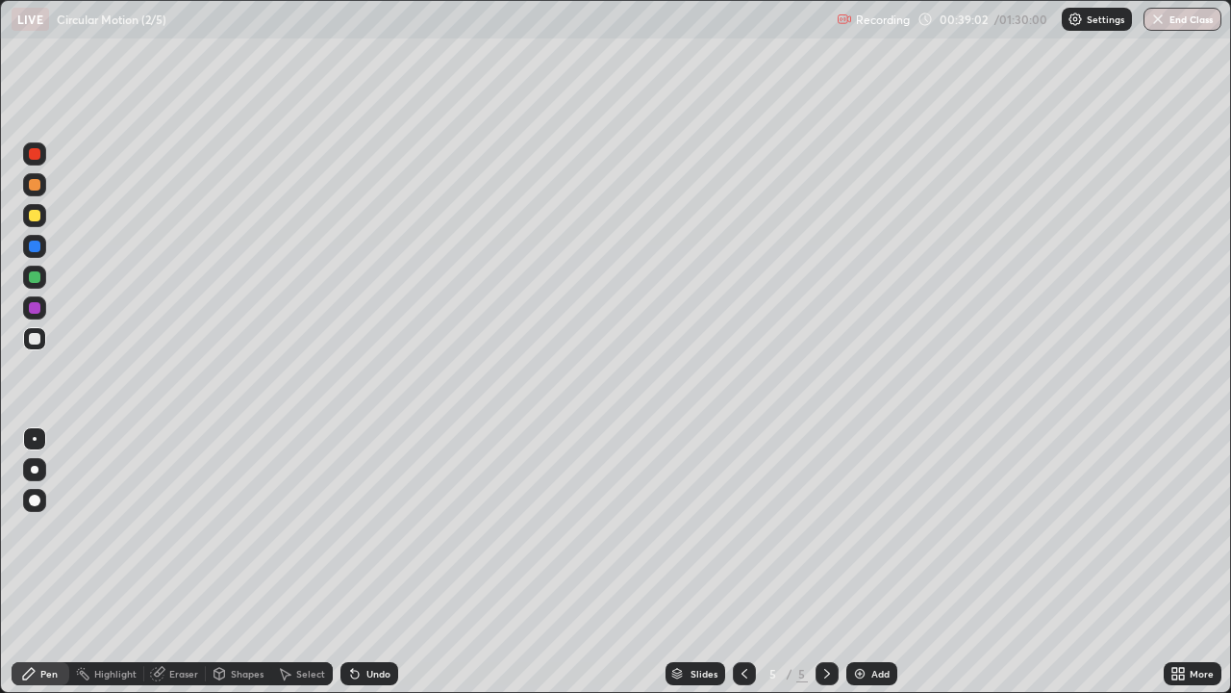
click at [372, 562] on div "Undo" at bounding box center [378, 674] width 24 height 10
click at [856, 562] on img at bounding box center [859, 673] width 15 height 15
click at [371, 562] on div "Undo" at bounding box center [370, 673] width 58 height 23
click at [373, 562] on div "Undo" at bounding box center [370, 673] width 58 height 23
click at [366, 562] on div "Undo" at bounding box center [370, 673] width 58 height 23
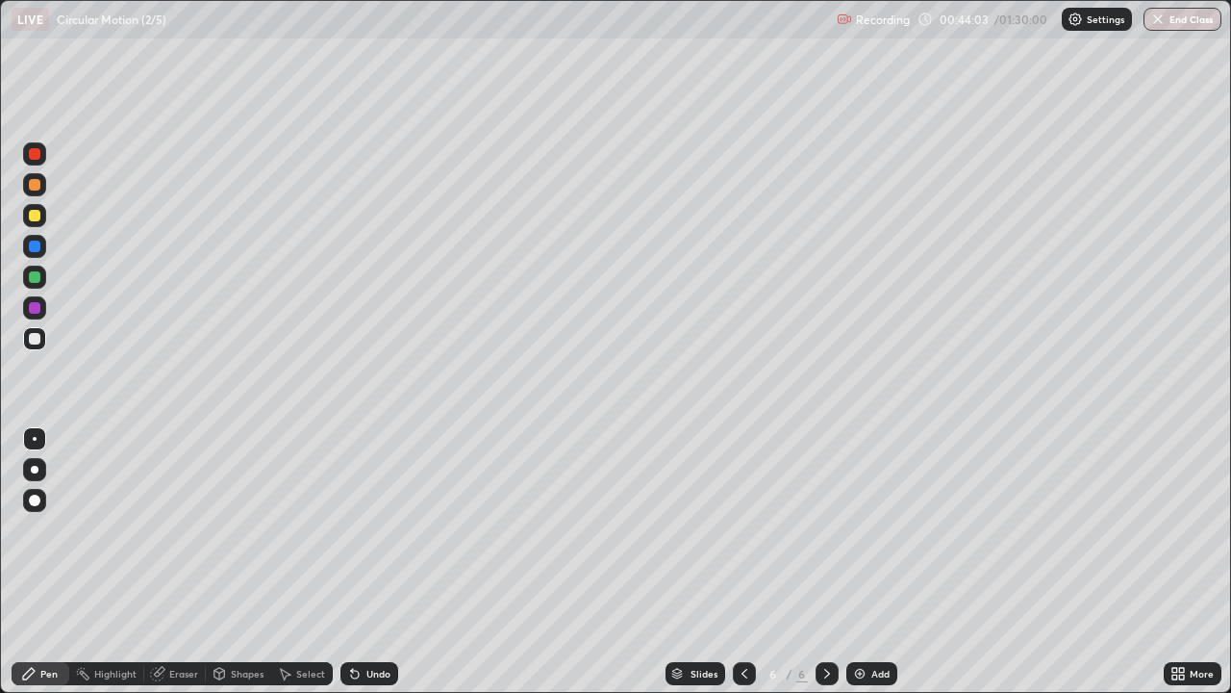
click at [364, 562] on div "Undo" at bounding box center [370, 673] width 58 height 23
click at [372, 562] on div "Undo" at bounding box center [370, 673] width 58 height 23
click at [39, 248] on div at bounding box center [35, 246] width 12 height 12
click at [38, 340] on div at bounding box center [35, 339] width 12 height 12
click at [252, 562] on div "Shapes" at bounding box center [247, 674] width 33 height 10
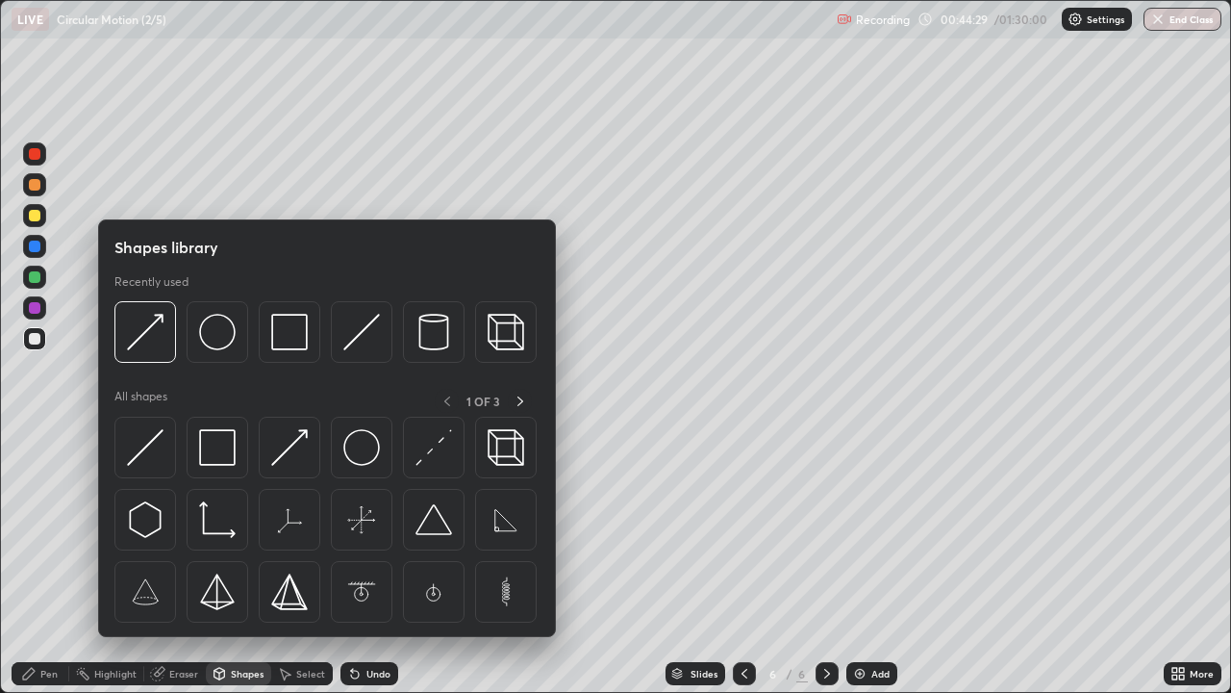
click at [153, 446] on img at bounding box center [145, 447] width 37 height 37
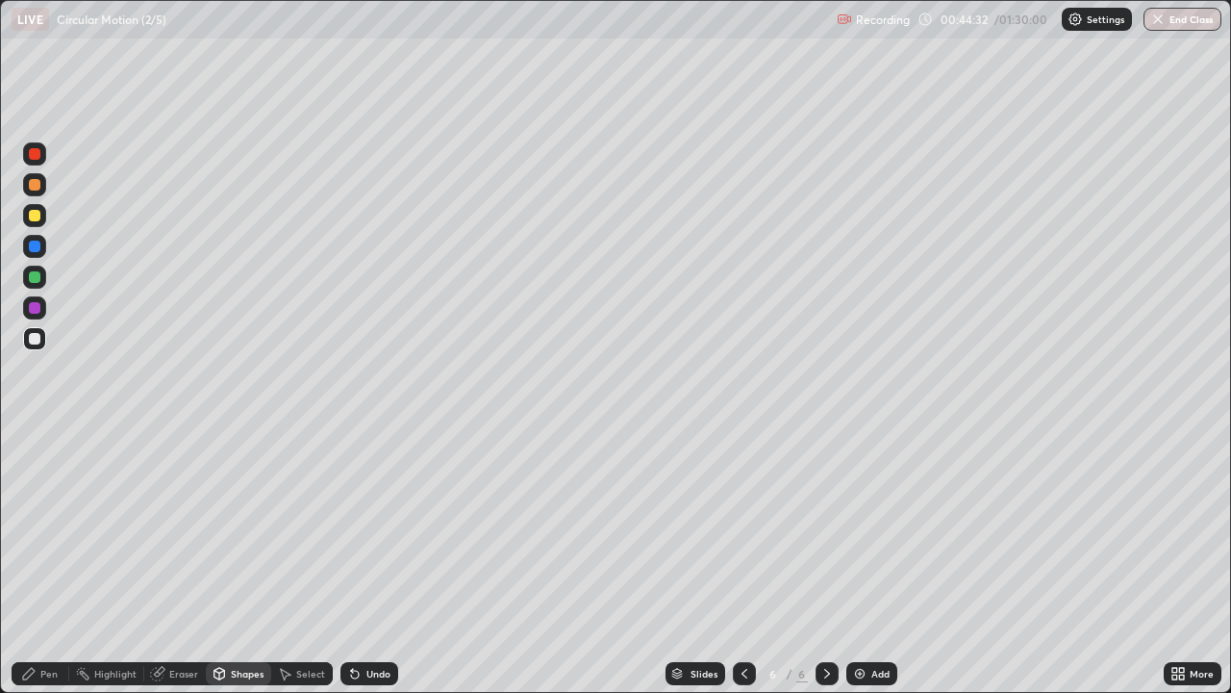
click at [250, 562] on div "Shapes" at bounding box center [247, 674] width 33 height 10
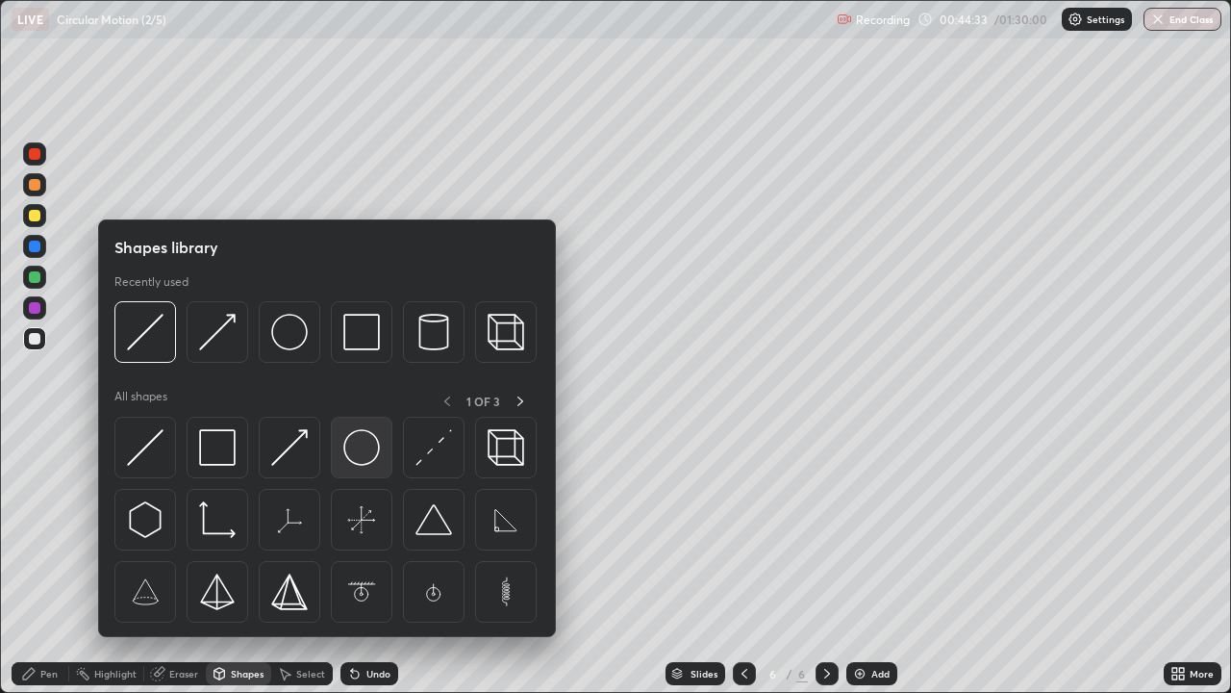
click at [366, 445] on img at bounding box center [361, 447] width 37 height 37
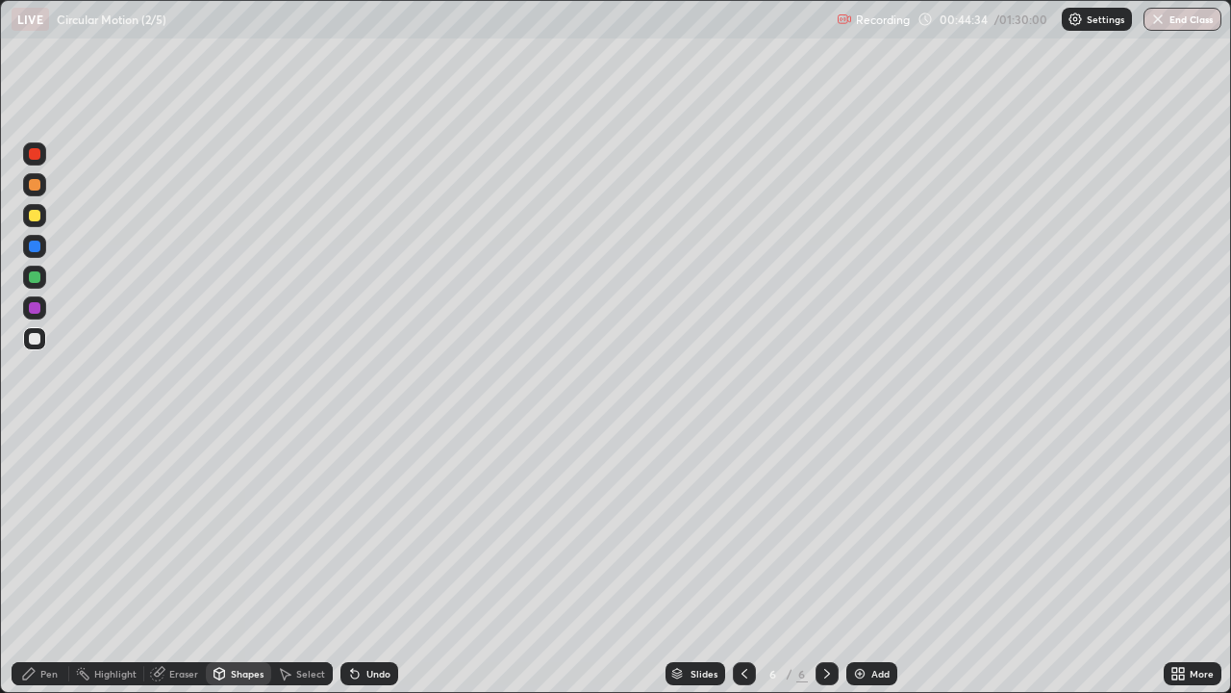
click at [34, 277] on div at bounding box center [35, 277] width 12 height 12
click at [314, 562] on div "Select" at bounding box center [310, 674] width 29 height 10
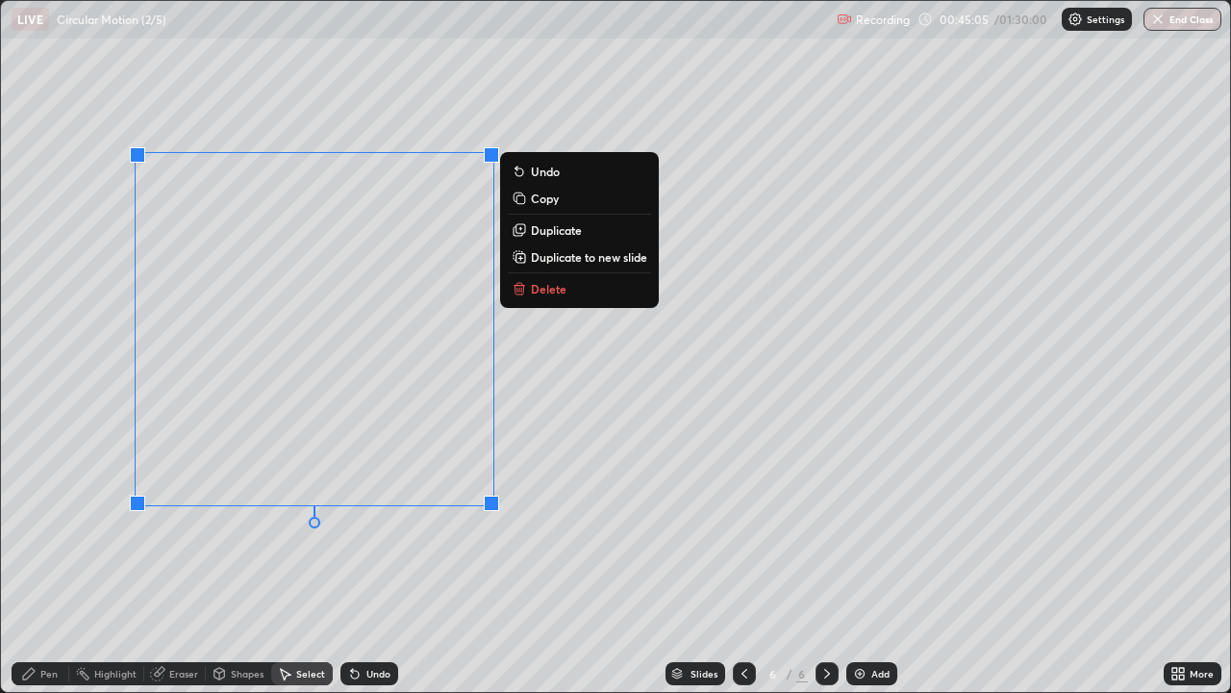
click at [473, 562] on div "0 ° Undo Copy Duplicate Duplicate to new slide Delete" at bounding box center [615, 346] width 1229 height 691
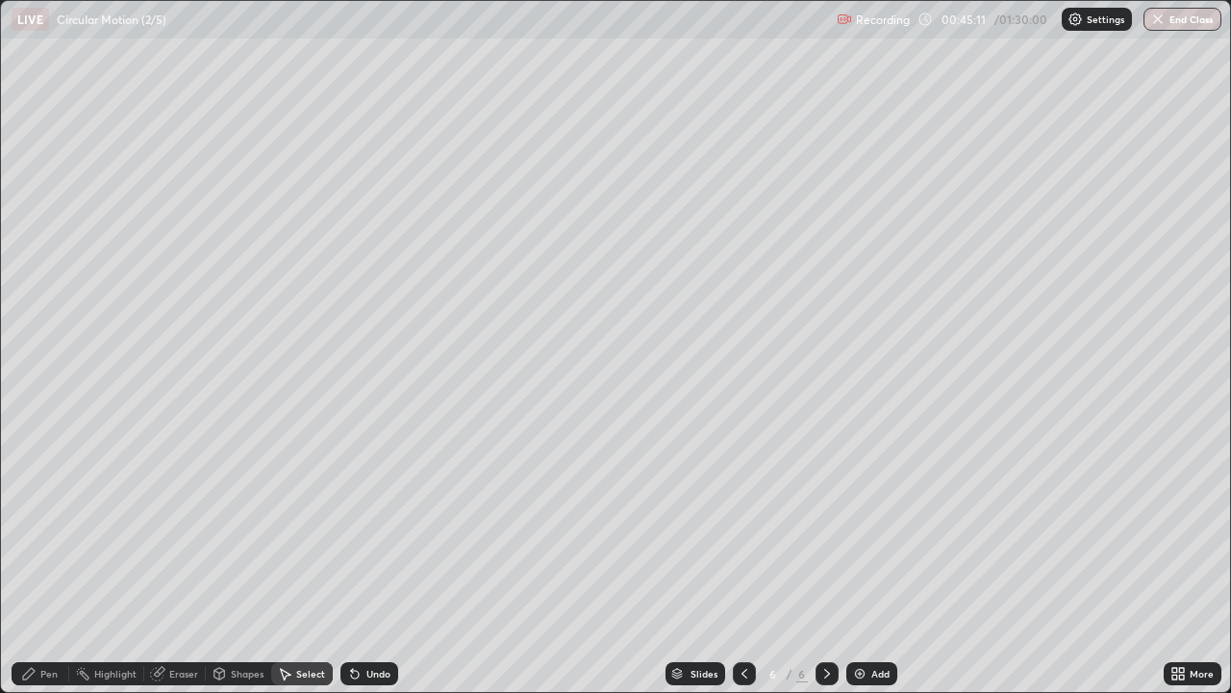
click at [59, 562] on div "Pen" at bounding box center [41, 673] width 58 height 23
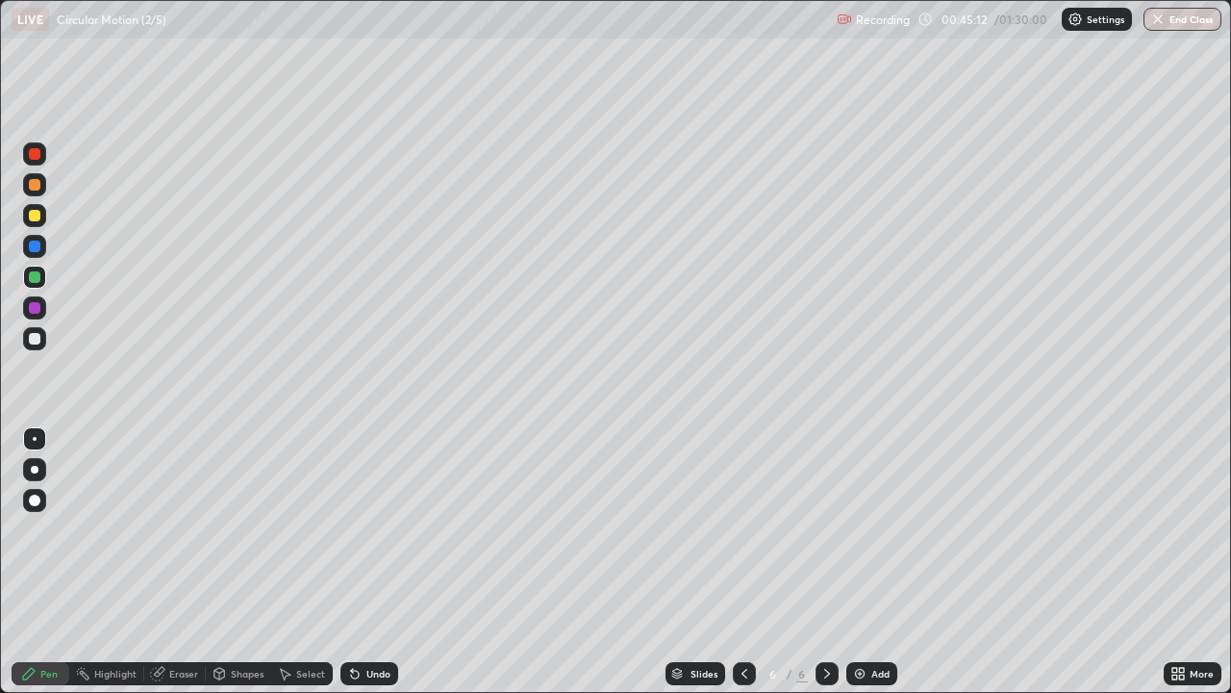
click at [39, 307] on div at bounding box center [35, 308] width 12 height 12
click at [36, 153] on div at bounding box center [35, 154] width 12 height 12
click at [859, 562] on img at bounding box center [859, 673] width 15 height 15
click at [33, 215] on div at bounding box center [35, 216] width 12 height 12
click at [38, 215] on div at bounding box center [35, 216] width 12 height 12
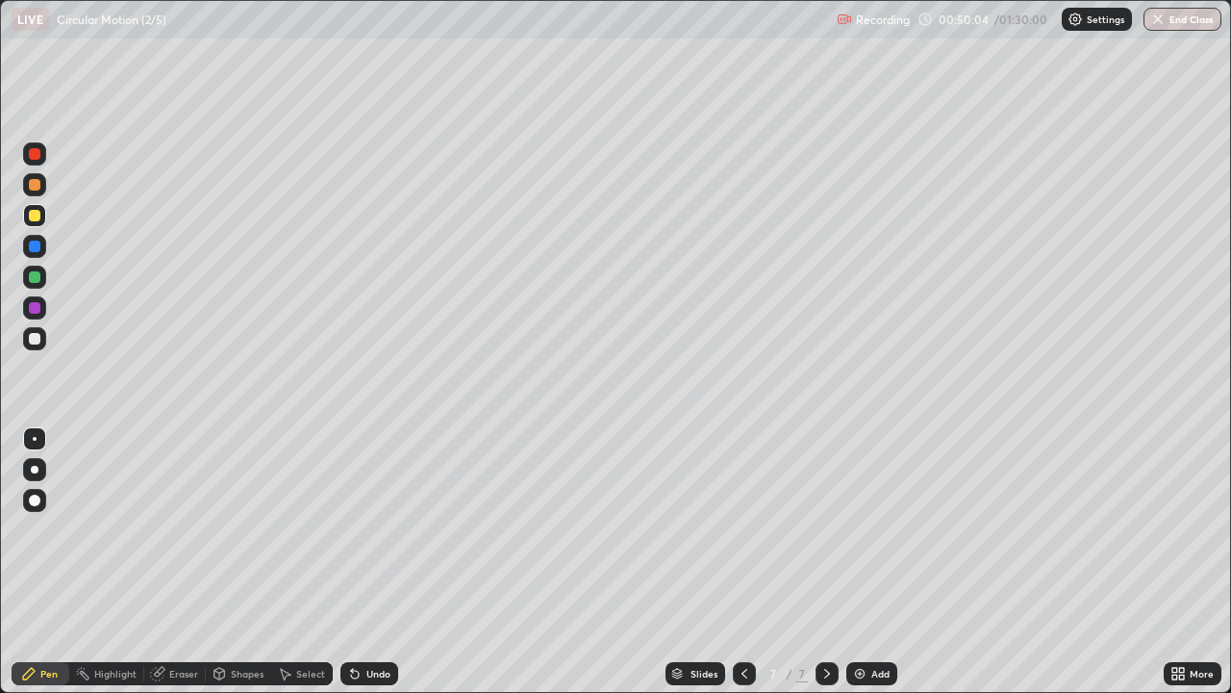
click at [38, 339] on div at bounding box center [35, 339] width 12 height 12
click at [32, 222] on div at bounding box center [34, 215] width 23 height 23
click at [35, 216] on div at bounding box center [35, 216] width 12 height 12
click at [190, 562] on div "Eraser" at bounding box center [175, 673] width 62 height 23
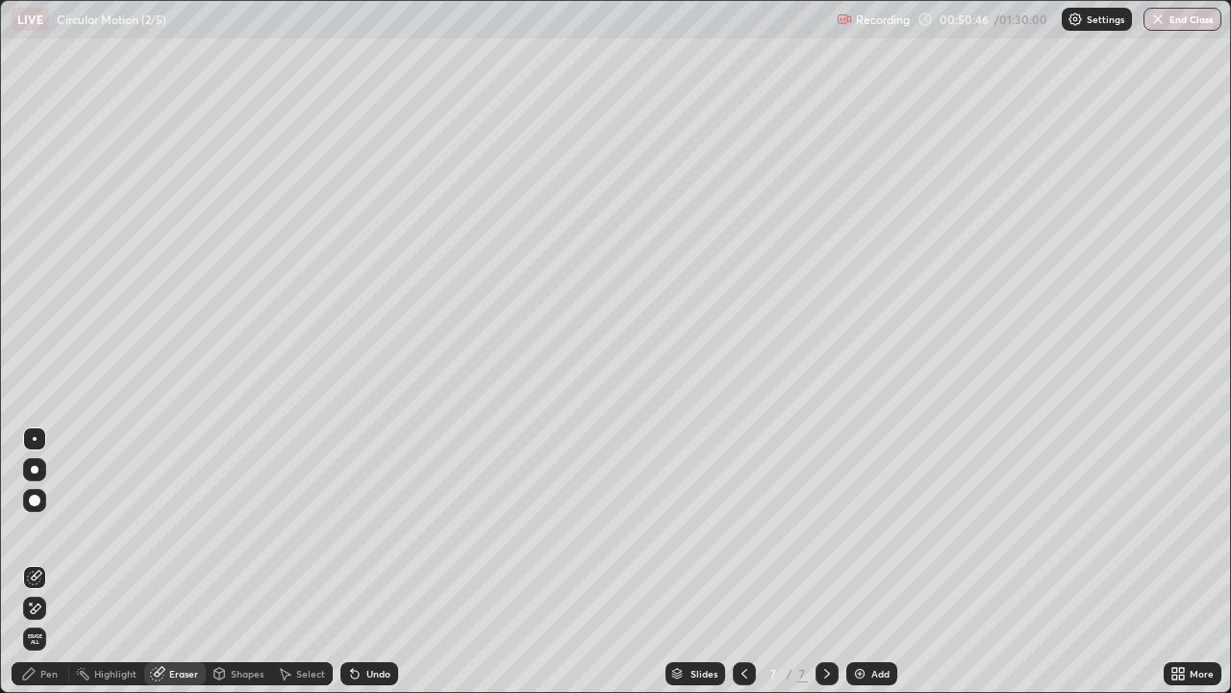
click at [58, 562] on div "Pen" at bounding box center [41, 673] width 58 height 23
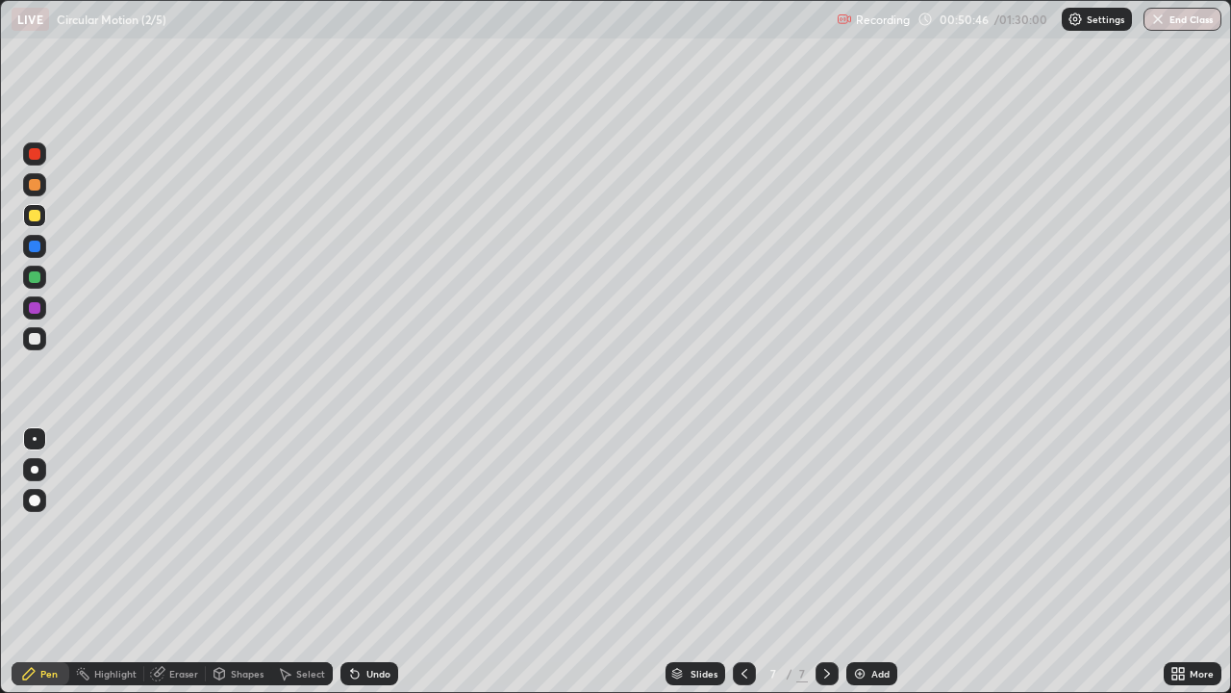
click at [41, 306] on div at bounding box center [34, 307] width 23 height 23
click at [37, 277] on div at bounding box center [35, 277] width 12 height 12
click at [41, 283] on div at bounding box center [34, 276] width 23 height 23
click at [240, 562] on div "Shapes" at bounding box center [247, 674] width 33 height 10
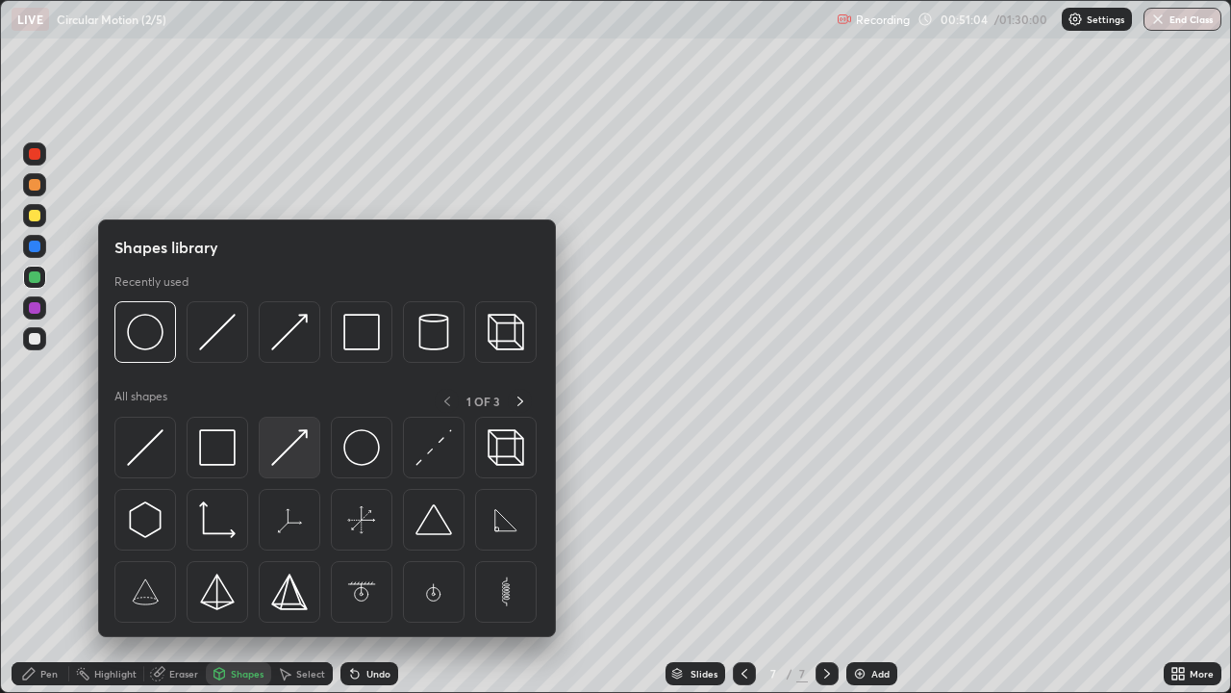
click at [285, 449] on img at bounding box center [289, 447] width 37 height 37
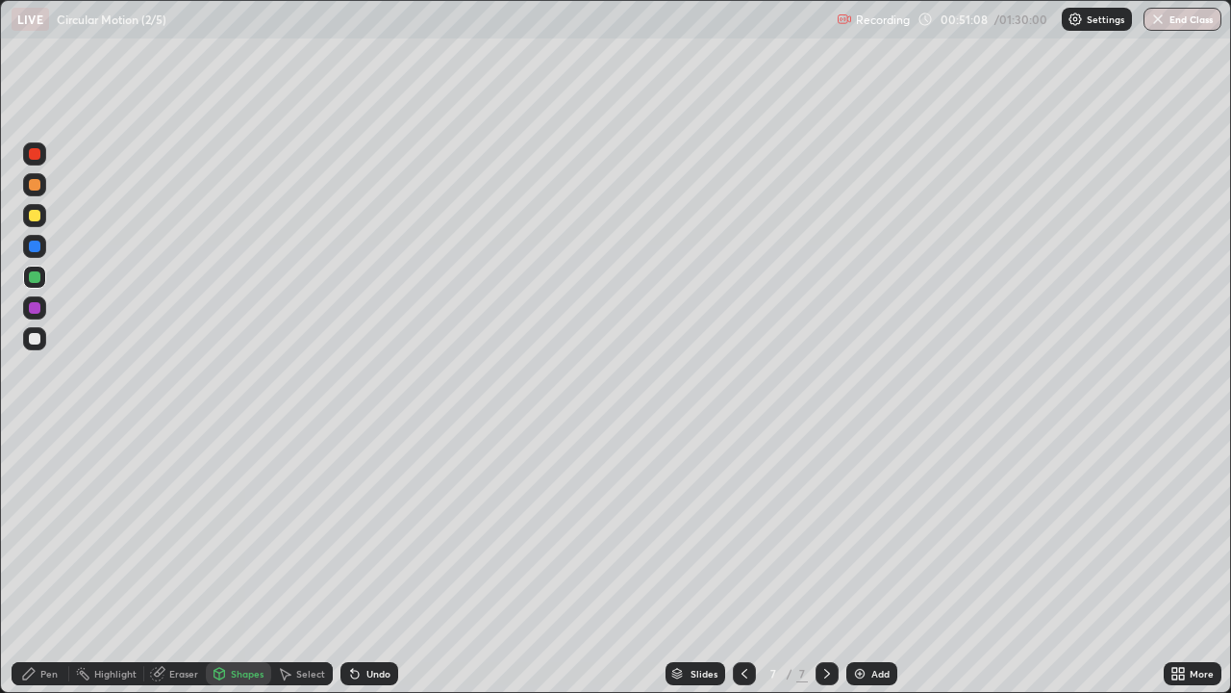
click at [53, 562] on div "Pen" at bounding box center [48, 674] width 17 height 10
click at [185, 562] on div "Eraser" at bounding box center [175, 673] width 62 height 23
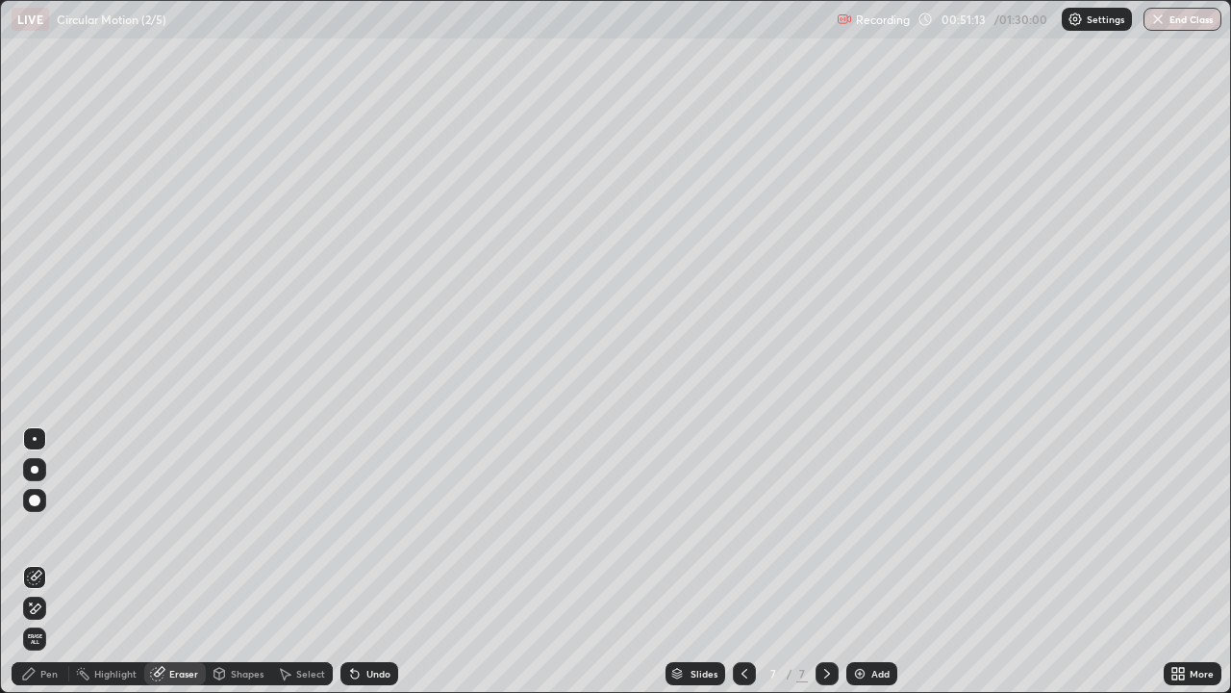
click at [61, 562] on div "Pen" at bounding box center [41, 673] width 58 height 23
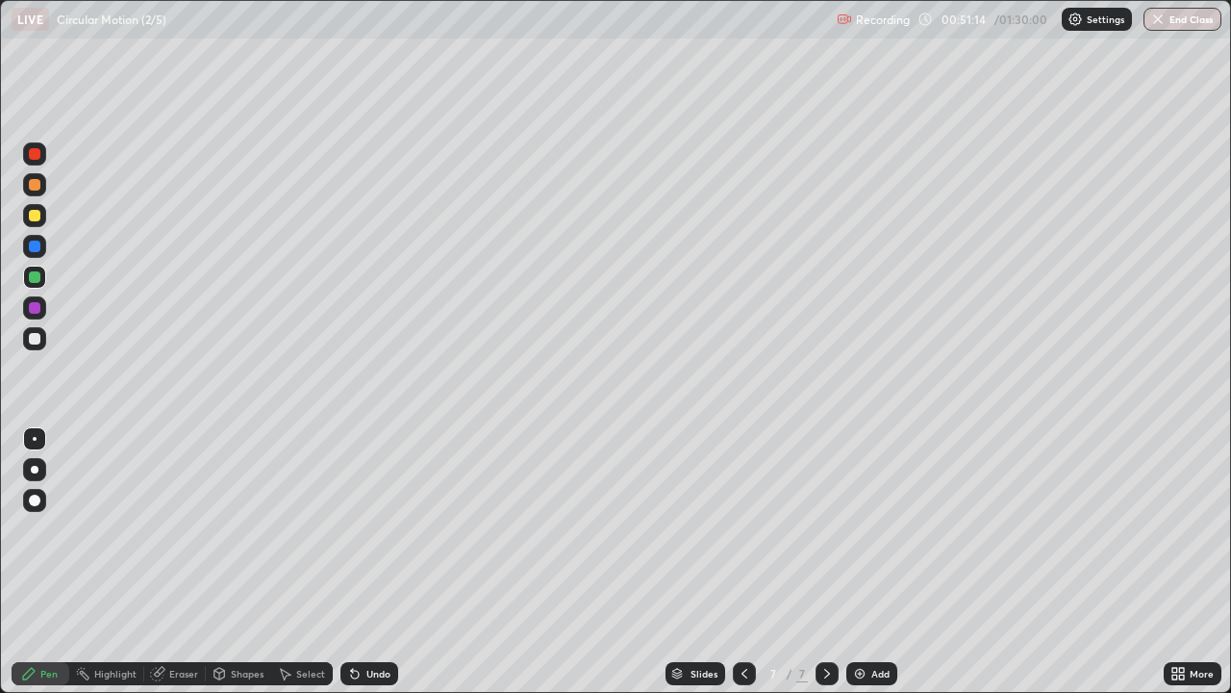
click at [38, 154] on div at bounding box center [35, 154] width 12 height 12
click at [36, 149] on div at bounding box center [35, 154] width 12 height 12
click at [38, 317] on div at bounding box center [34, 307] width 23 height 23
click at [35, 156] on div at bounding box center [35, 154] width 12 height 12
click at [33, 304] on div at bounding box center [35, 308] width 12 height 12
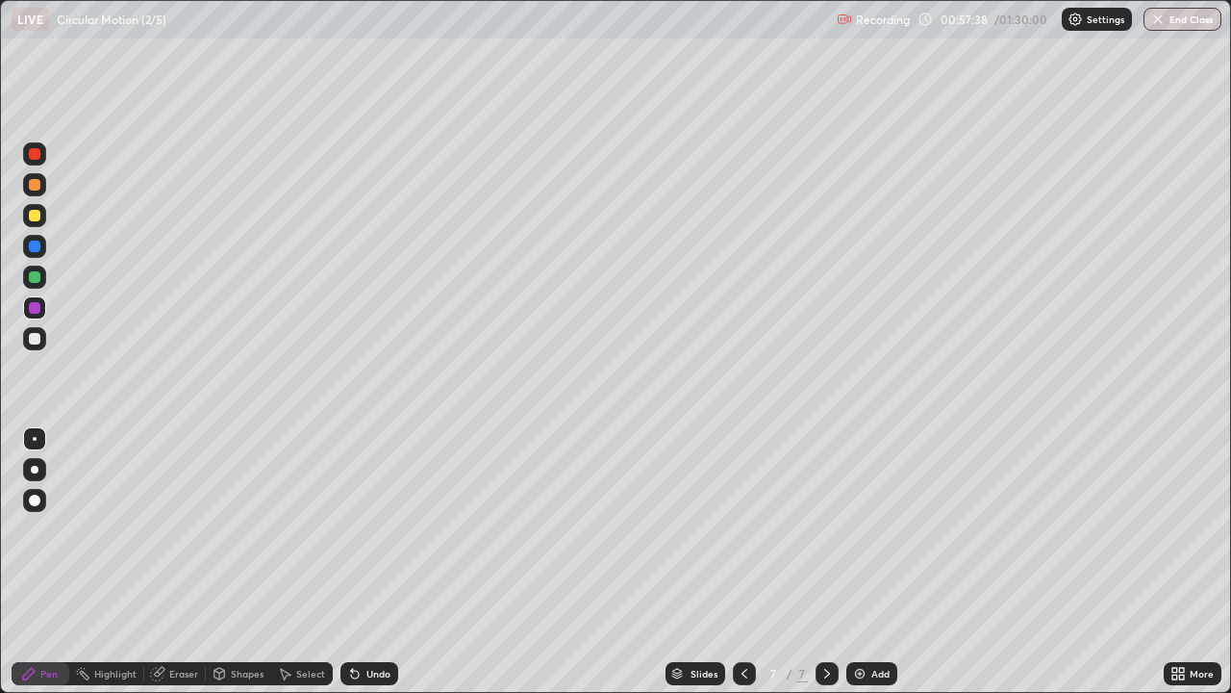
click at [853, 562] on img at bounding box center [859, 673] width 15 height 15
click at [38, 341] on div at bounding box center [35, 339] width 12 height 12
click at [37, 340] on div at bounding box center [35, 339] width 12 height 12
click at [35, 150] on div at bounding box center [35, 154] width 12 height 12
click at [36, 336] on div at bounding box center [35, 339] width 12 height 12
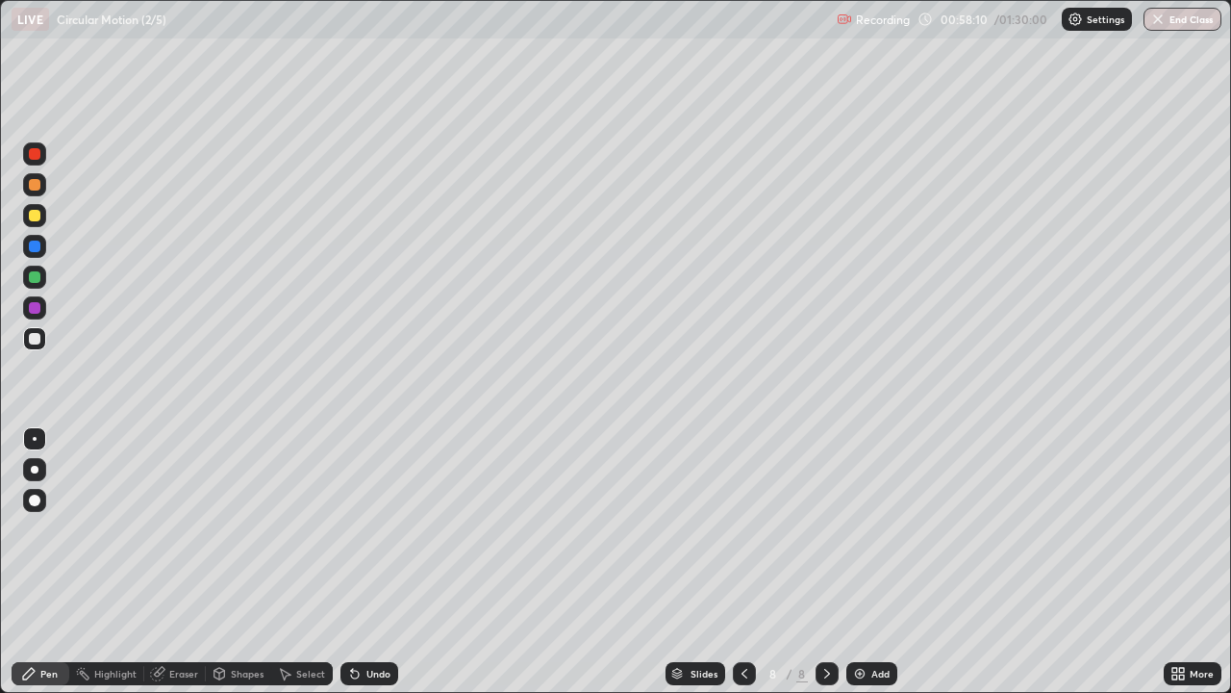
click at [51, 562] on div "Pen" at bounding box center [41, 673] width 58 height 23
click at [36, 312] on div at bounding box center [35, 308] width 12 height 12
click at [32, 213] on div at bounding box center [35, 216] width 12 height 12
click at [36, 274] on div at bounding box center [35, 277] width 12 height 12
click at [36, 277] on div at bounding box center [35, 277] width 12 height 12
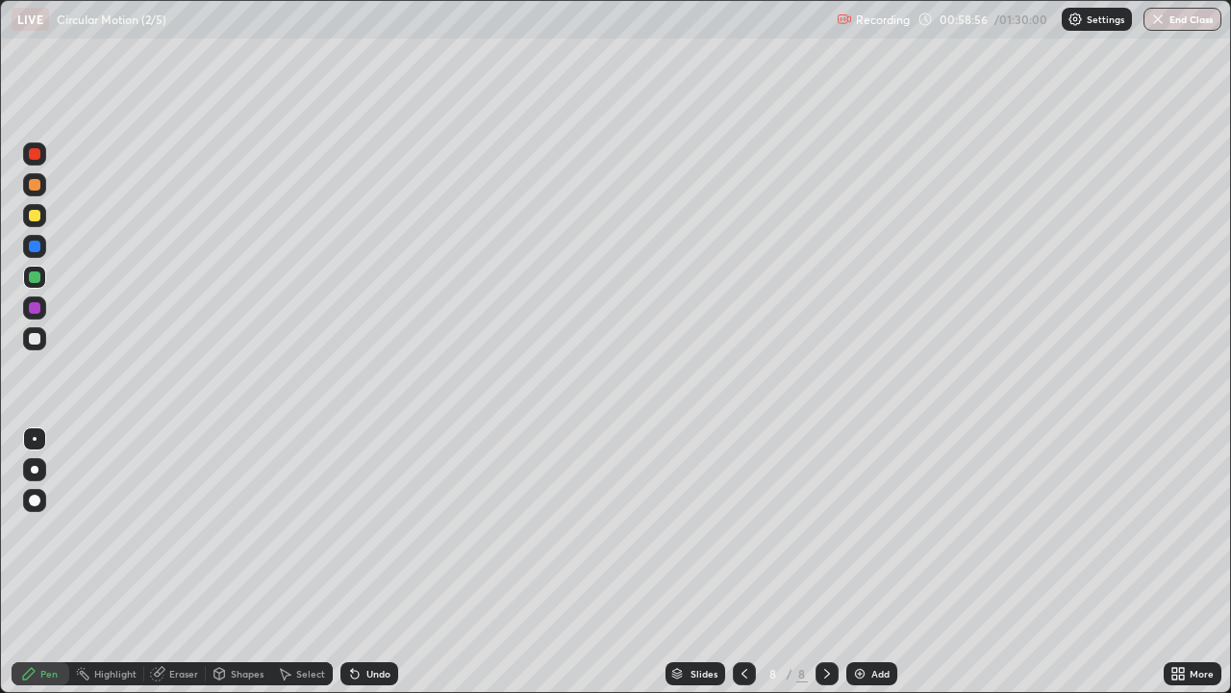
click at [37, 249] on div at bounding box center [35, 246] width 12 height 12
click at [39, 339] on div at bounding box center [35, 339] width 12 height 12
click at [36, 159] on div at bounding box center [35, 154] width 12 height 12
click at [38, 341] on div at bounding box center [35, 339] width 12 height 12
click at [38, 306] on div at bounding box center [35, 308] width 12 height 12
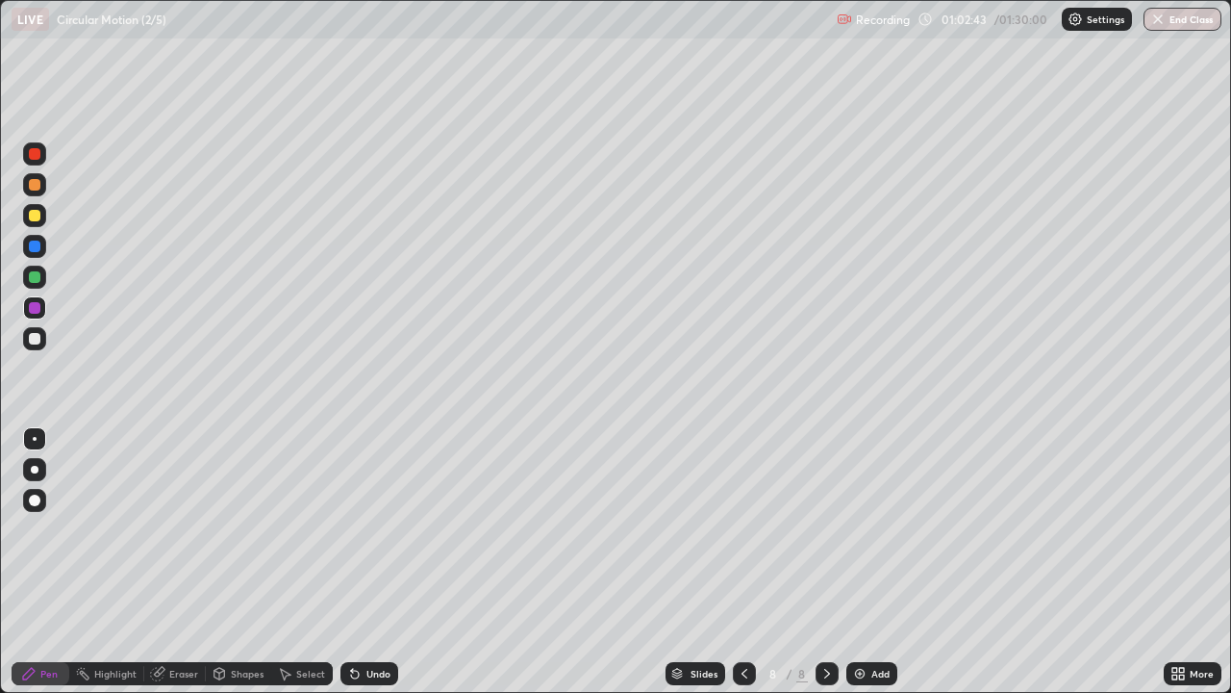
click at [352, 562] on icon at bounding box center [355, 674] width 8 height 8
click at [35, 216] on div at bounding box center [35, 216] width 12 height 12
click at [352, 562] on icon at bounding box center [355, 674] width 8 height 8
click at [1180, 20] on button "End Class" at bounding box center [1183, 19] width 78 height 23
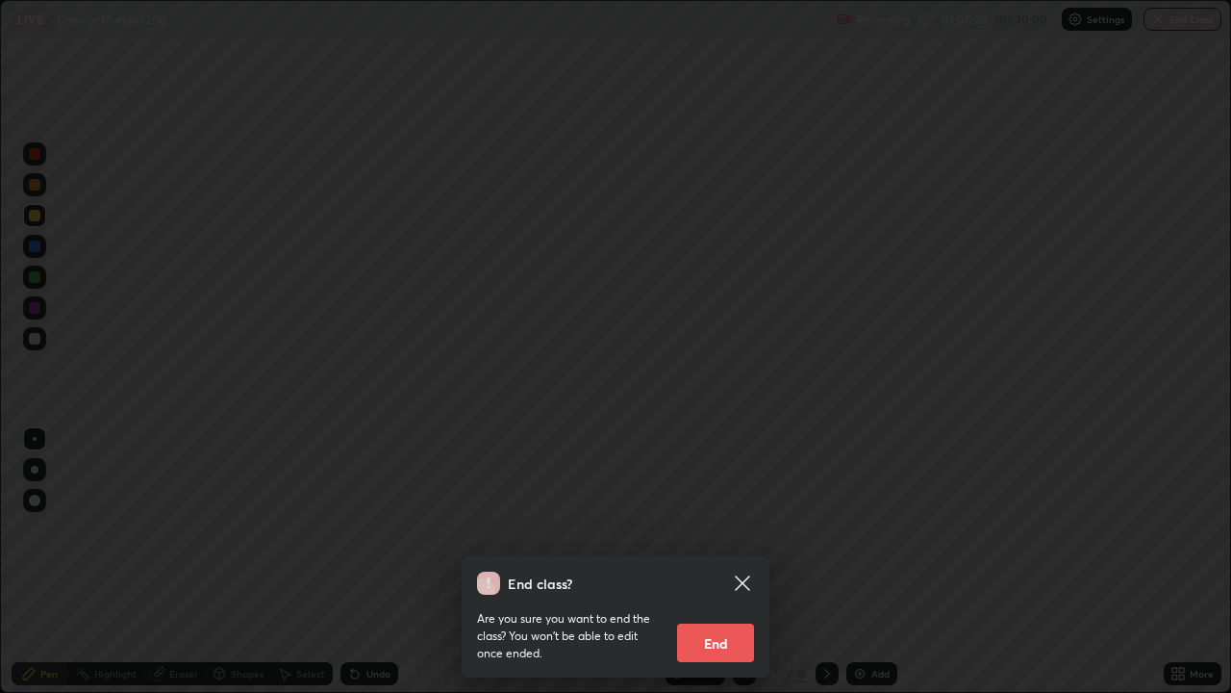
click at [728, 562] on button "End" at bounding box center [715, 642] width 77 height 38
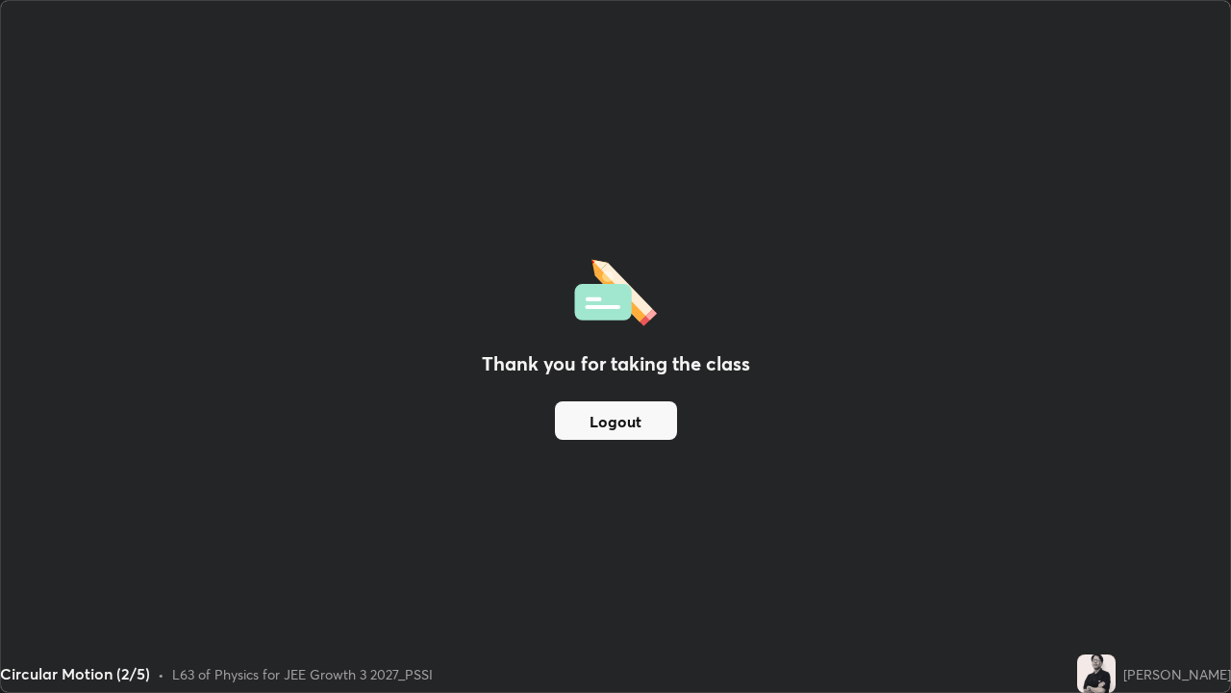
click at [604, 411] on button "Logout" at bounding box center [616, 420] width 122 height 38
click at [597, 417] on button "Logout" at bounding box center [616, 420] width 122 height 38
